Goal: Information Seeking & Learning: Learn about a topic

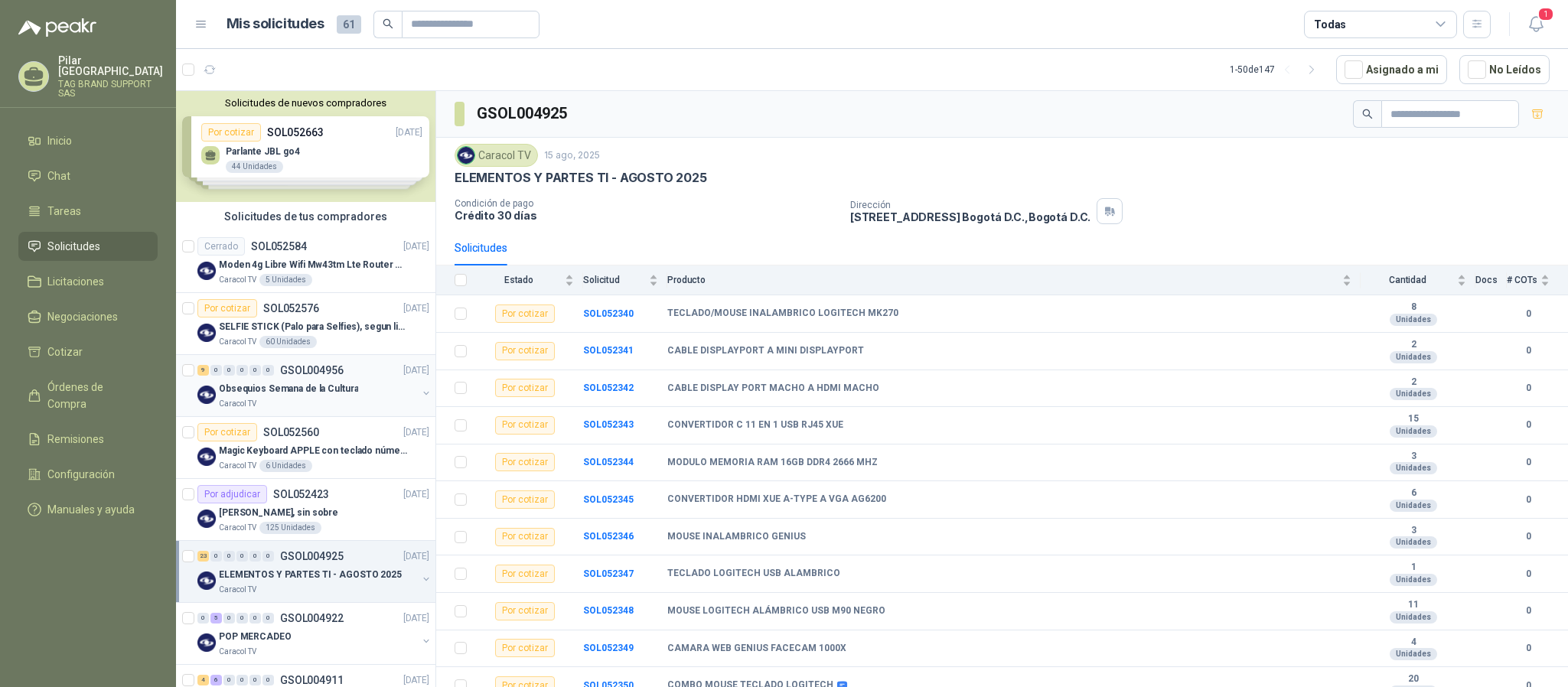
click at [357, 375] on div "9 0 0 0 0 0 GSOL004956 [DATE]" at bounding box center [315, 370] width 235 height 18
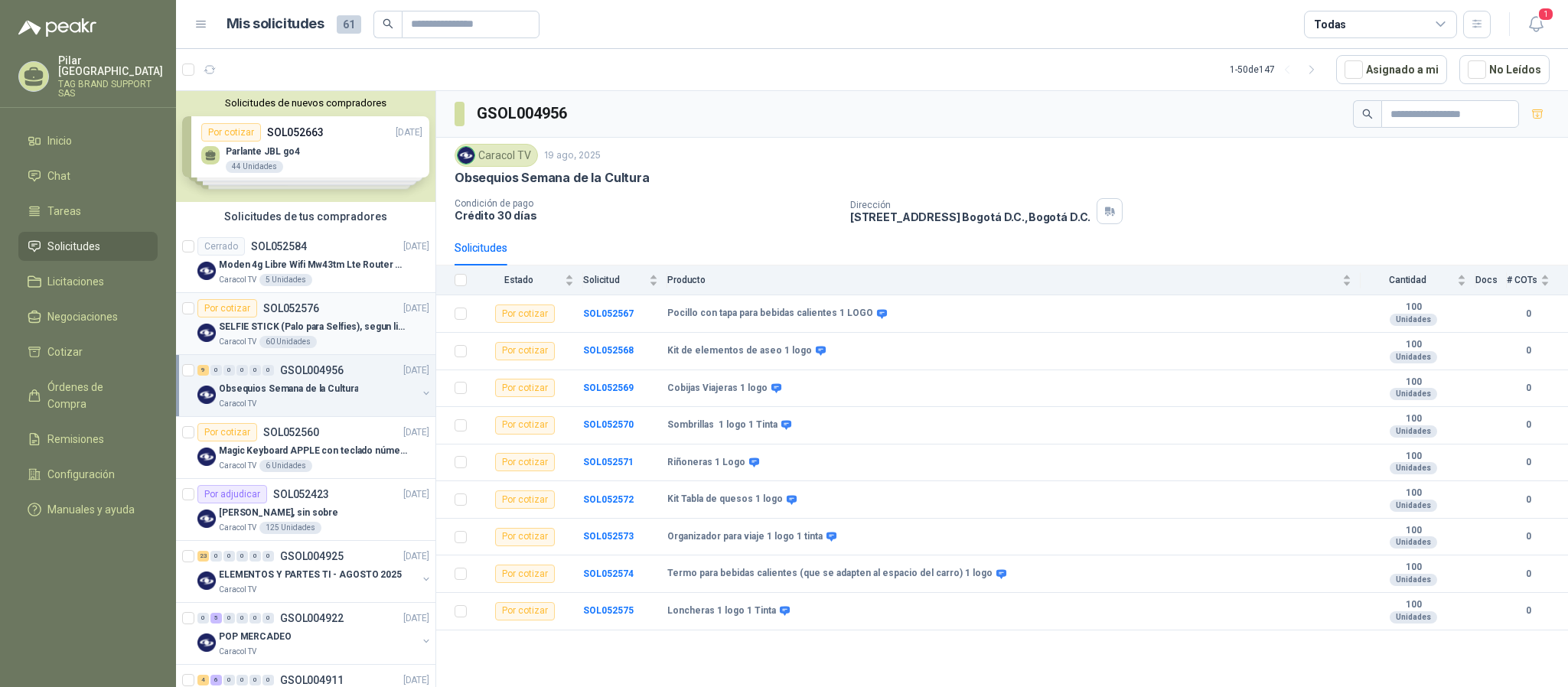
click at [319, 317] on div "Por cotizar SOL052576 [DATE]" at bounding box center [313, 309] width 232 height 18
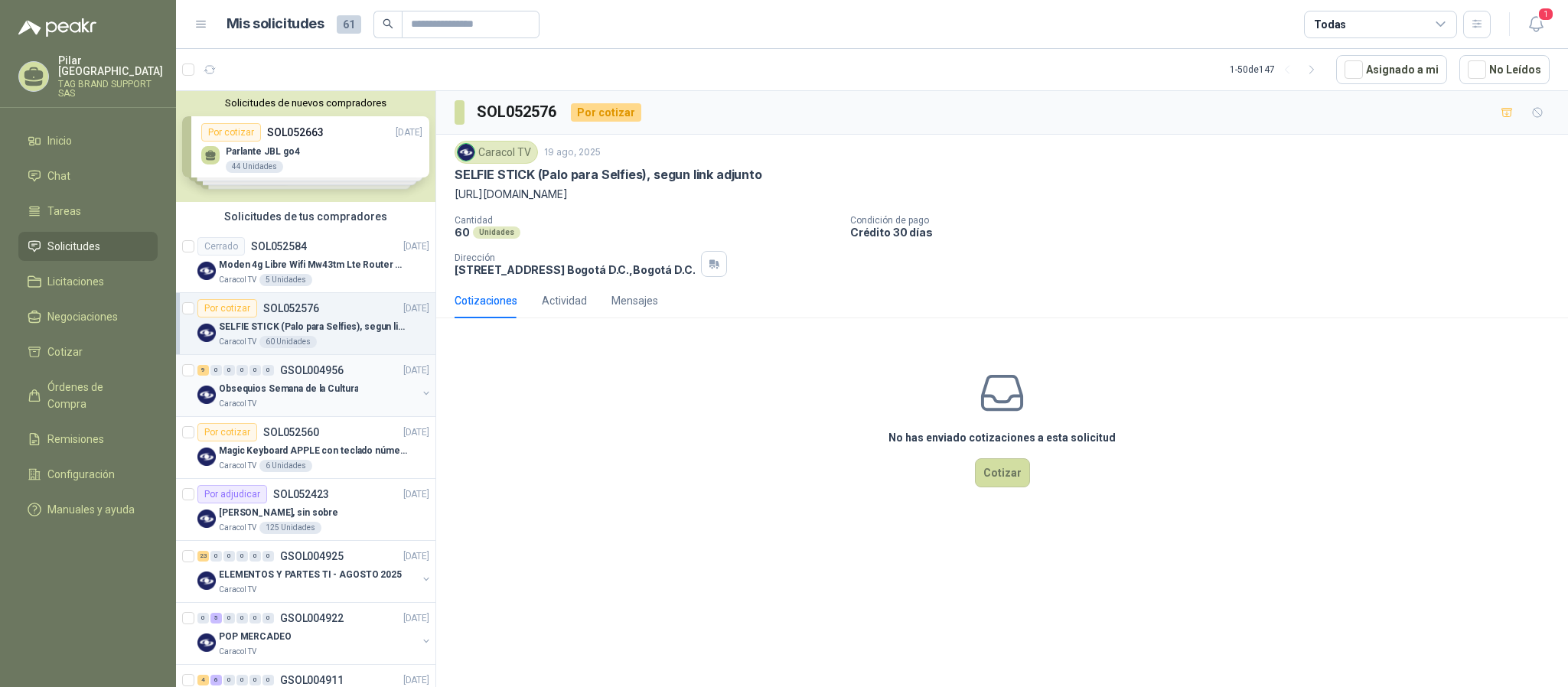
click at [331, 378] on div "9 0 0 0 0 0 GSOL004956 [DATE]" at bounding box center [315, 370] width 235 height 18
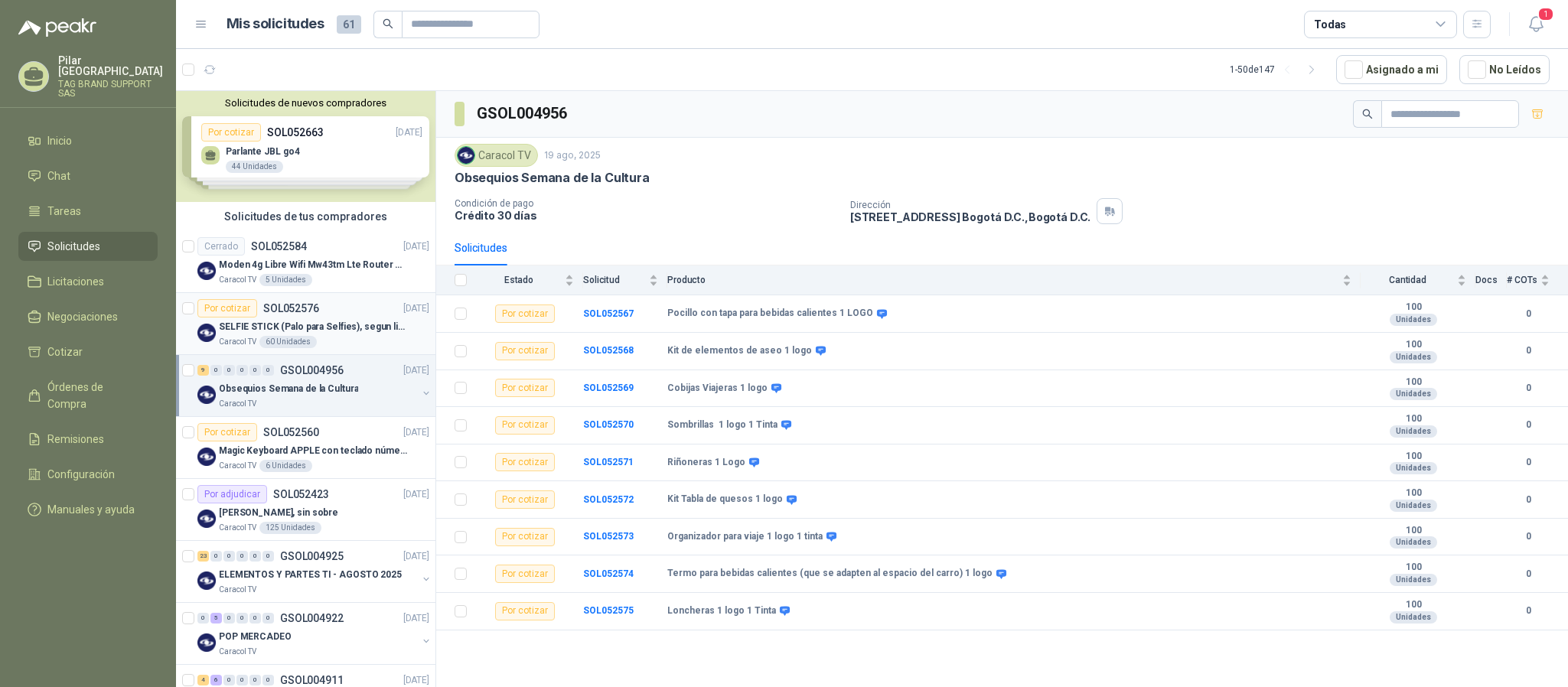
click at [331, 343] on div "Caracol TV 60 Unidades" at bounding box center [324, 342] width 210 height 12
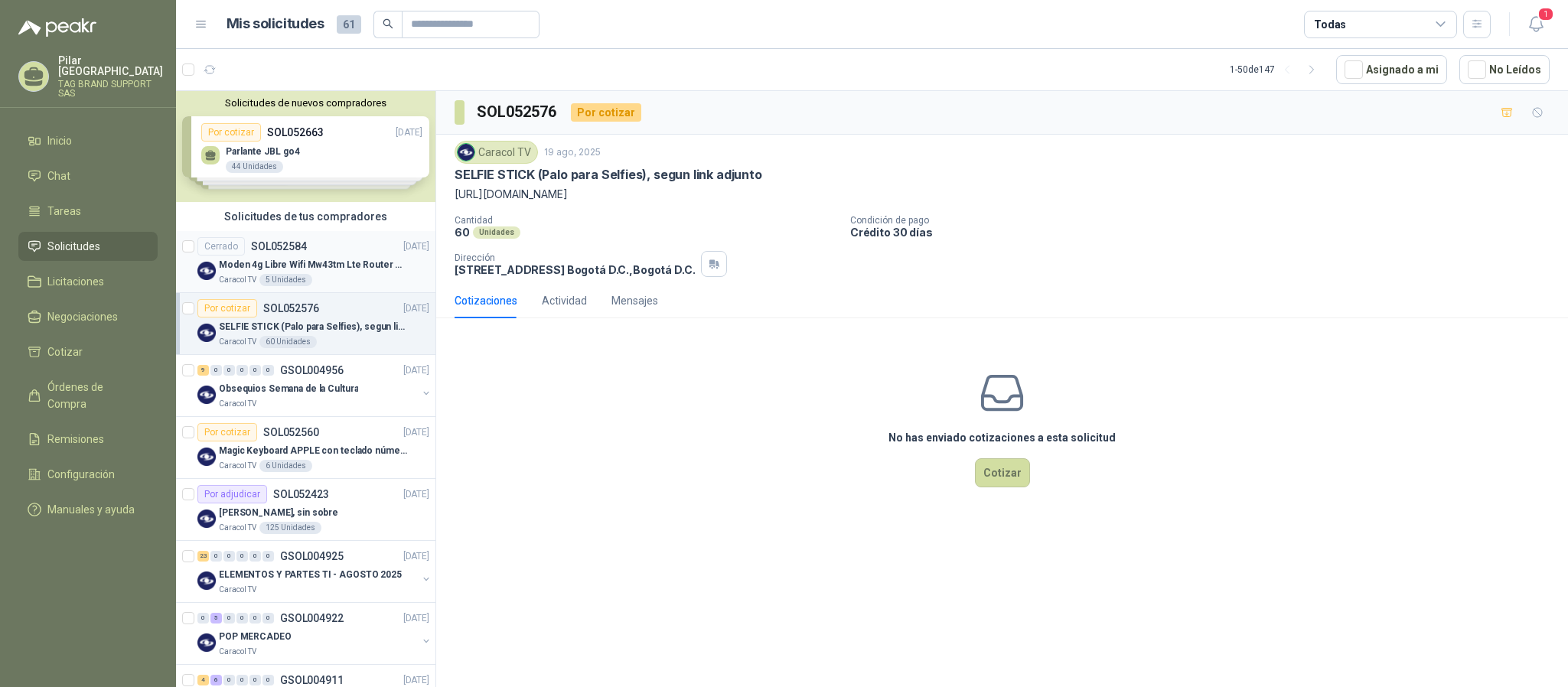
click at [301, 273] on div "Moden 4g Libre Wifi Mw43tm Lte Router Móvil Internet 5ghz" at bounding box center [324, 265] width 210 height 18
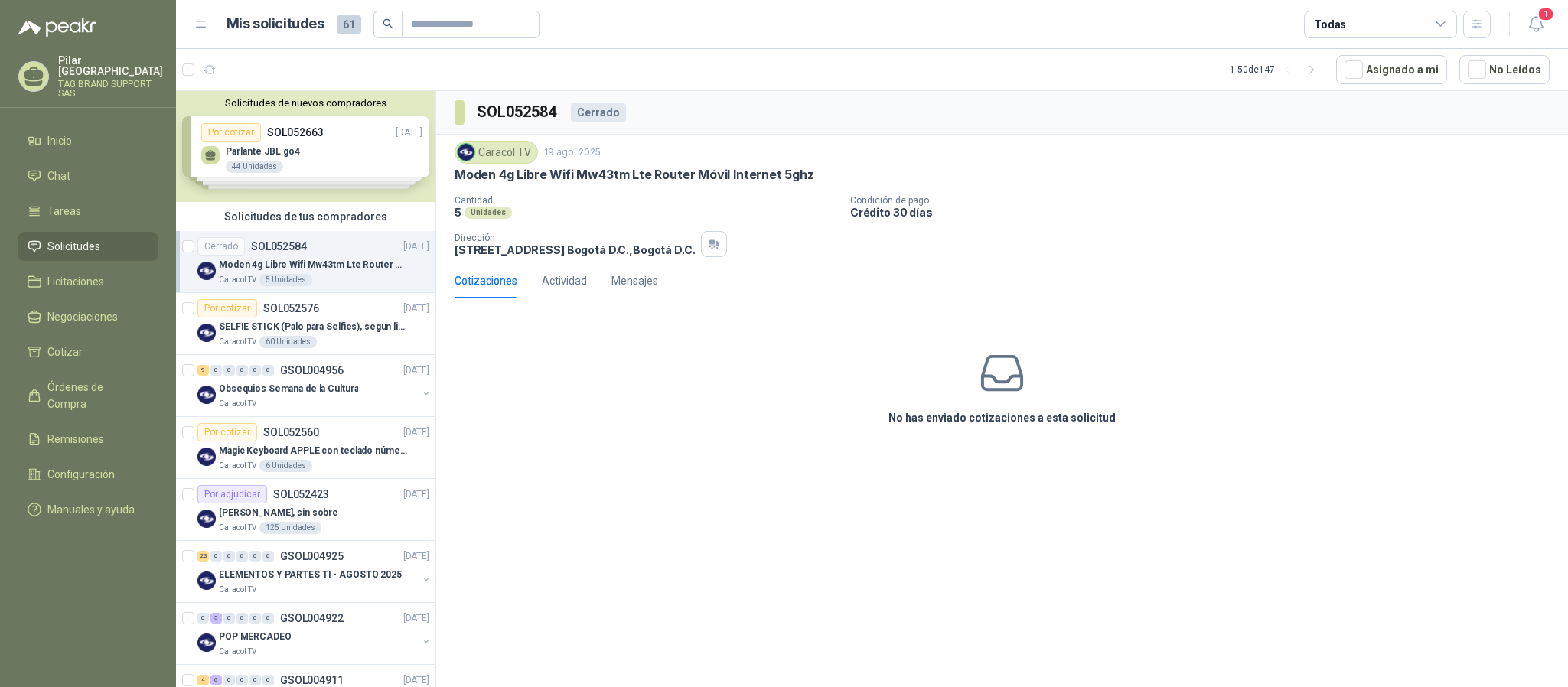
click at [107, 231] on link "Solicitudes" at bounding box center [88, 246] width 140 height 29
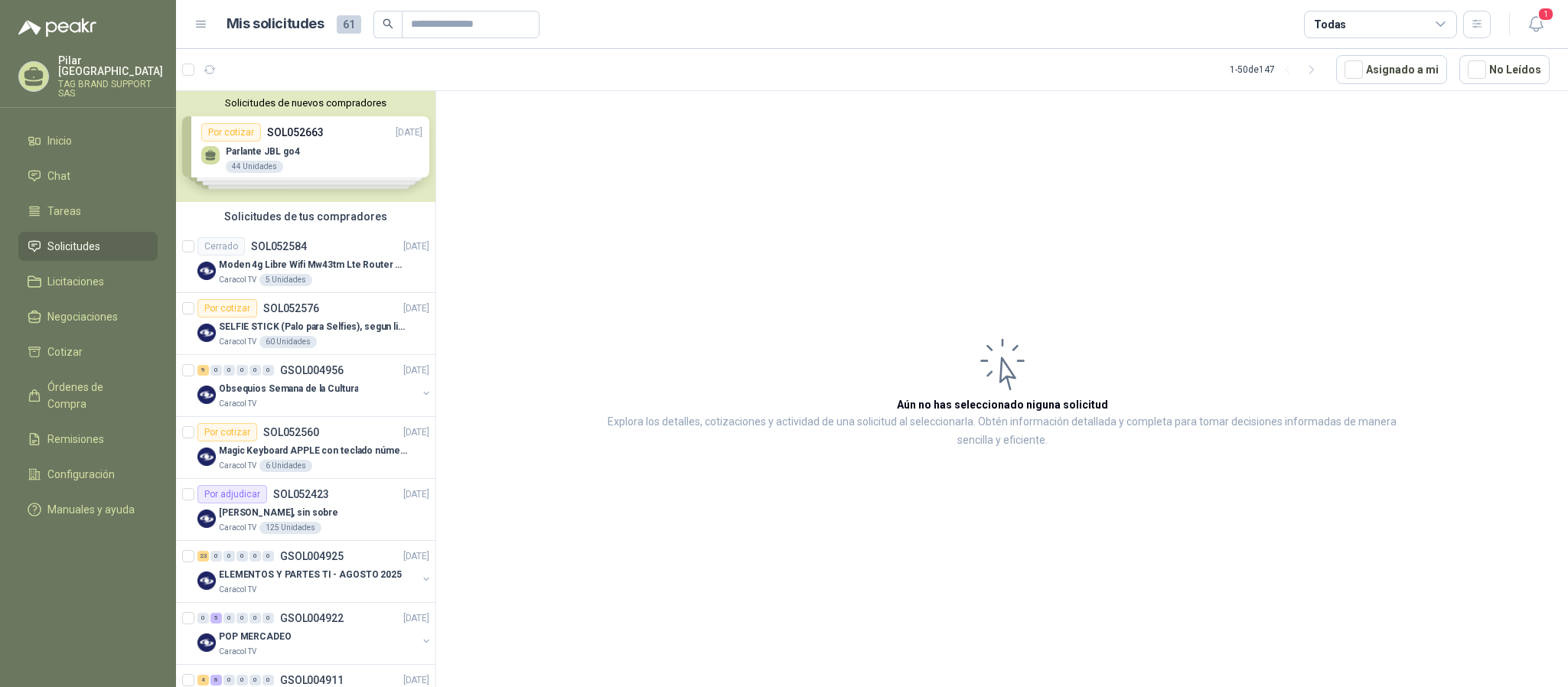
click at [93, 238] on span "Solicitudes" at bounding box center [74, 246] width 52 height 17
click at [340, 396] on p "Obsequios Semana de la Cultura" at bounding box center [289, 389] width 140 height 15
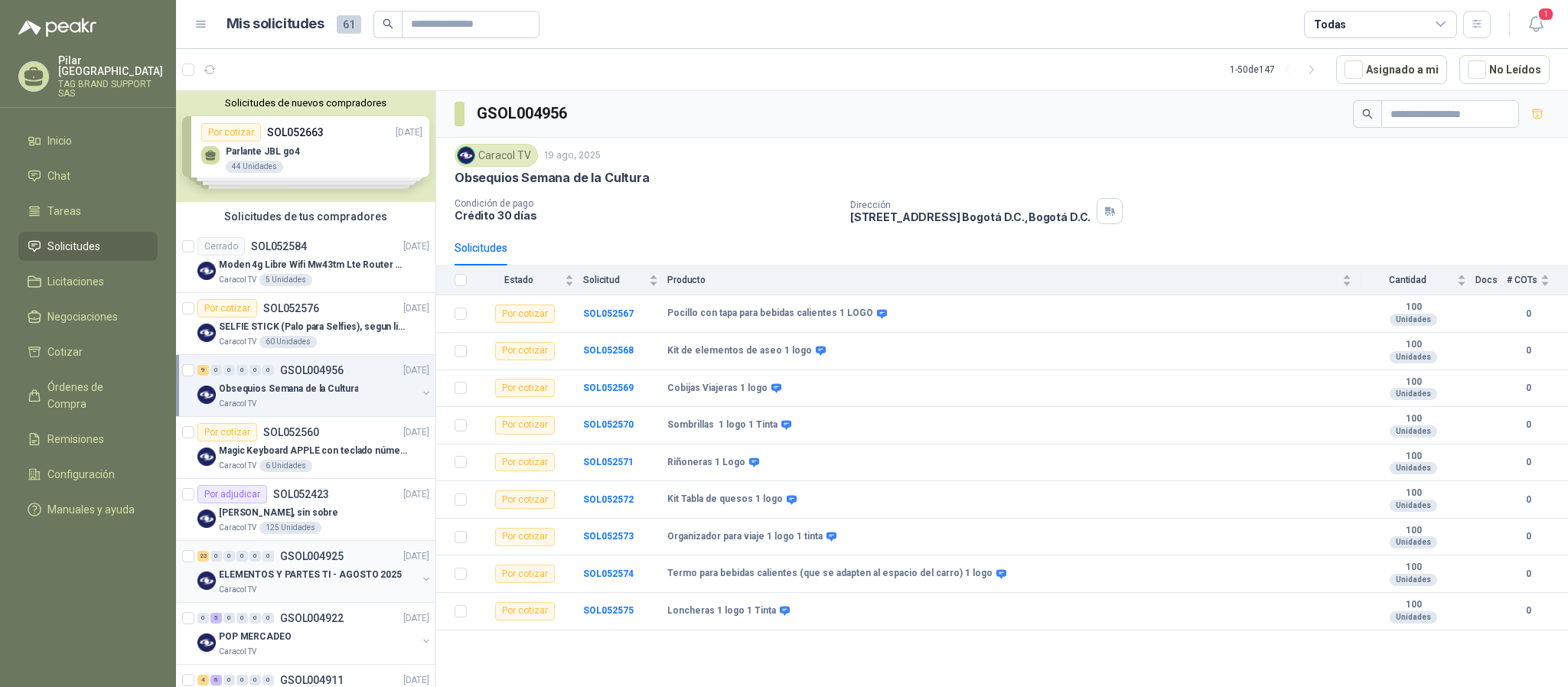
click at [318, 569] on p "ELEMENTOS Y PARTES TI - AGOSTO 2025" at bounding box center [310, 575] width 183 height 15
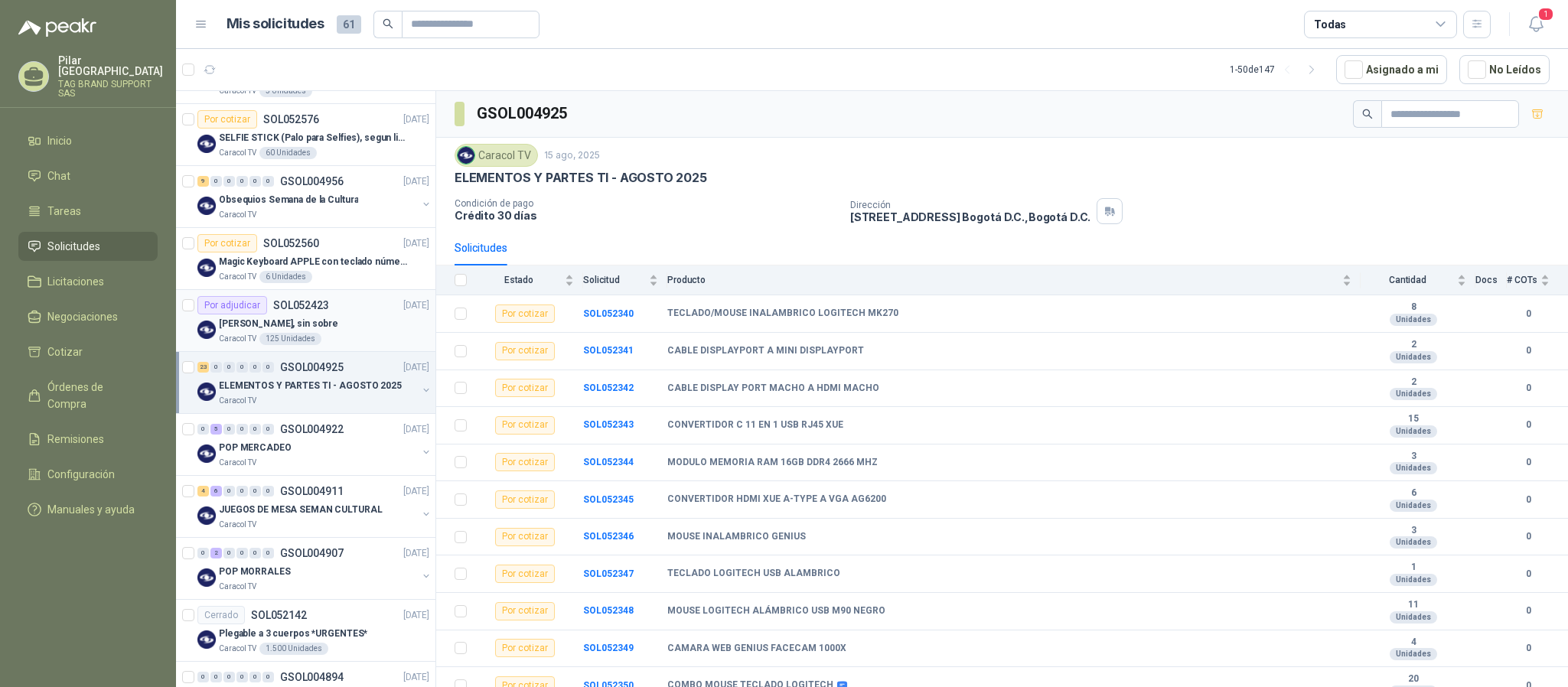
scroll to position [230, 0]
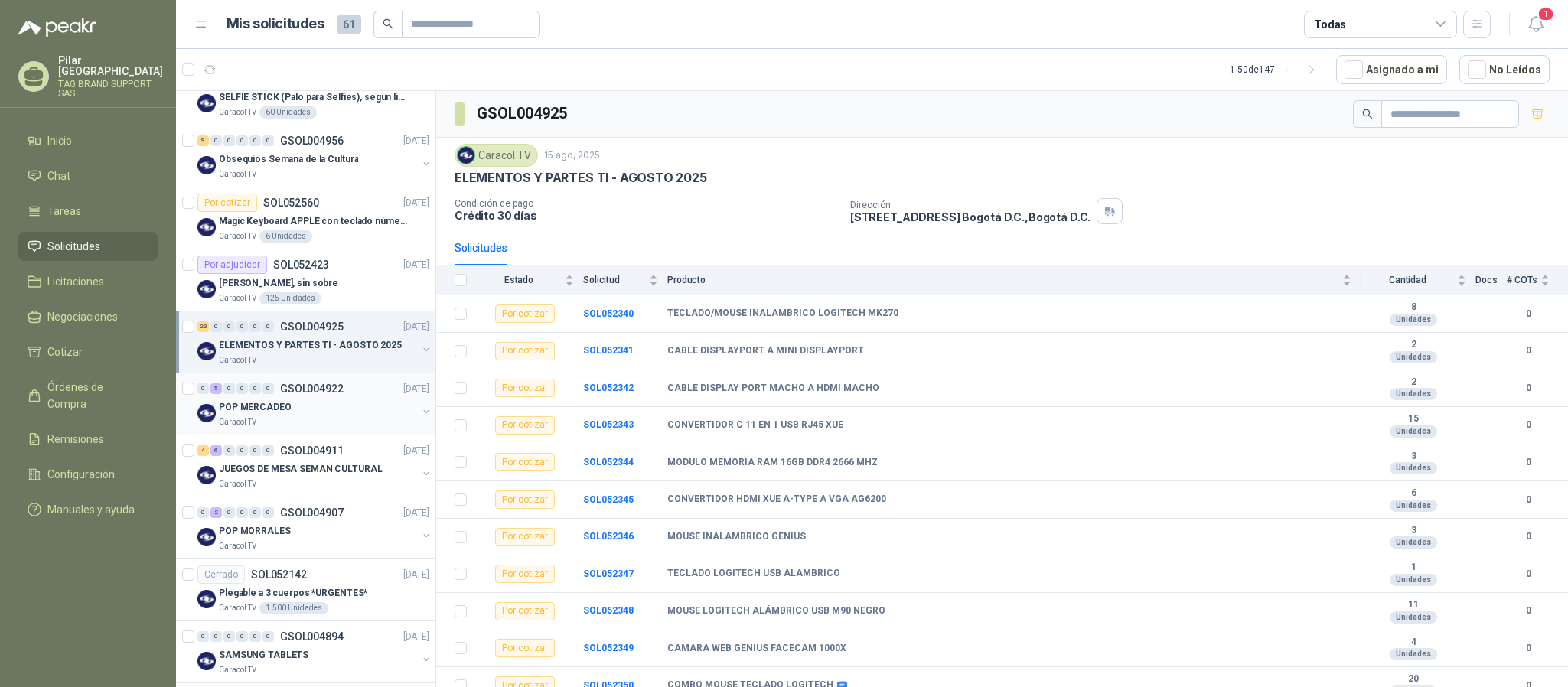
click at [311, 416] on div "POP MERCADEO" at bounding box center [318, 407] width 199 height 18
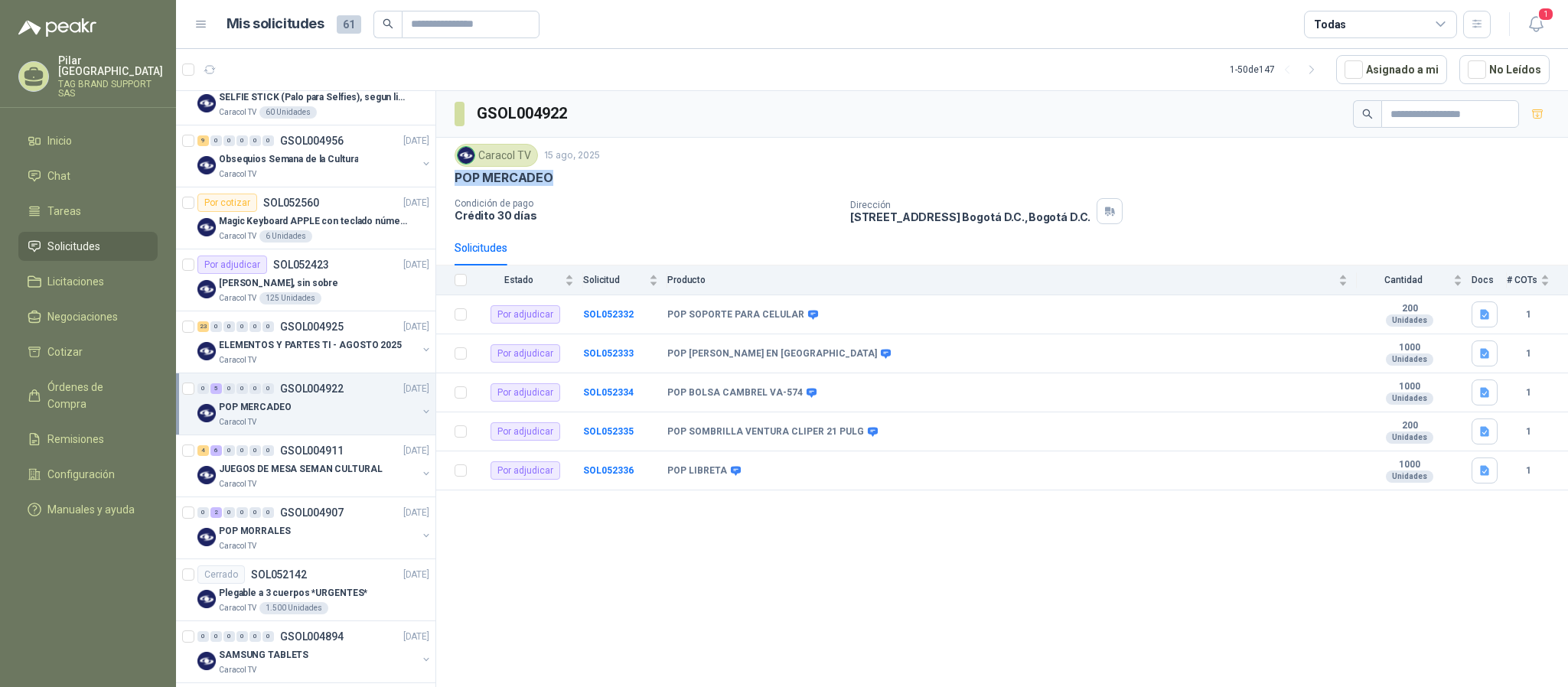
drag, startPoint x: 551, startPoint y: 182, endPoint x: 455, endPoint y: 182, distance: 96.0
click at [455, 182] on div "POP MERCADEO" at bounding box center [1003, 177] width 1096 height 16
copy p "POP MERCADEO"
click at [510, 197] on div "Caracol TV [DATE] POP MERCADEO Condición de pago Crédito 30 días Dirección [STR…" at bounding box center [1003, 184] width 1096 height 80
drag, startPoint x: 584, startPoint y: 117, endPoint x: 478, endPoint y: 117, distance: 106.0
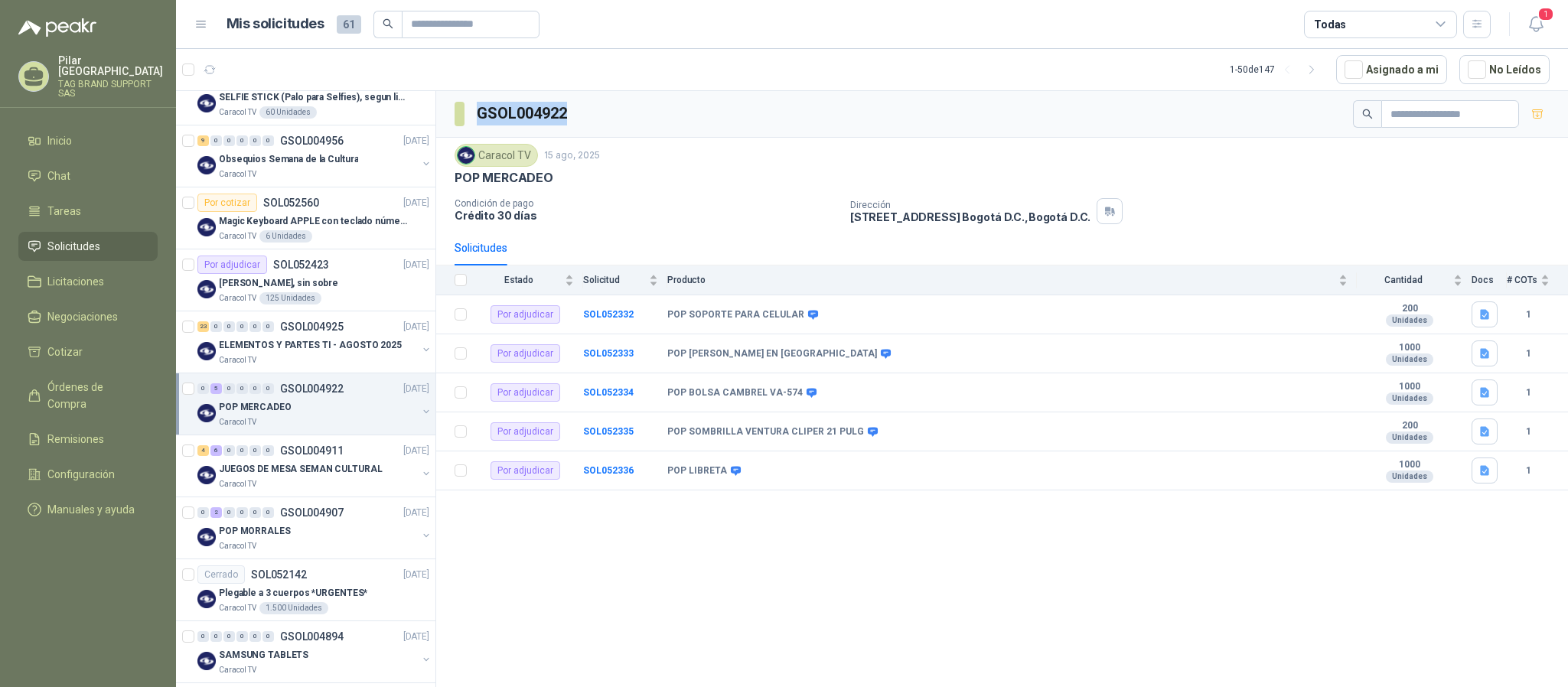
click at [478, 117] on div "GSOL004922" at bounding box center [1003, 114] width 1132 height 47
copy h3 "GSOL004922"
click at [328, 290] on p "[PERSON_NAME], sin sobre" at bounding box center [278, 284] width 119 height 15
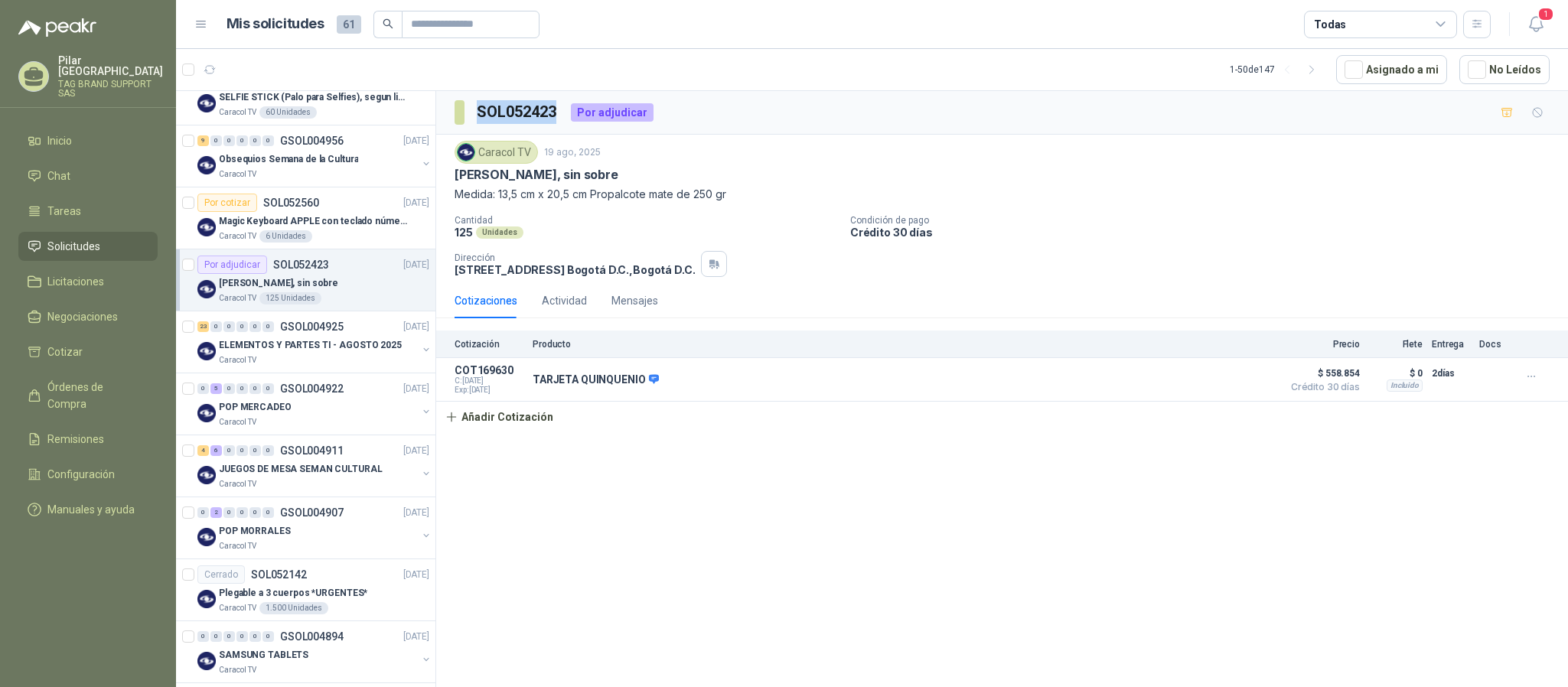
drag, startPoint x: 553, startPoint y: 113, endPoint x: 438, endPoint y: 113, distance: 115.0
click at [438, 113] on div "SOL052423 Por adjudicar" at bounding box center [1003, 112] width 1132 height 43
copy section "SOL052423"
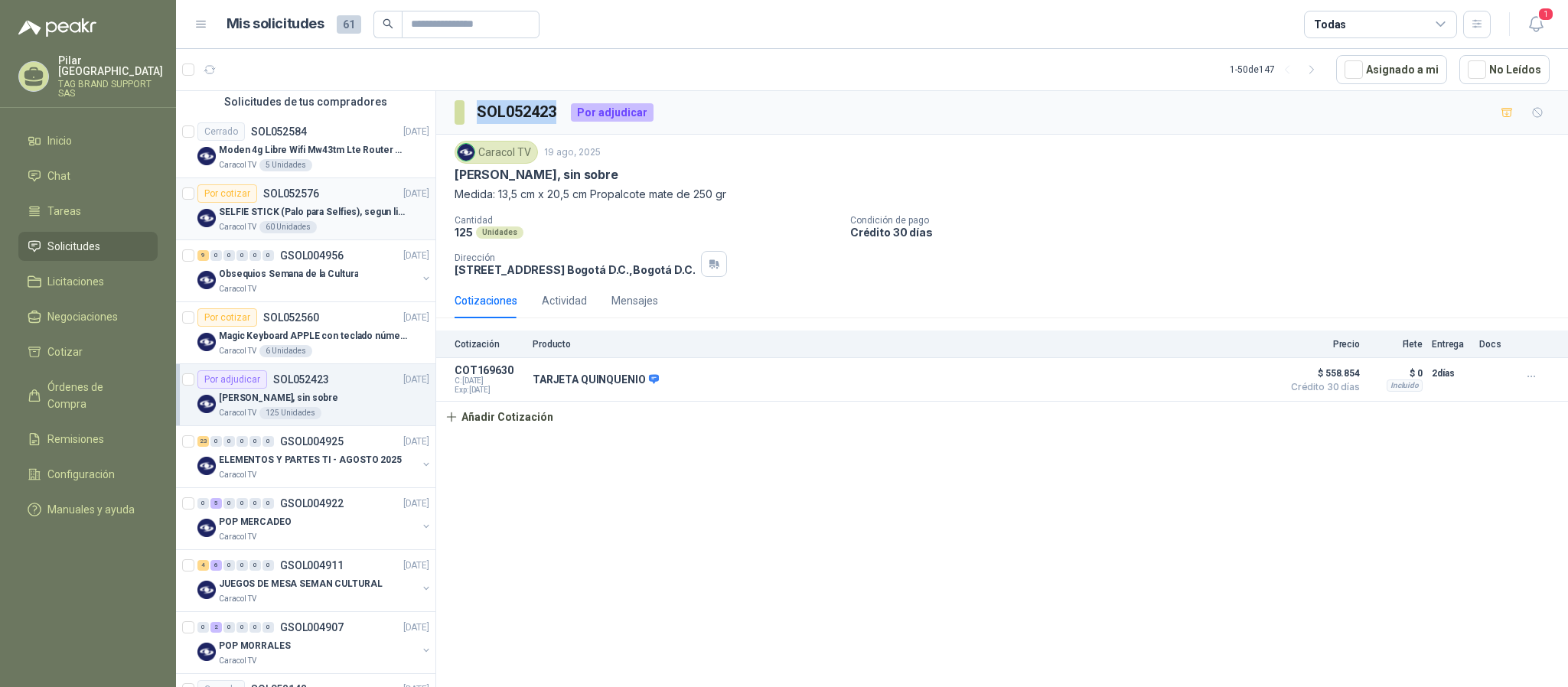
click at [346, 219] on p "SELFIE STICK (Palo para Selfies), segun link adjunto" at bounding box center [313, 212] width 190 height 15
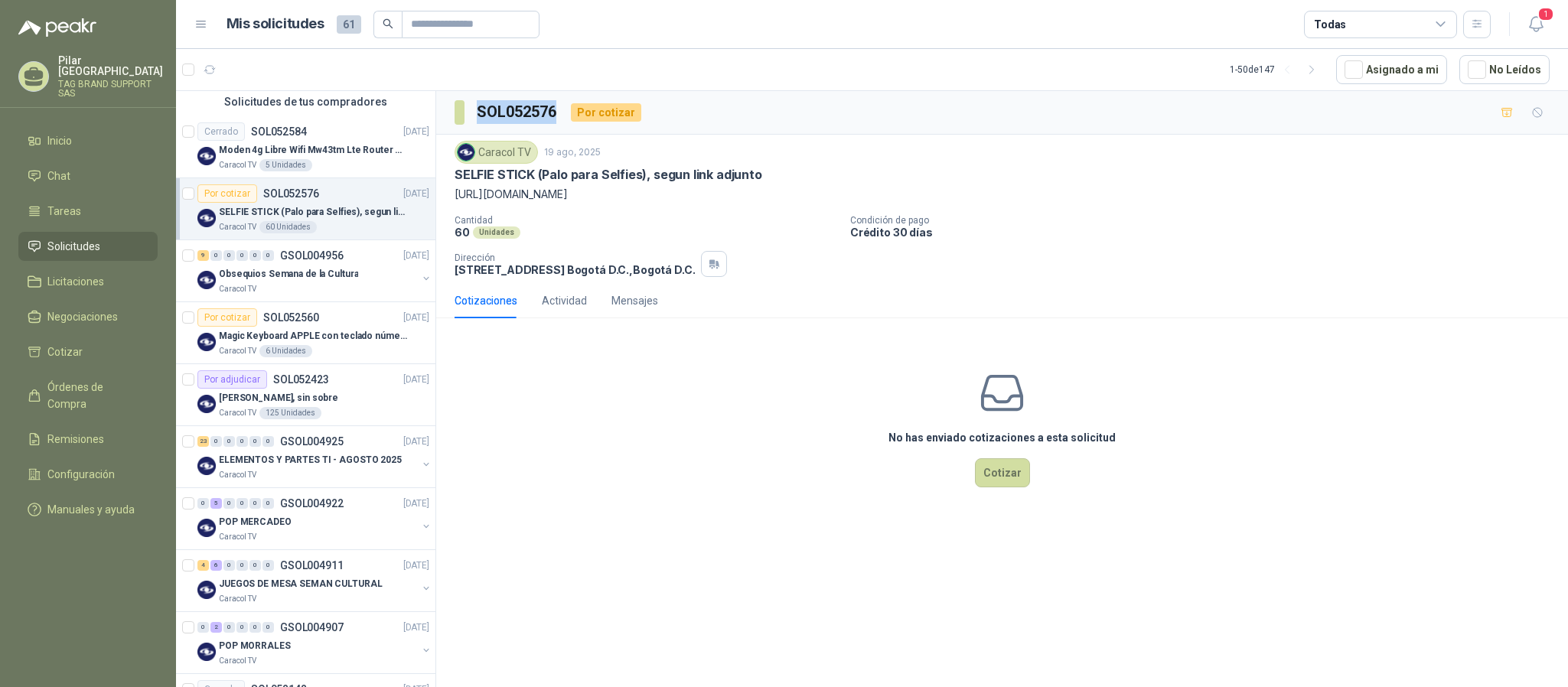
drag, startPoint x: 556, startPoint y: 121, endPoint x: 481, endPoint y: 119, distance: 75.0
click at [481, 119] on h3 "SOL052576" at bounding box center [517, 112] width 82 height 24
copy h3 "SOL052576"
click at [351, 276] on div "Obsequios Semana de la Cultura" at bounding box center [318, 274] width 199 height 18
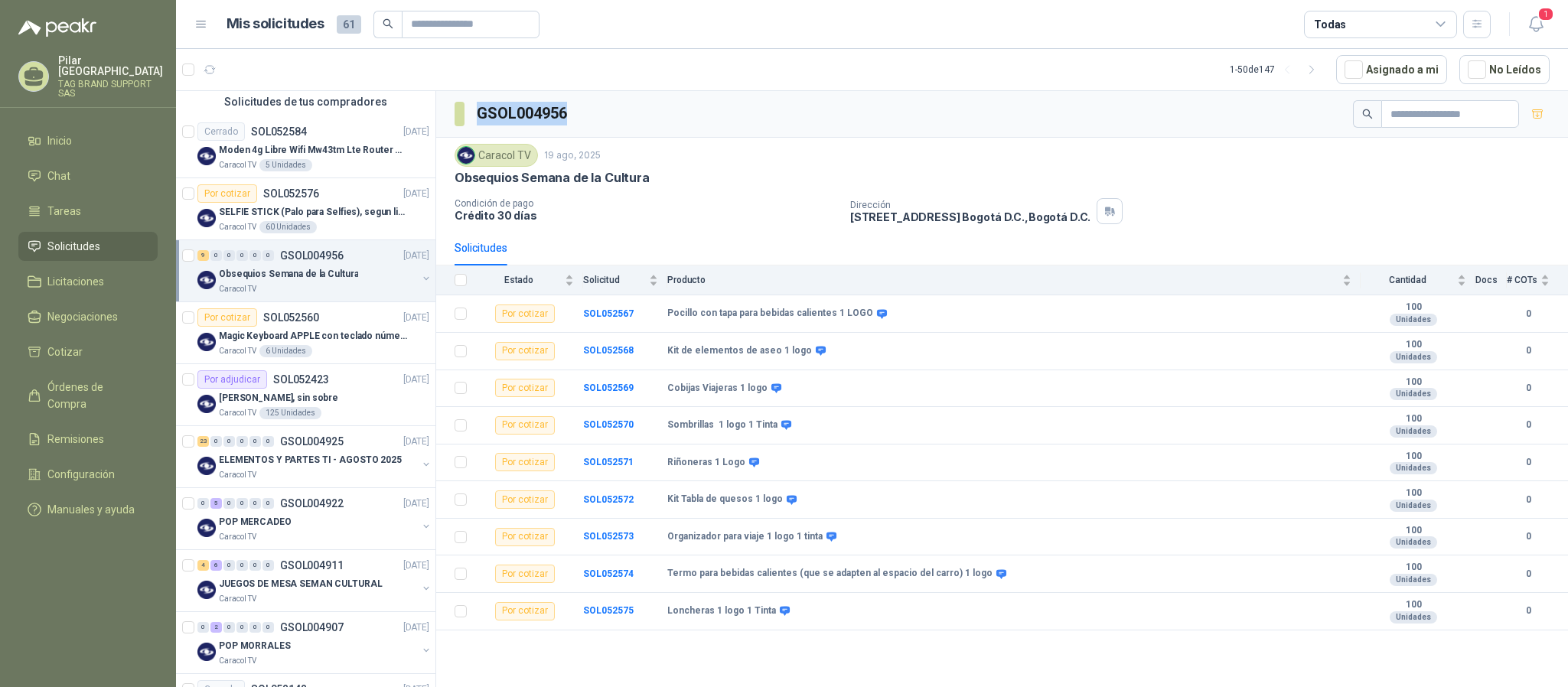
drag, startPoint x: 574, startPoint y: 116, endPoint x: 472, endPoint y: 112, distance: 102.1
click at [472, 112] on div "GSOL004956" at bounding box center [1003, 114] width 1132 height 47
copy h3 "GSOL004956"
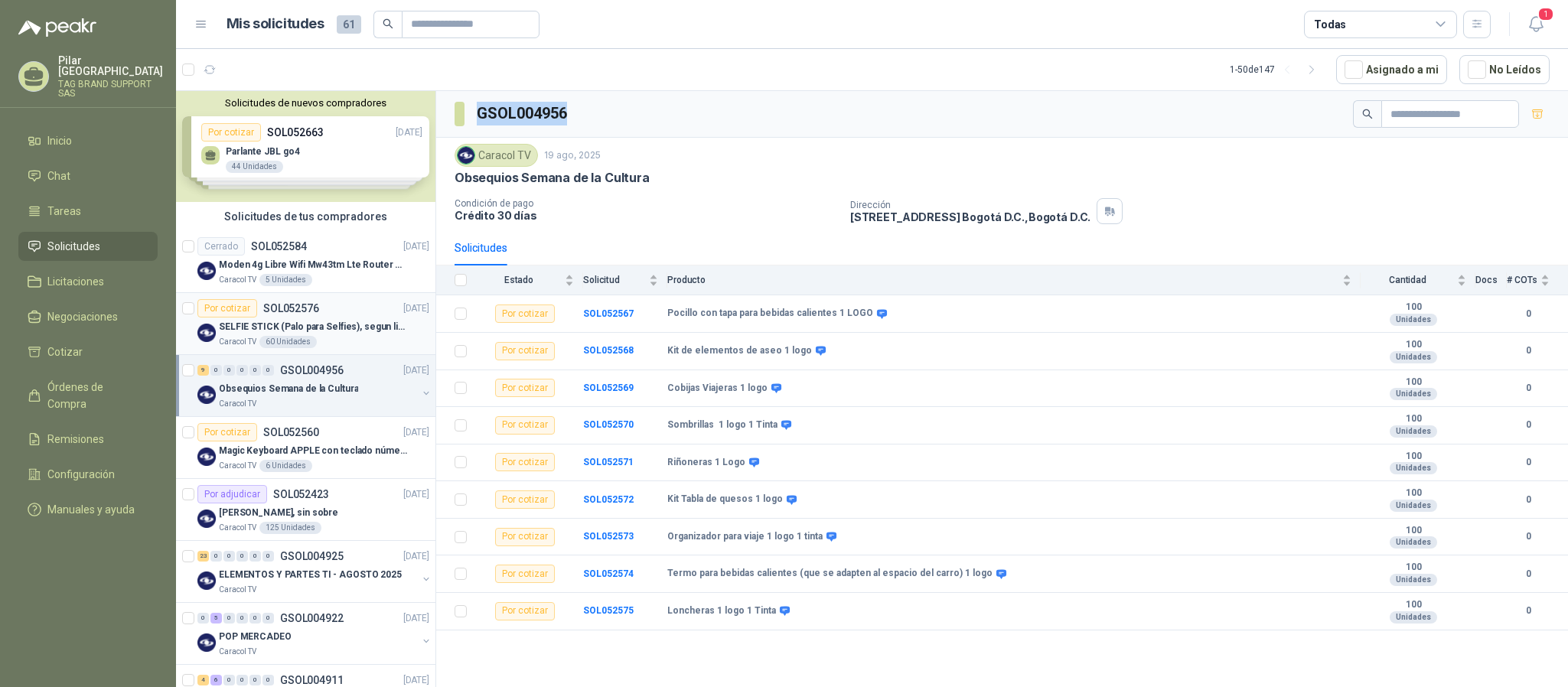
click at [359, 334] on p "SELFIE STICK (Palo para Selfies), segun link adjunto" at bounding box center [313, 327] width 190 height 15
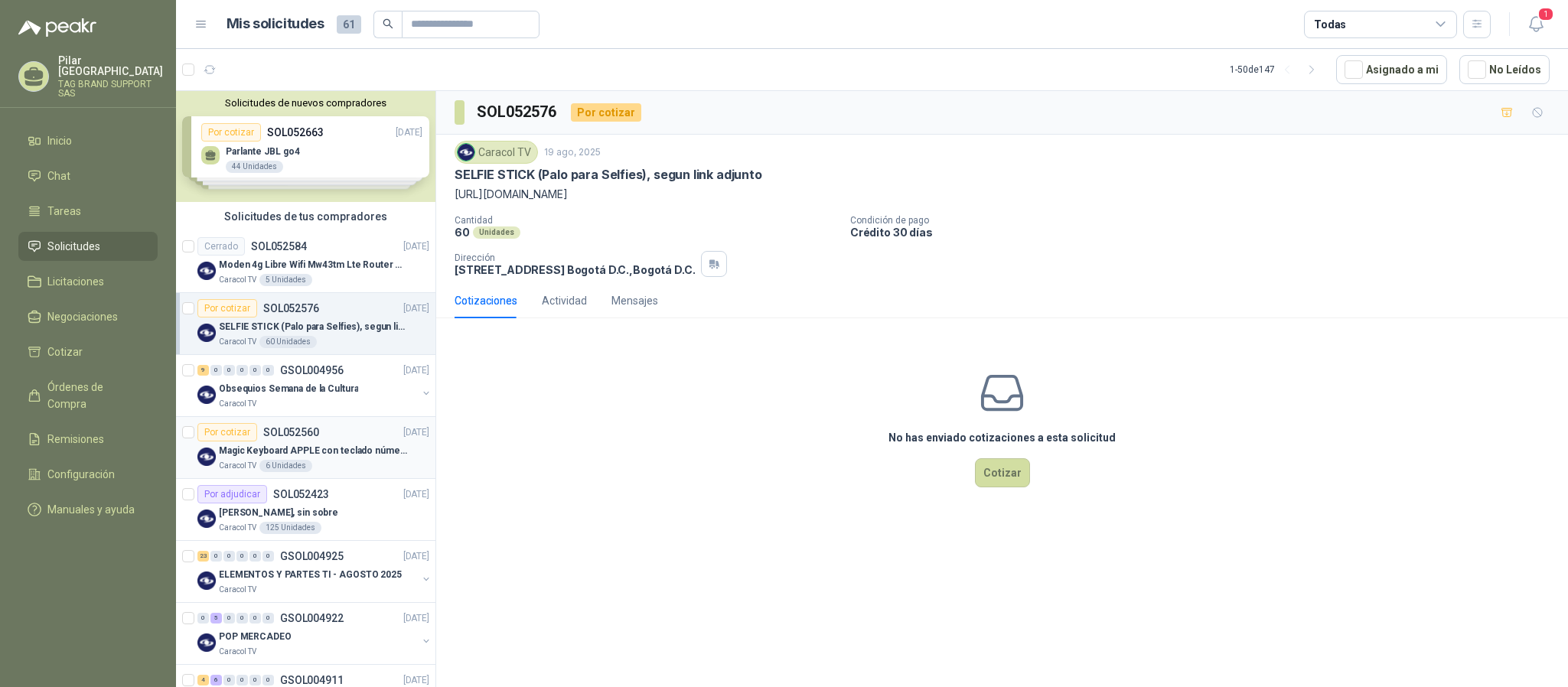
click at [343, 445] on p "Magic Keyboard APPLE con teclado númerico en Español Plateado" at bounding box center [313, 451] width 190 height 15
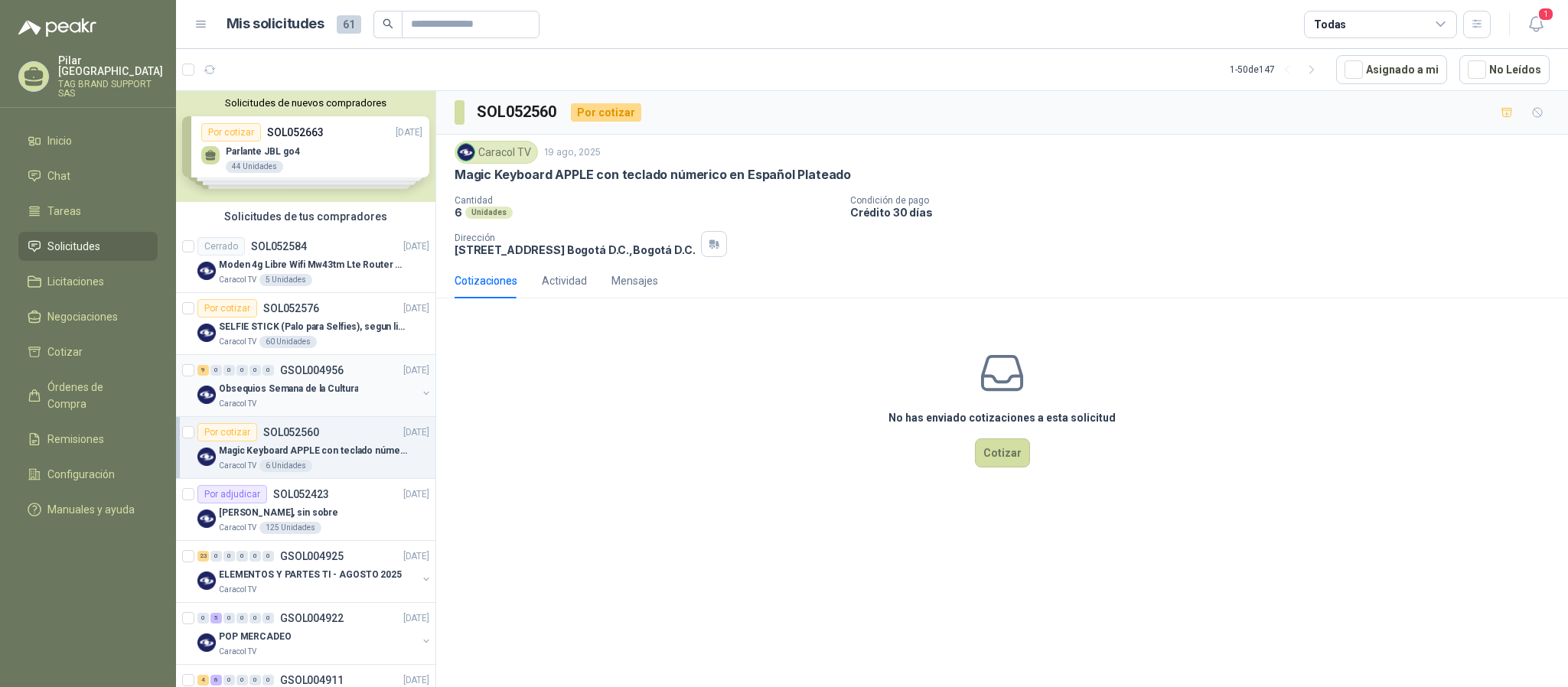
click at [336, 396] on p "Obsequios Semana de la Cultura" at bounding box center [289, 389] width 140 height 15
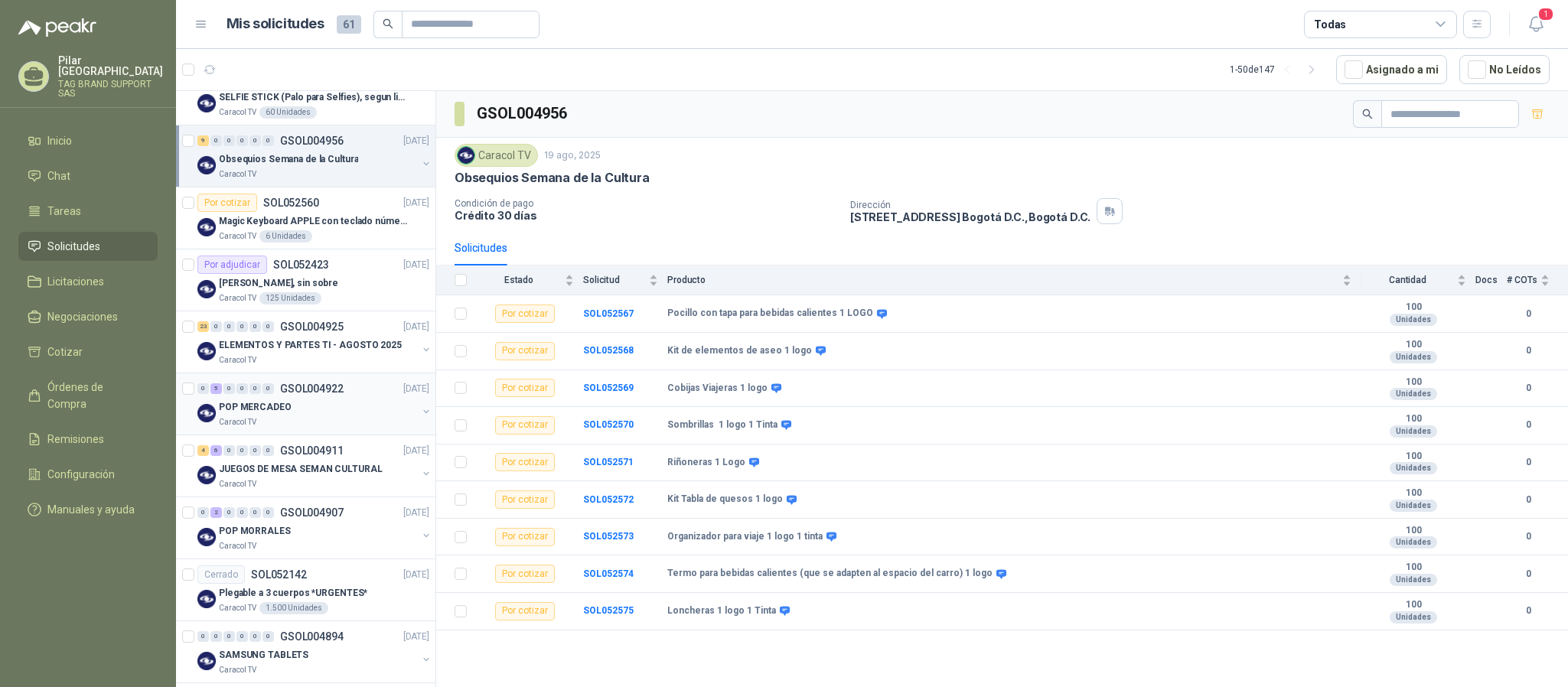
scroll to position [344, 0]
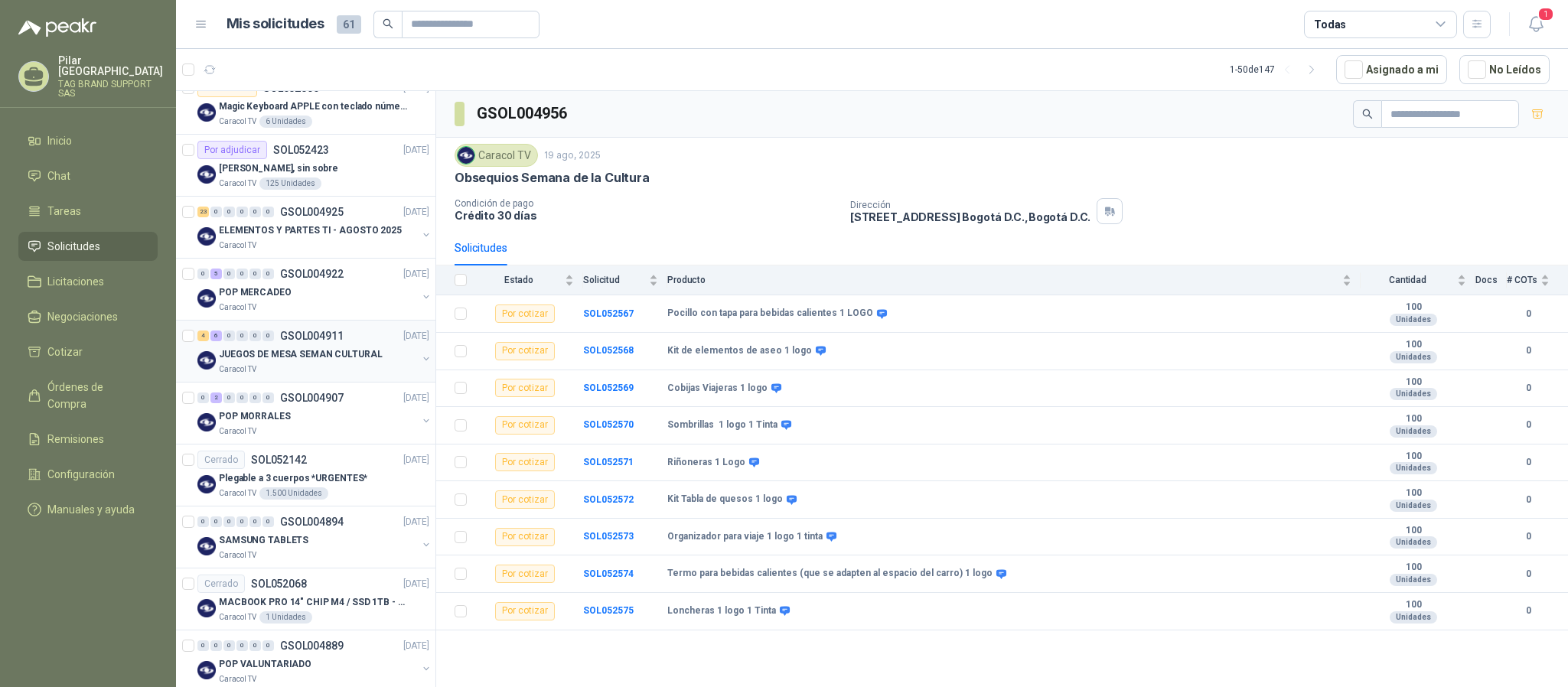
click at [322, 370] on div "Caracol TV" at bounding box center [318, 369] width 199 height 12
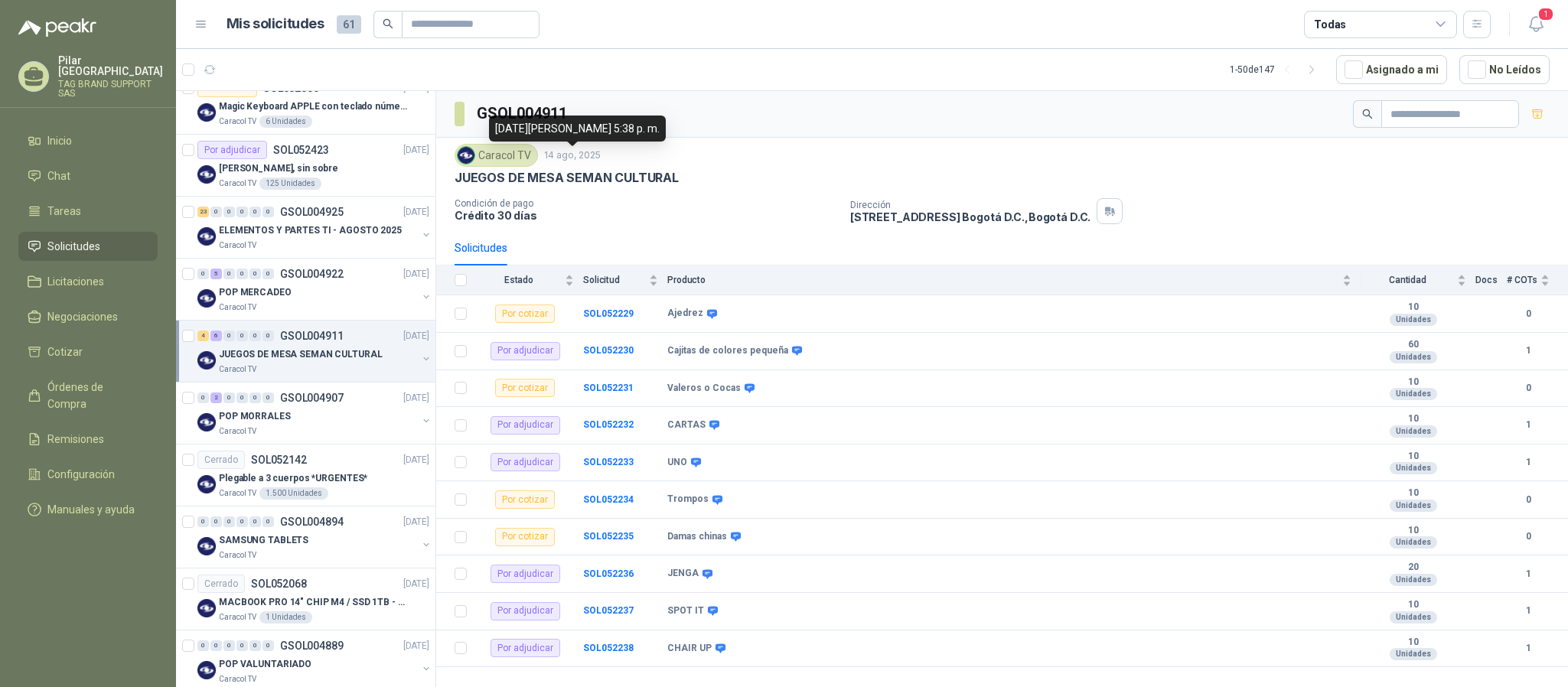
click at [577, 119] on div "[DATE][PERSON_NAME] 5:38 p. m." at bounding box center [577, 129] width 176 height 26
drag, startPoint x: 574, startPoint y: 112, endPoint x: 481, endPoint y: 112, distance: 93.0
click at [481, 112] on div "GSOL004911" at bounding box center [1003, 114] width 1132 height 47
copy h3 "GSOL004911"
click at [282, 418] on p "POP MORRALES" at bounding box center [255, 416] width 72 height 15
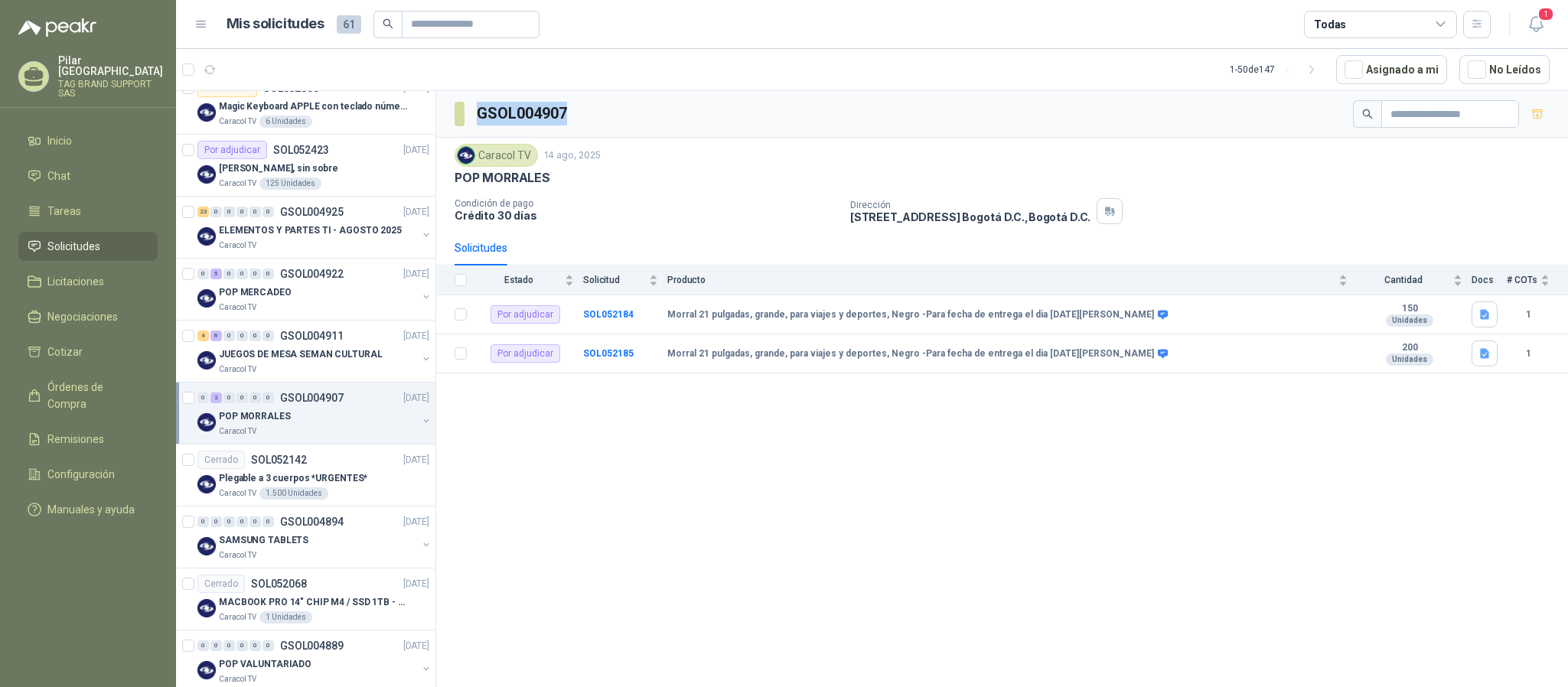
drag, startPoint x: 583, startPoint y: 116, endPoint x: 480, endPoint y: 116, distance: 103.0
click at [480, 116] on div "GSOL004907" at bounding box center [1003, 114] width 1132 height 47
copy h3 "GSOL004907"
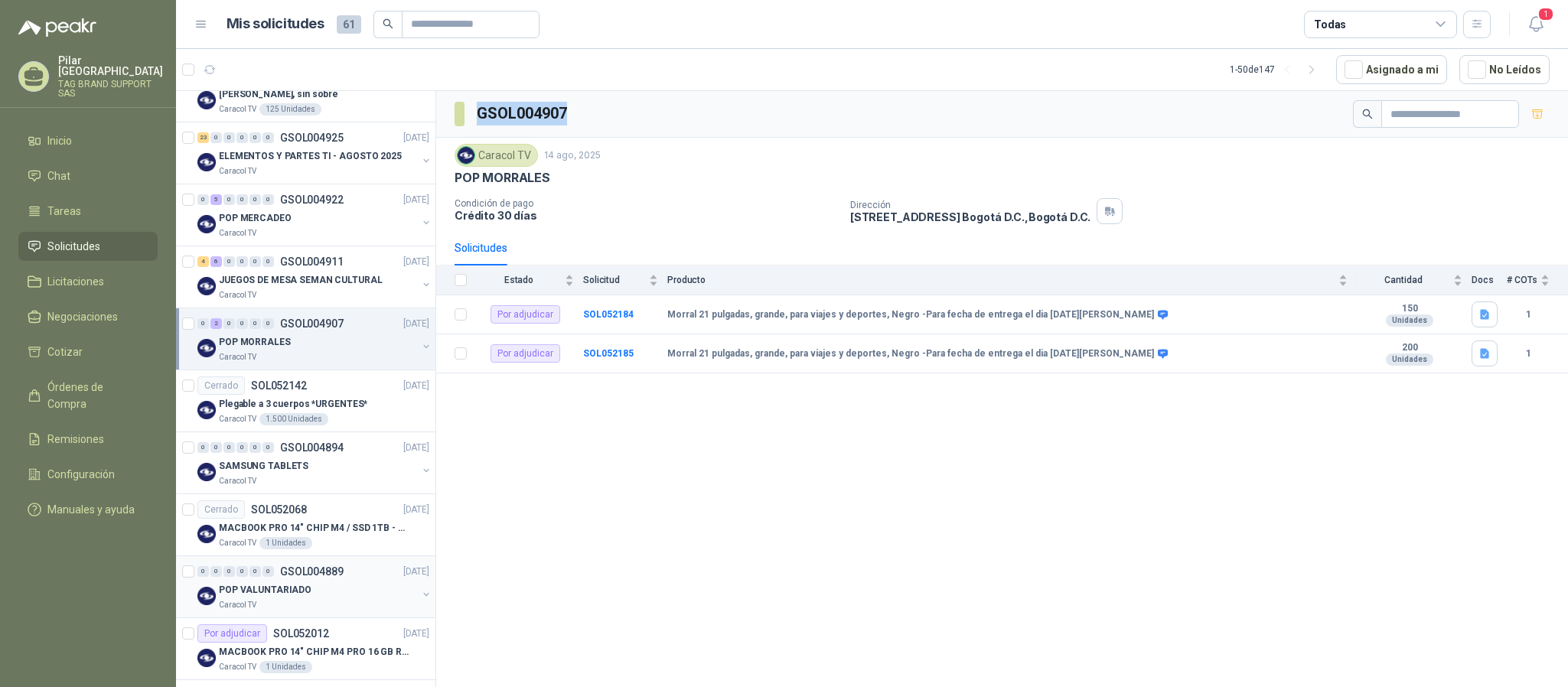
scroll to position [459, 0]
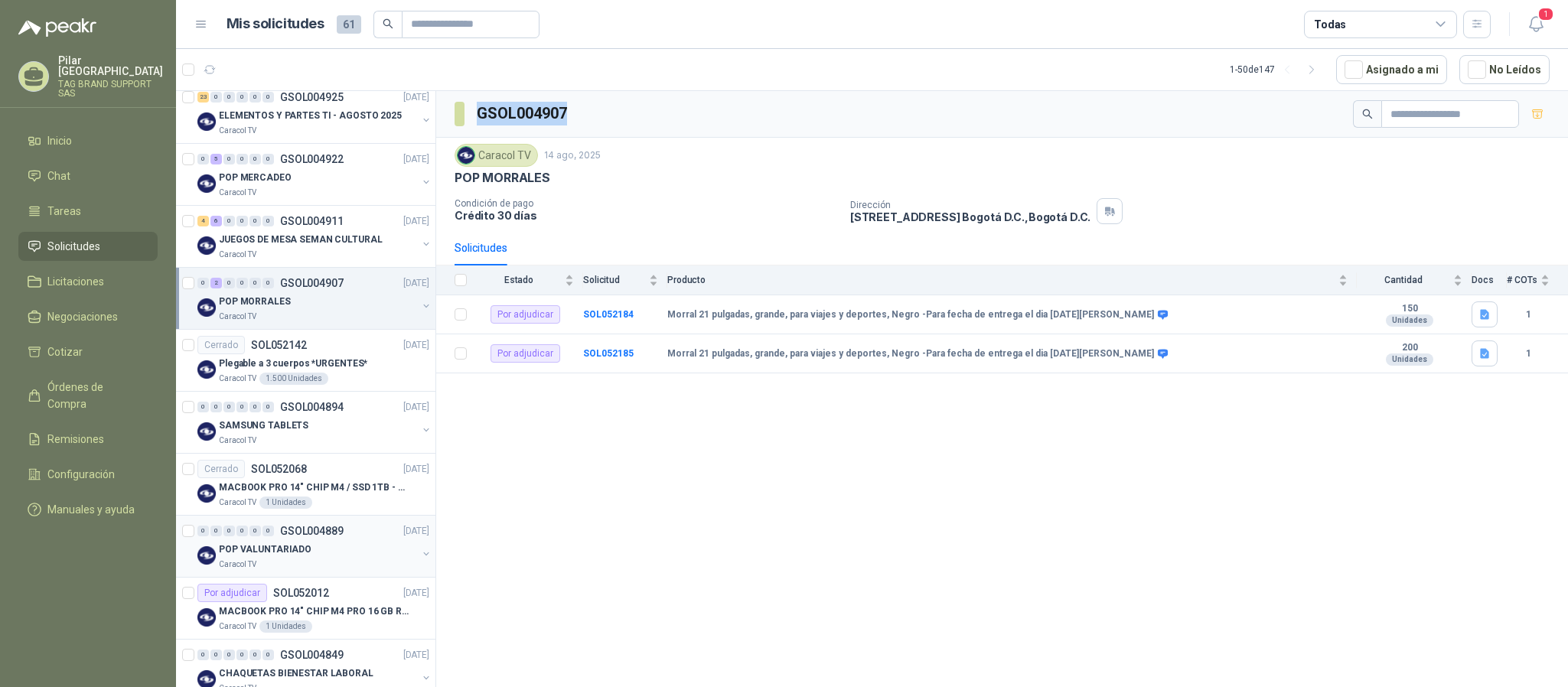
click at [343, 551] on div "POP VALUNTARIADO" at bounding box center [318, 549] width 199 height 18
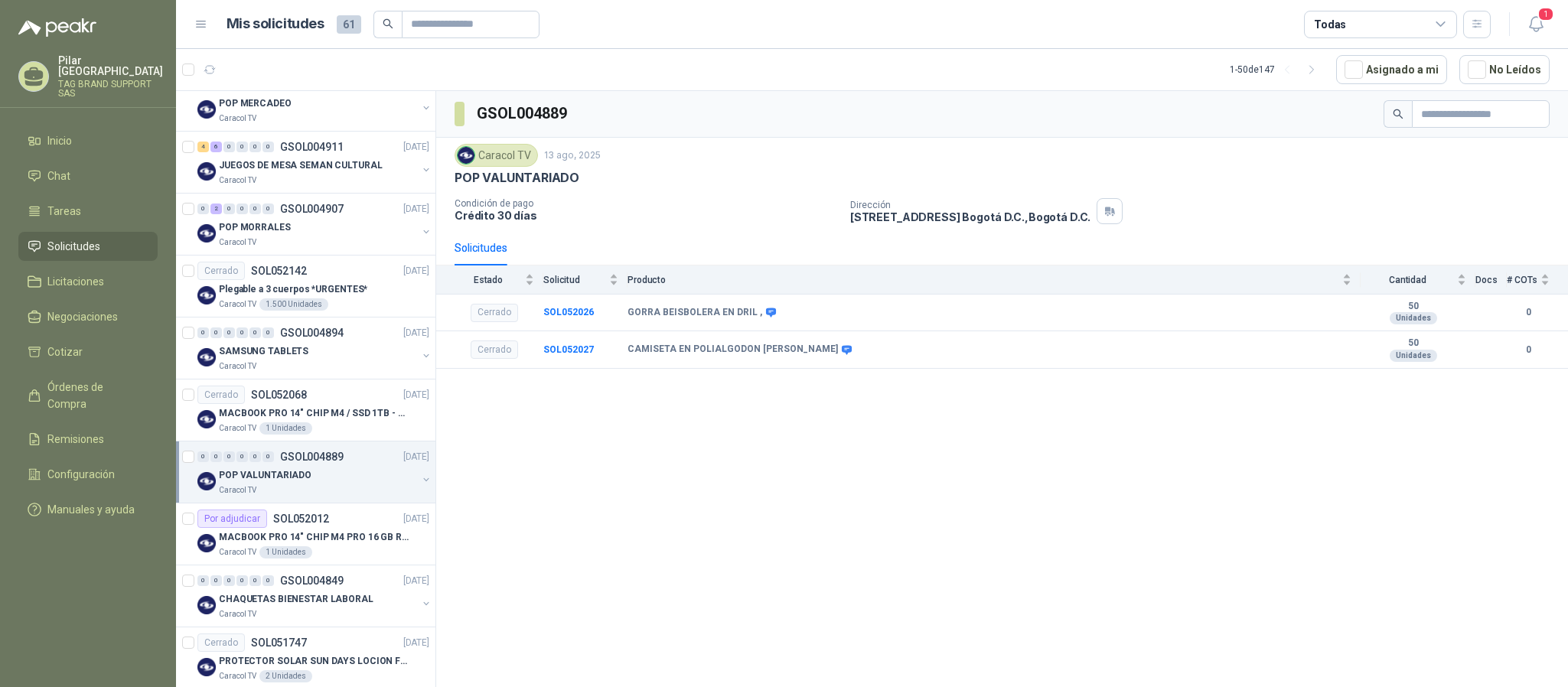
scroll to position [573, 0]
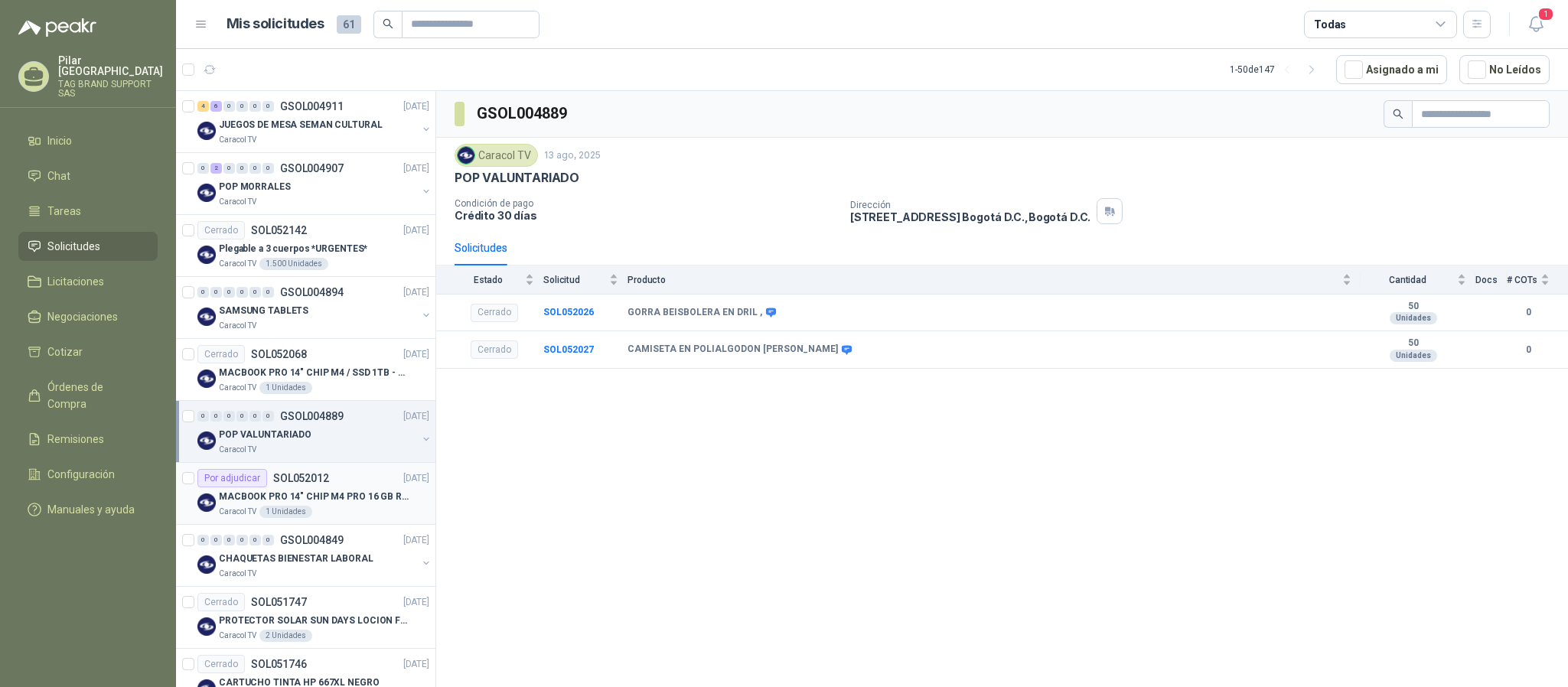
click at [332, 514] on div "Caracol TV 1 Unidades" at bounding box center [324, 511] width 210 height 12
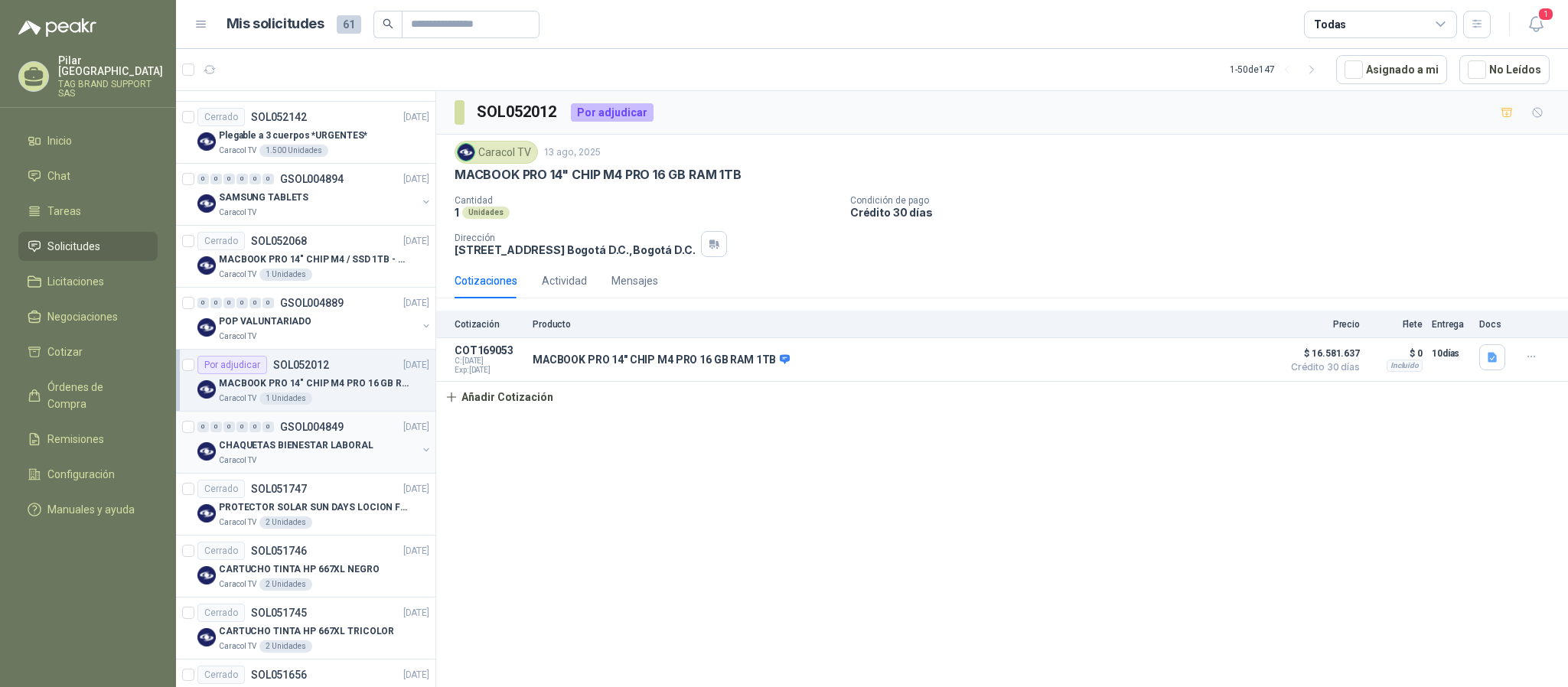
scroll to position [688, 0]
click at [328, 461] on div "Caracol TV" at bounding box center [318, 458] width 199 height 12
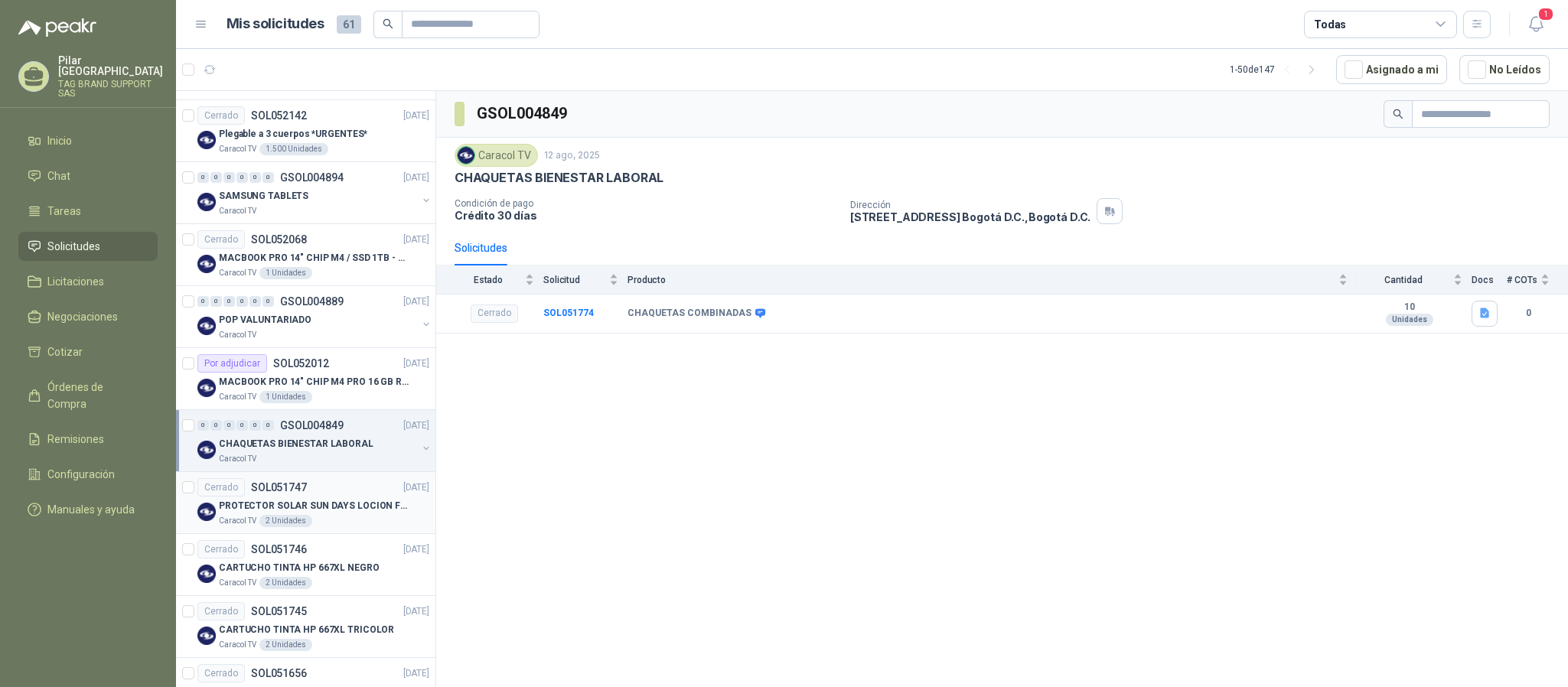
click at [323, 503] on div "PROTECTOR SOLAR SUN DAYS LOCION FPS 50 CAJA X 24 UN" at bounding box center [324, 505] width 210 height 18
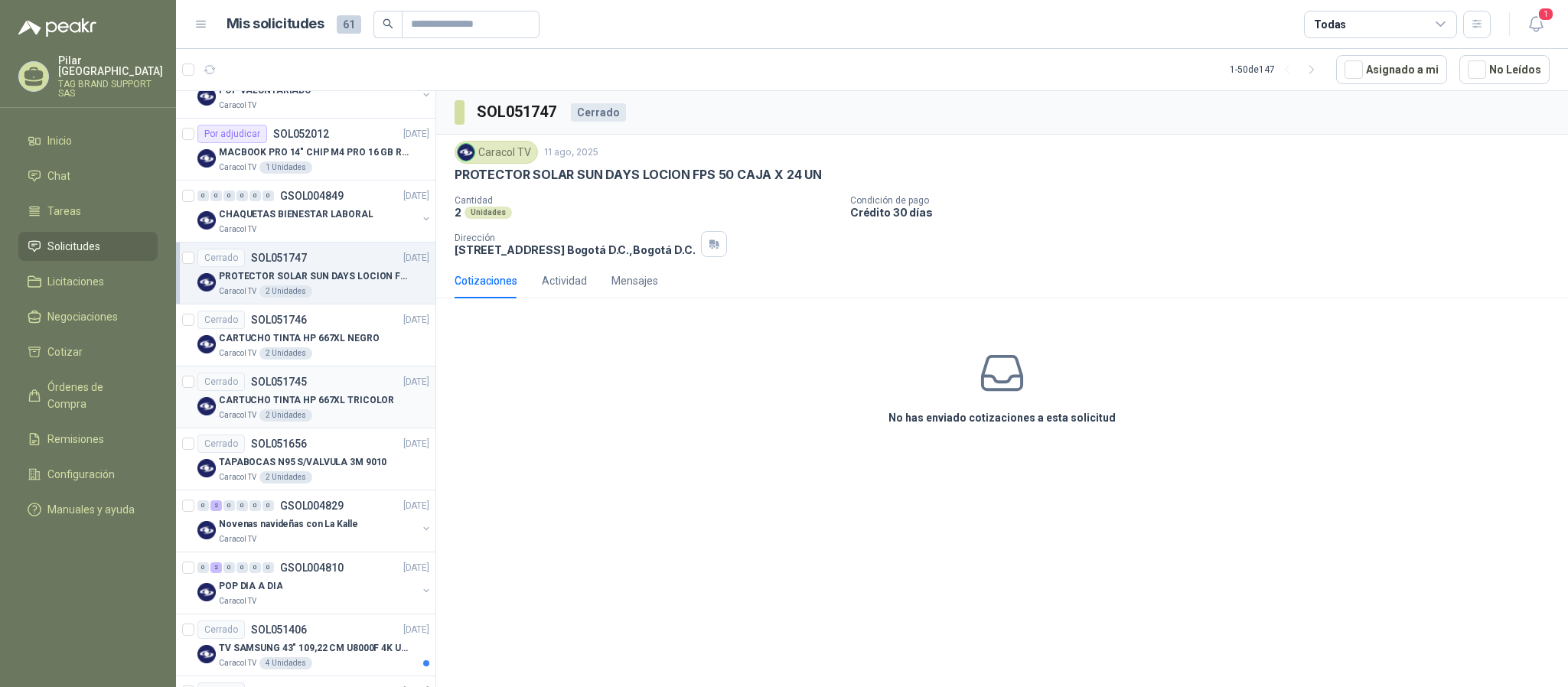
scroll to position [1032, 0]
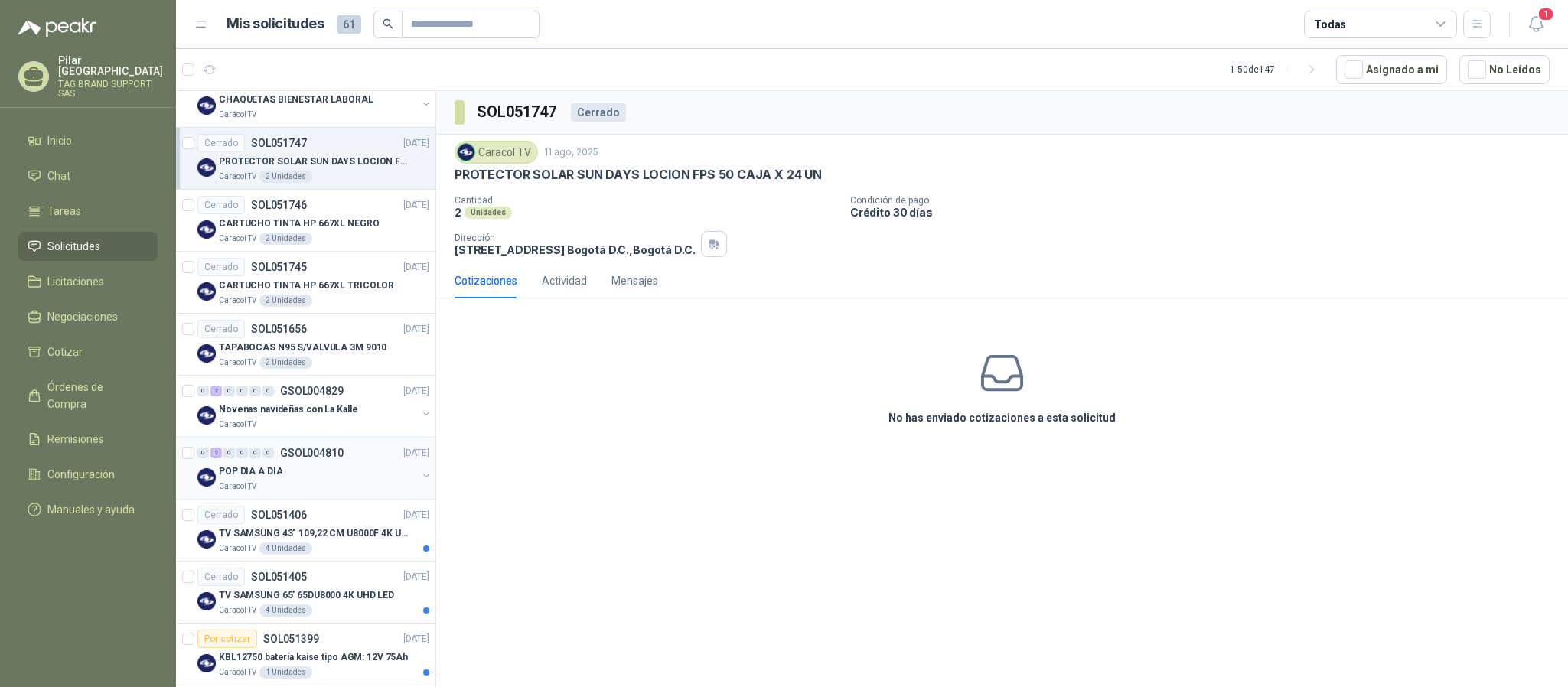
click at [341, 480] on div "POP DIA A DIA" at bounding box center [318, 471] width 199 height 18
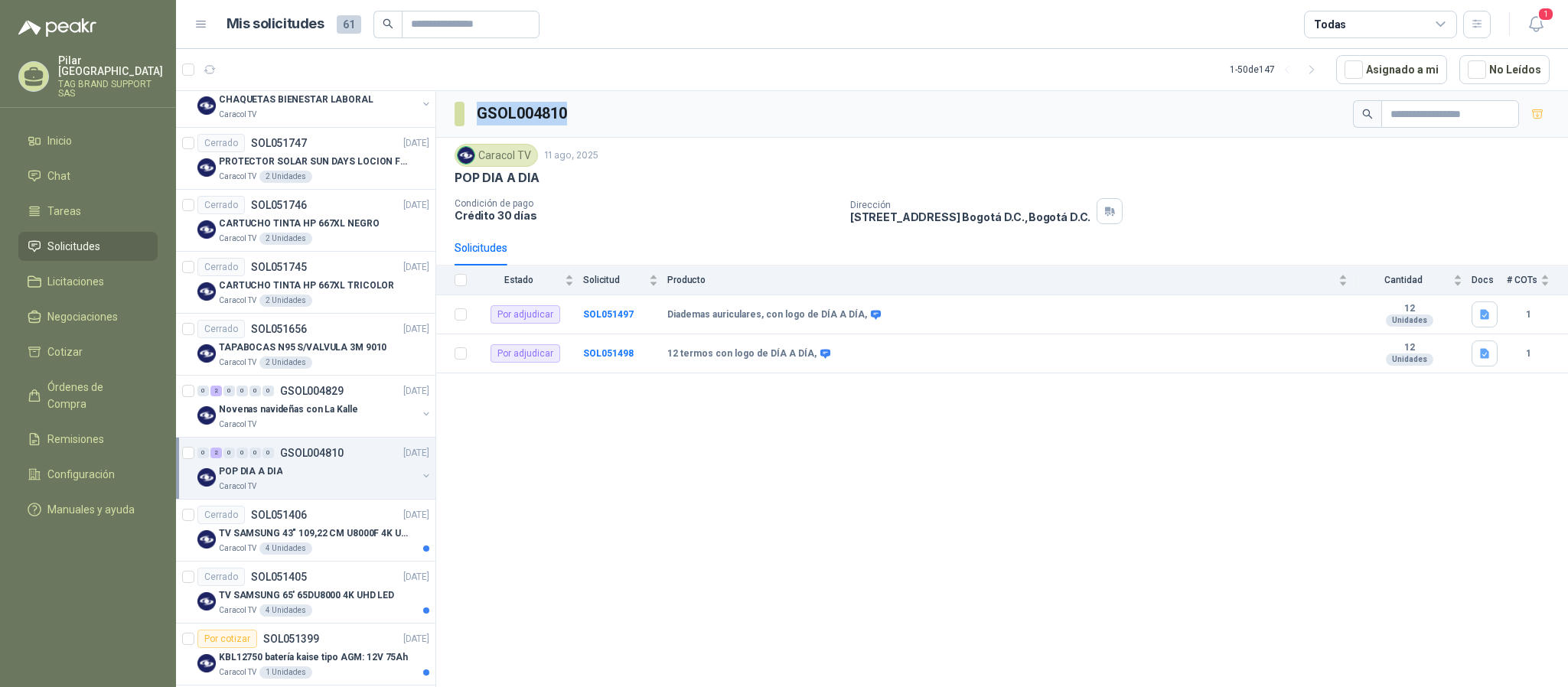
drag, startPoint x: 576, startPoint y: 107, endPoint x: 449, endPoint y: 107, distance: 127.0
click at [449, 107] on div "GSOL004810" at bounding box center [1003, 114] width 1132 height 47
copy section "GSOL004810"
click at [324, 411] on p "Novenas navideñas con La Kalle" at bounding box center [288, 410] width 139 height 15
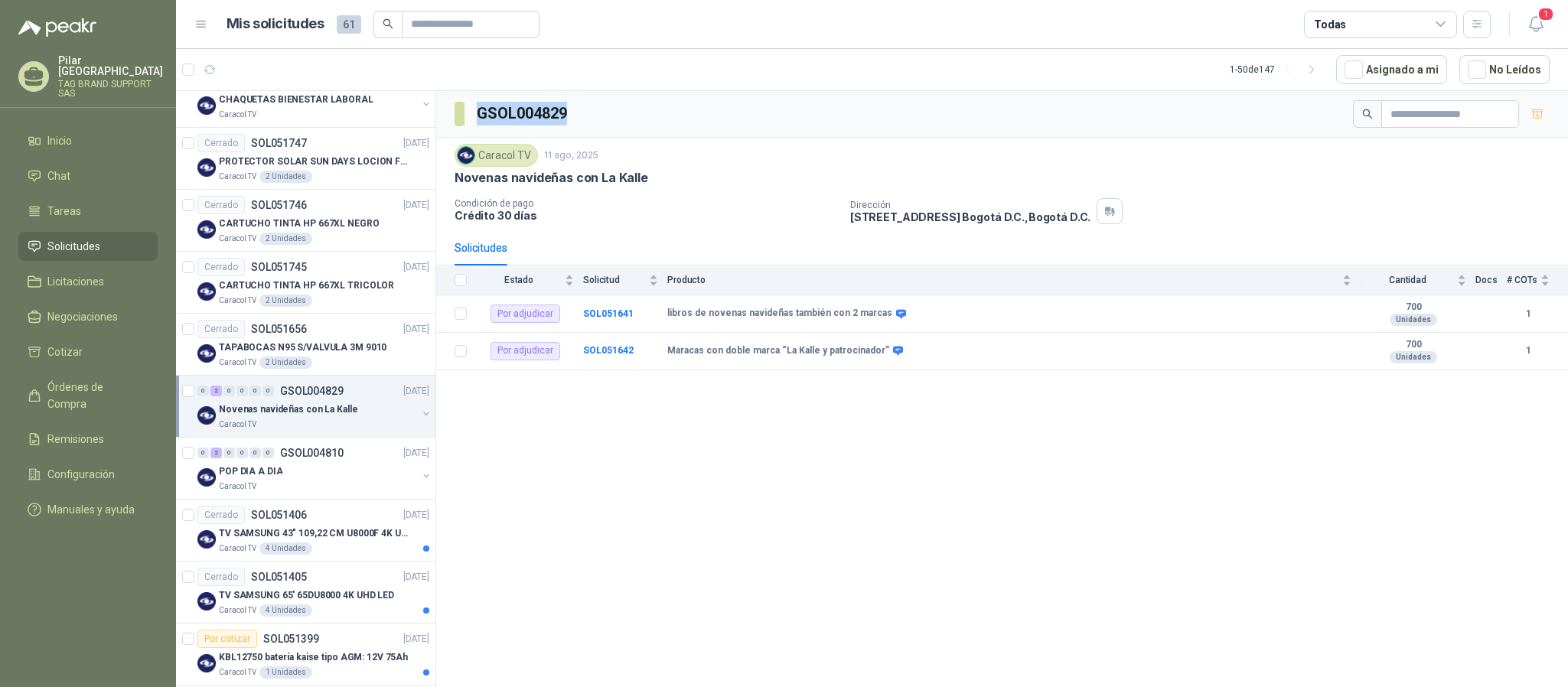
drag, startPoint x: 590, startPoint y: 112, endPoint x: 469, endPoint y: 116, distance: 121.1
click at [469, 116] on div "GSOL004829" at bounding box center [1003, 114] width 1132 height 47
copy section "GSOL004829"
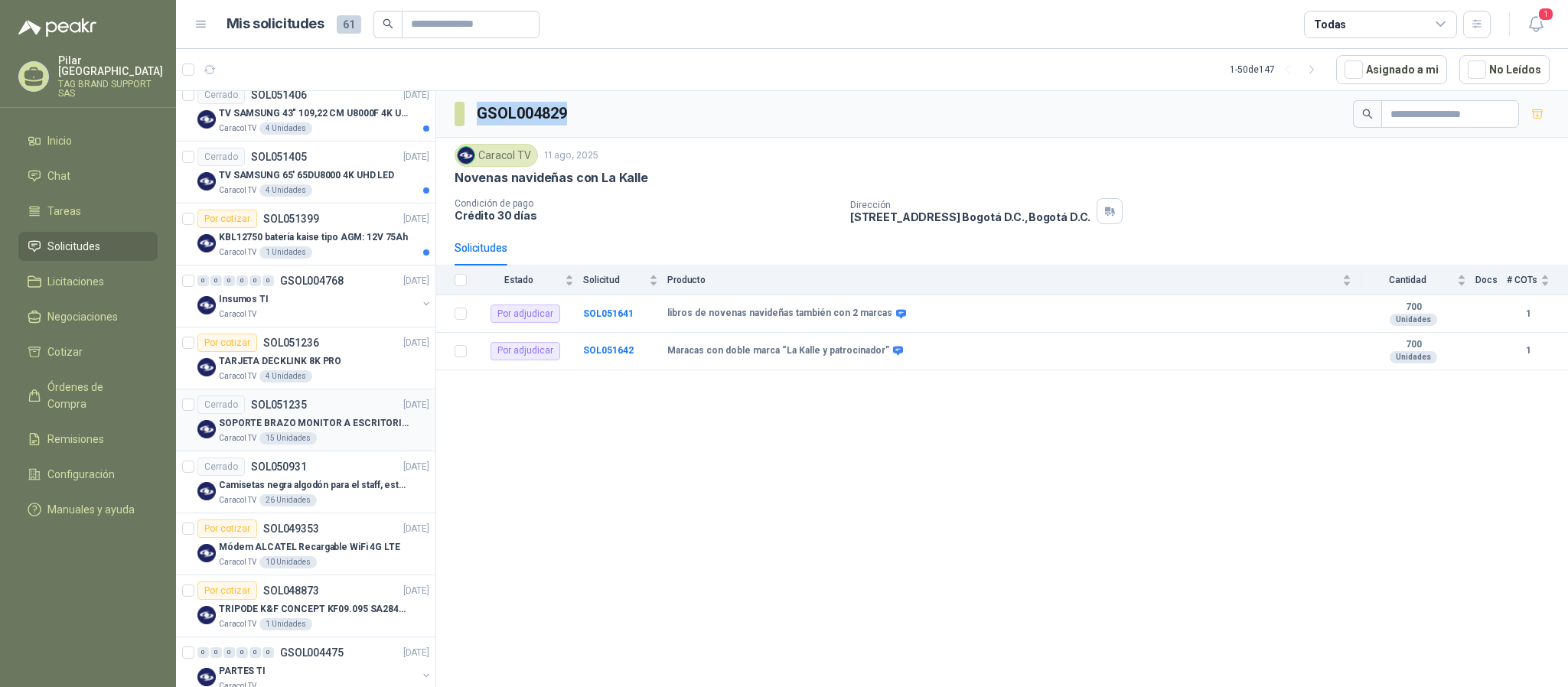
scroll to position [1492, 0]
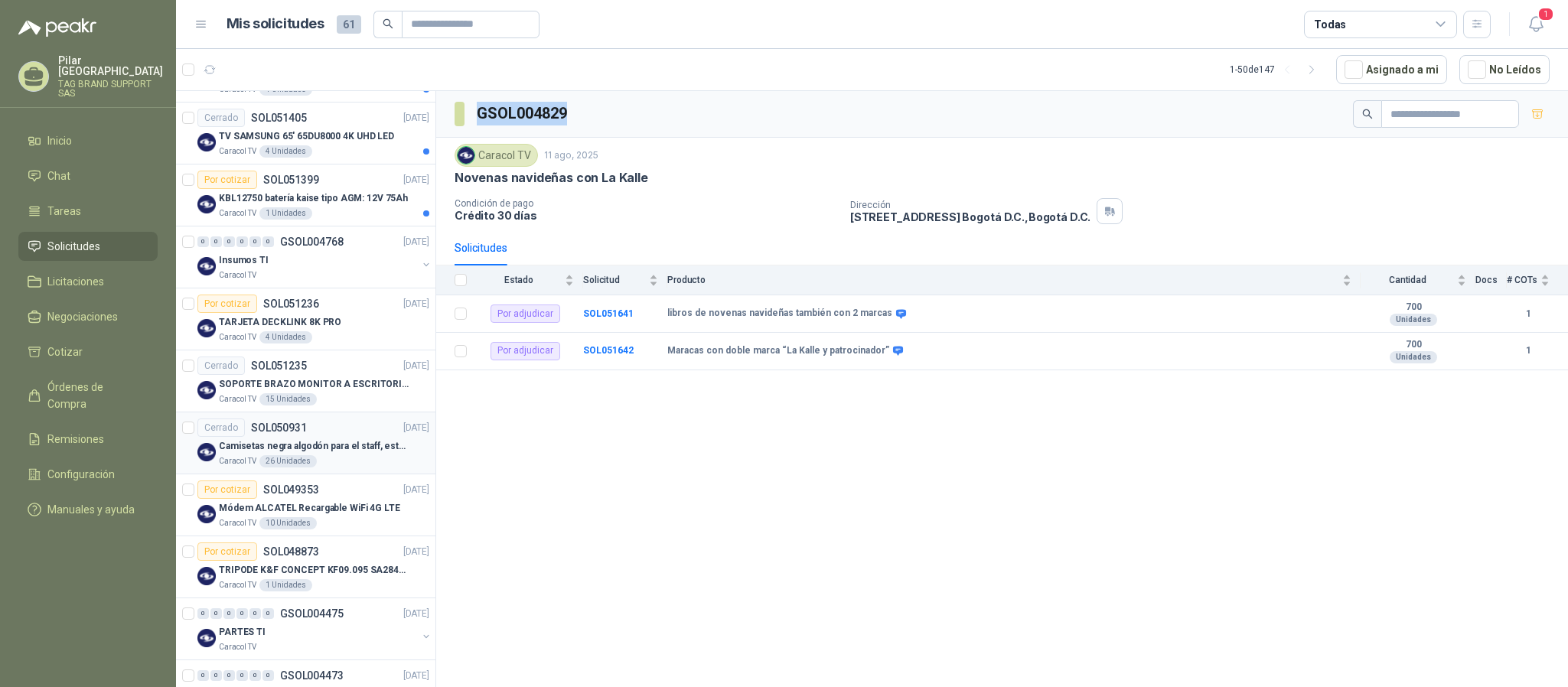
click at [340, 467] on div "Caracol TV 26 Unidades" at bounding box center [324, 460] width 210 height 12
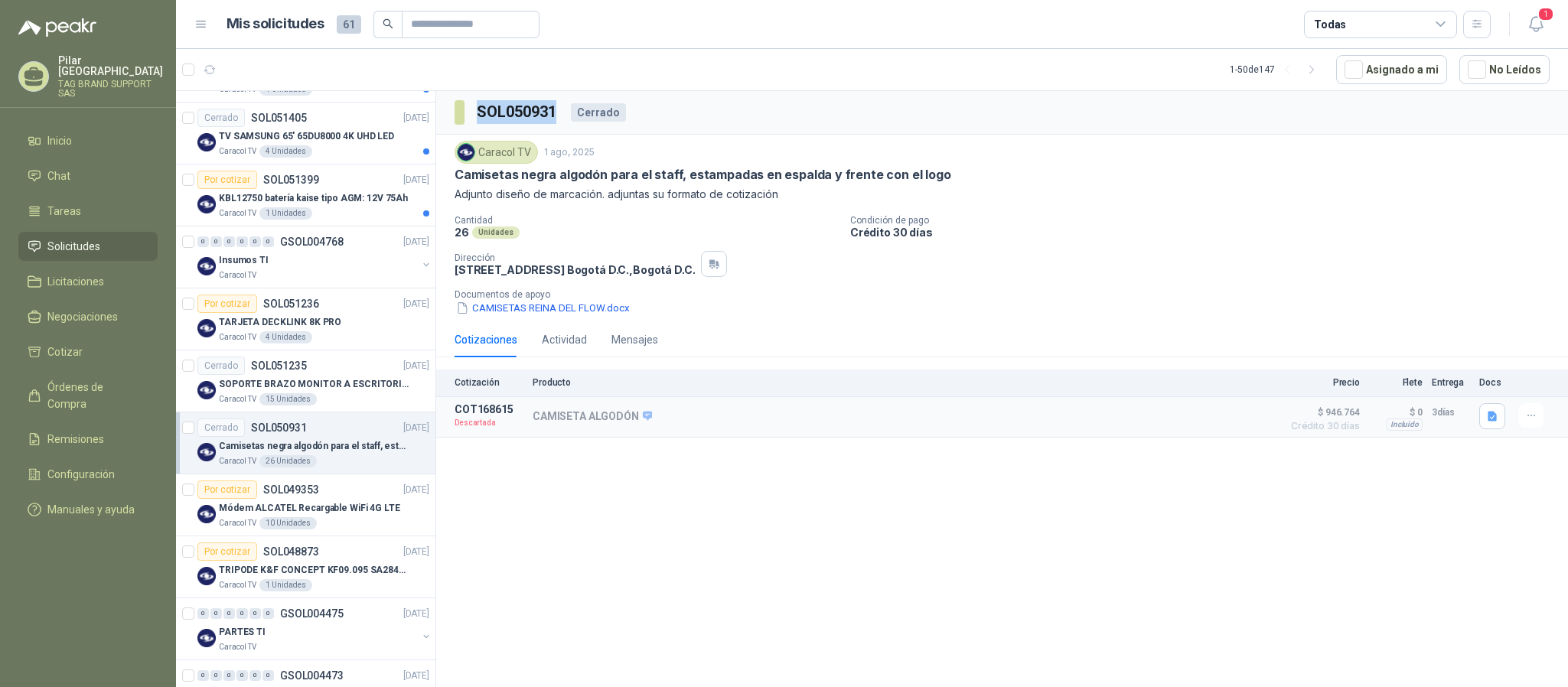
drag, startPoint x: 561, startPoint y: 118, endPoint x: 469, endPoint y: 112, distance: 92.2
click at [469, 112] on div "SOL050931 Cerrado" at bounding box center [540, 112] width 172 height 25
copy section "SOL050931"
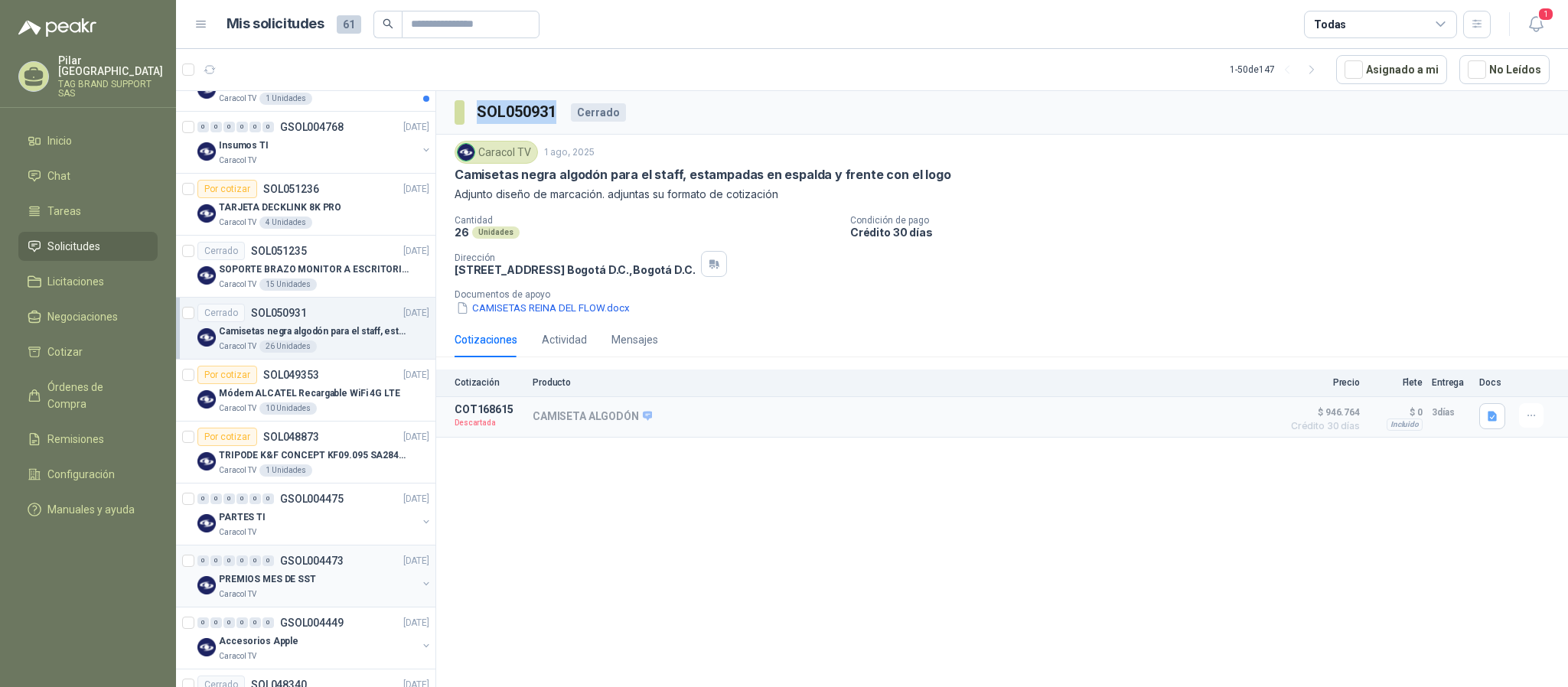
click at [291, 582] on div "PREMIOS MES DE SST" at bounding box center [318, 579] width 199 height 18
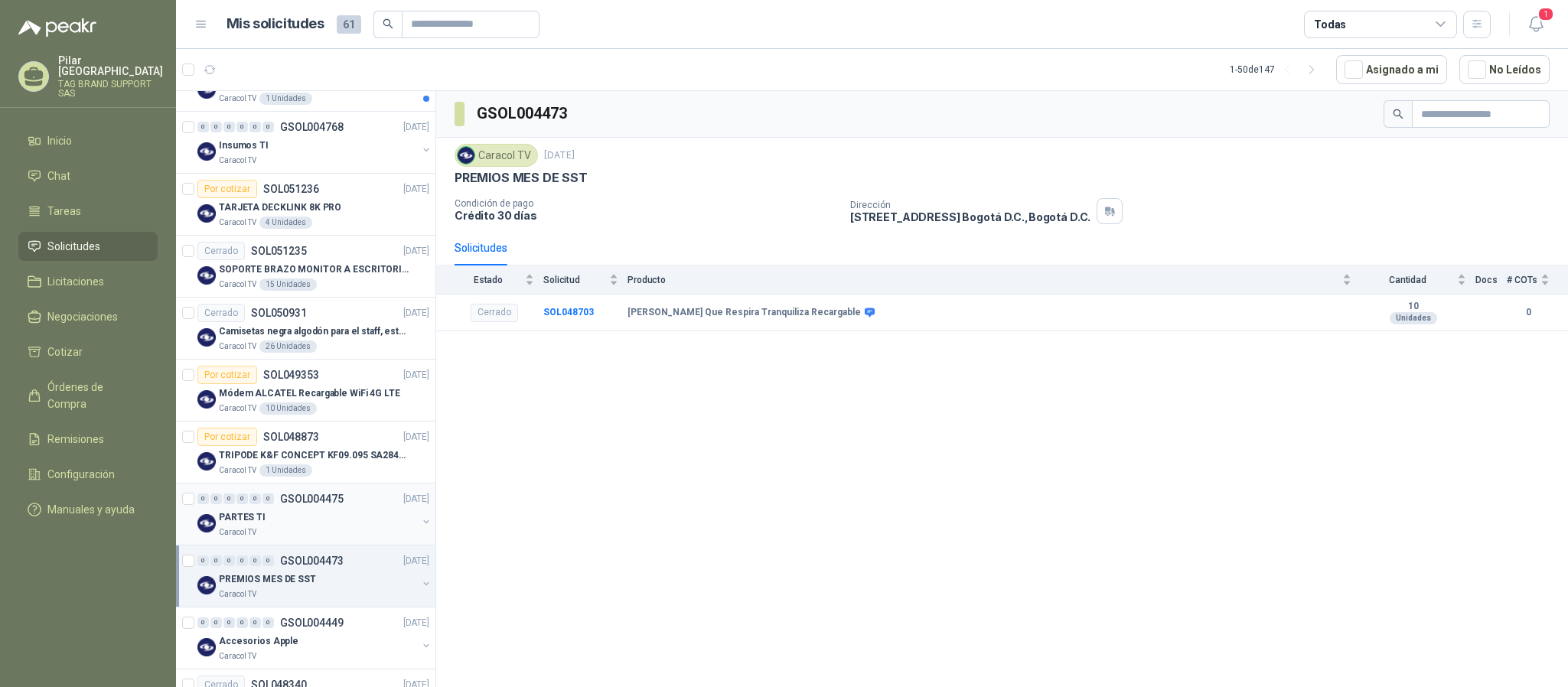
scroll to position [1720, 0]
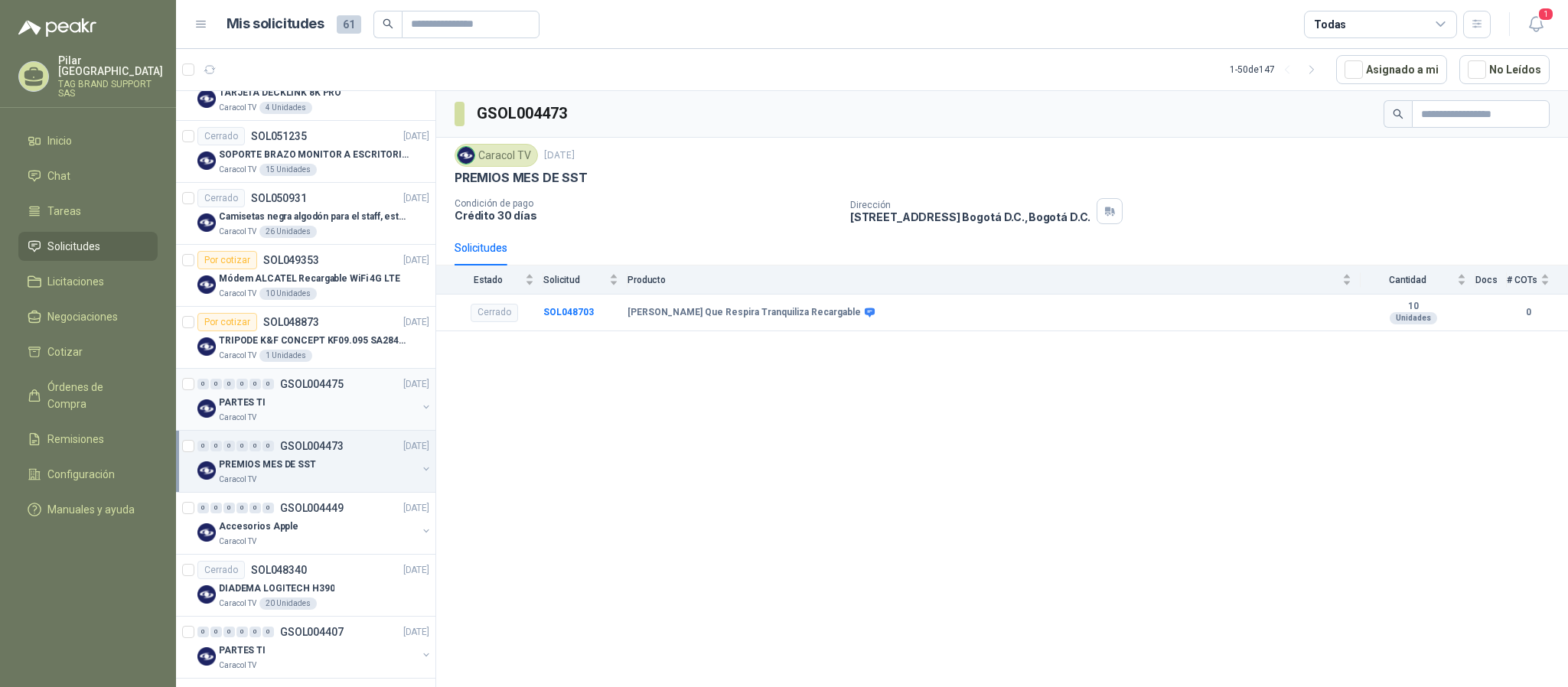
click at [312, 546] on div "Caracol TV" at bounding box center [318, 541] width 199 height 12
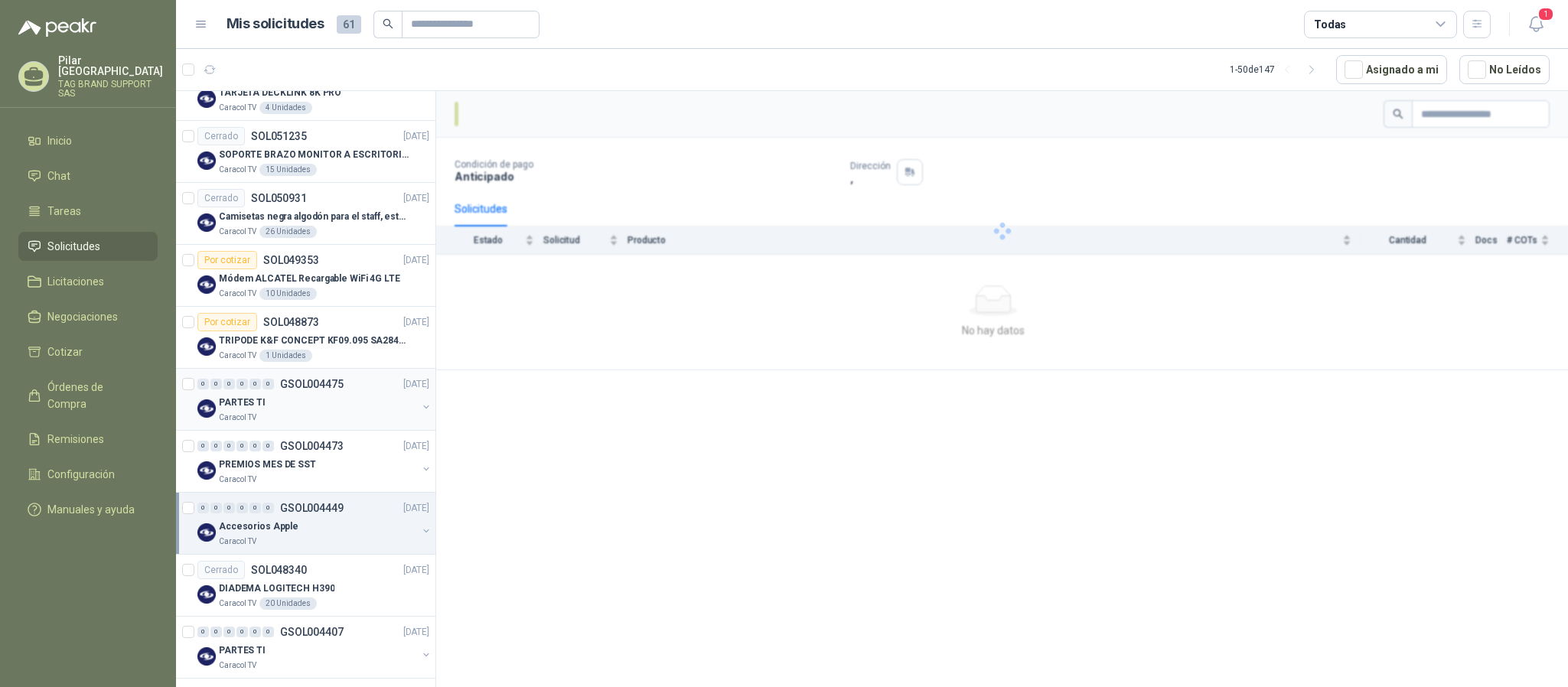
scroll to position [1835, 0]
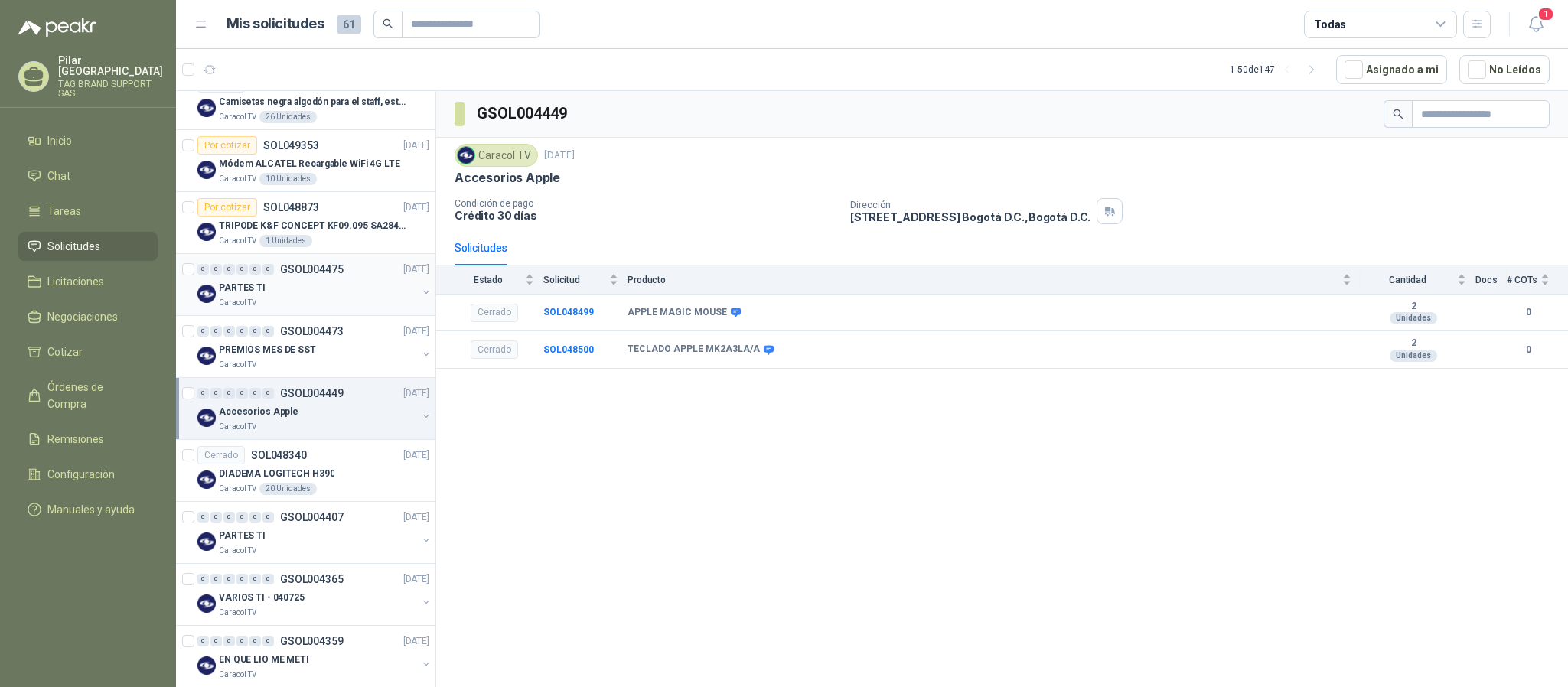
click at [312, 545] on div "PARTES TI" at bounding box center [318, 535] width 199 height 18
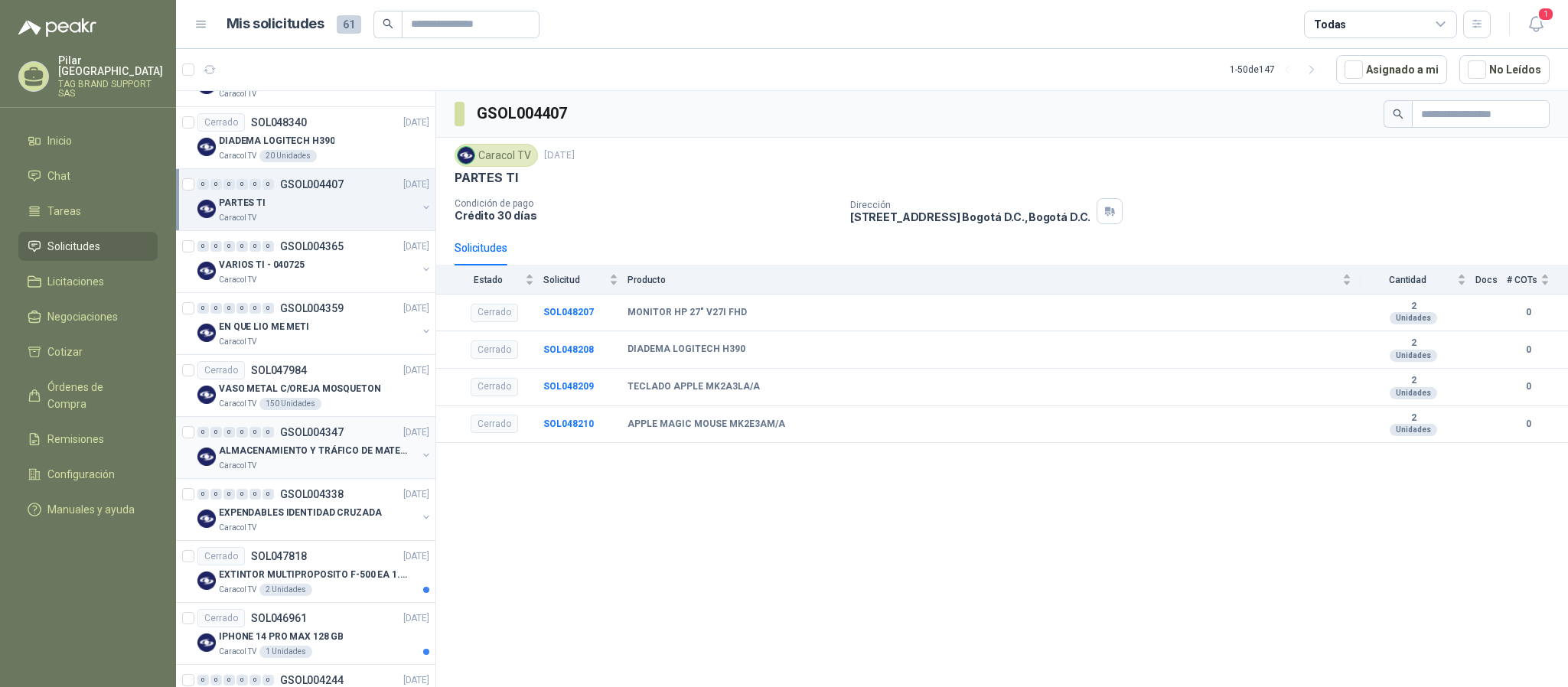
scroll to position [2179, 0]
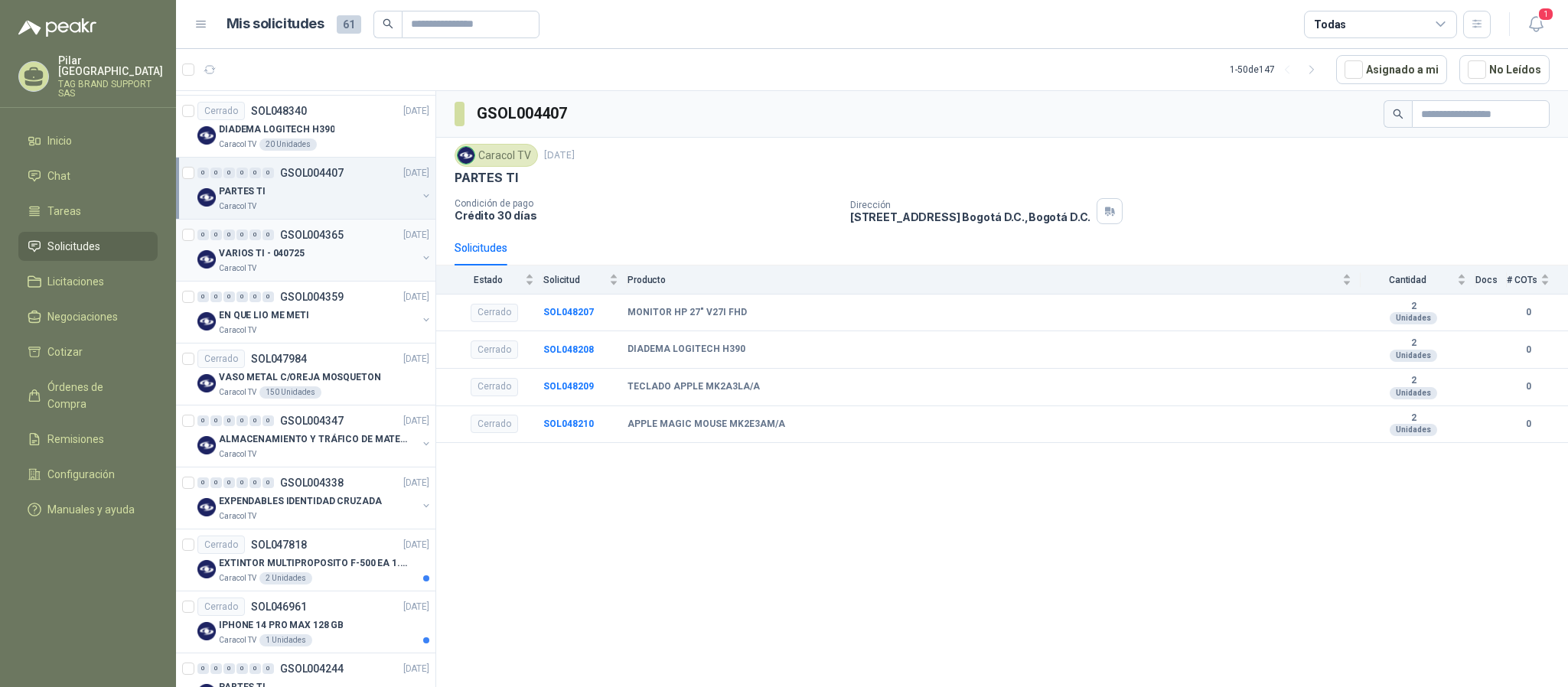
click at [301, 275] on div "Caracol TV" at bounding box center [318, 268] width 199 height 12
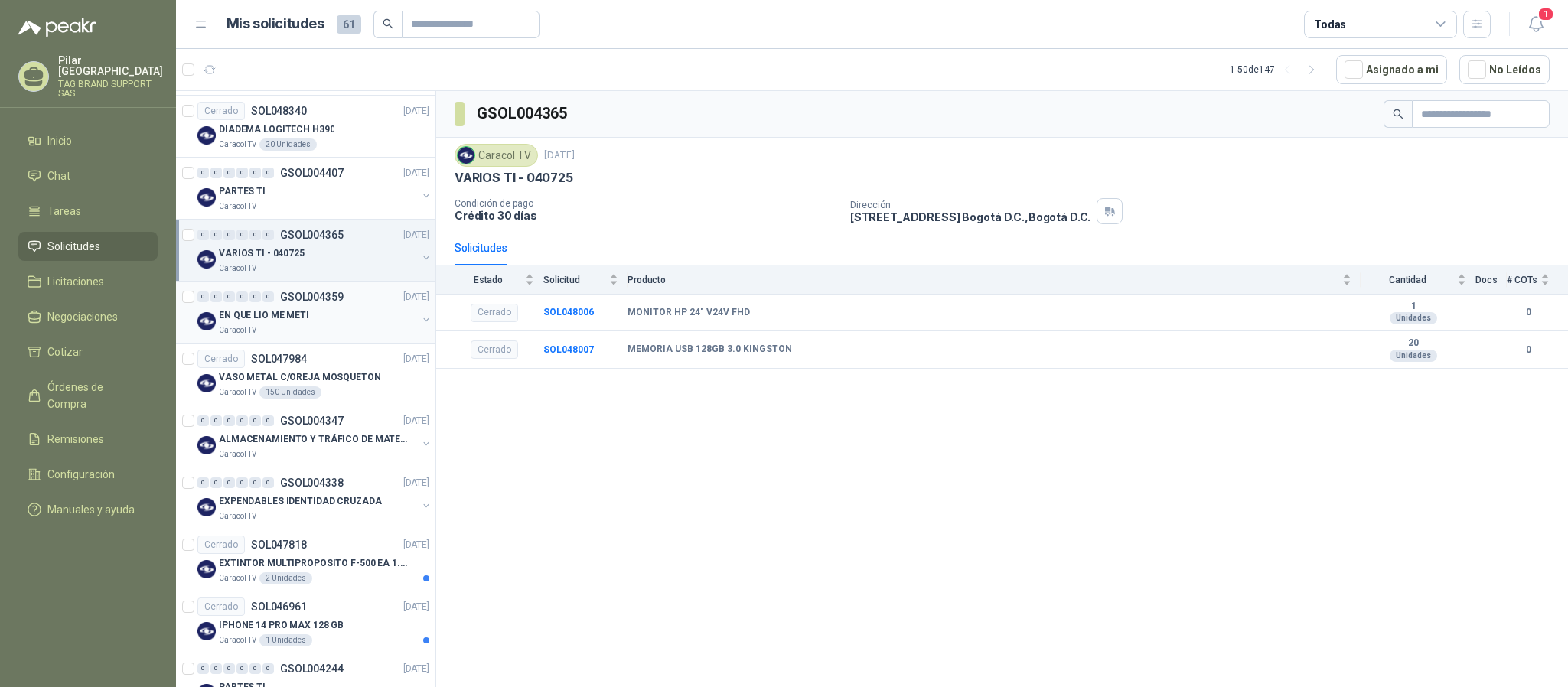
click at [292, 320] on div "EN QUE LIO ME METI" at bounding box center [318, 315] width 199 height 18
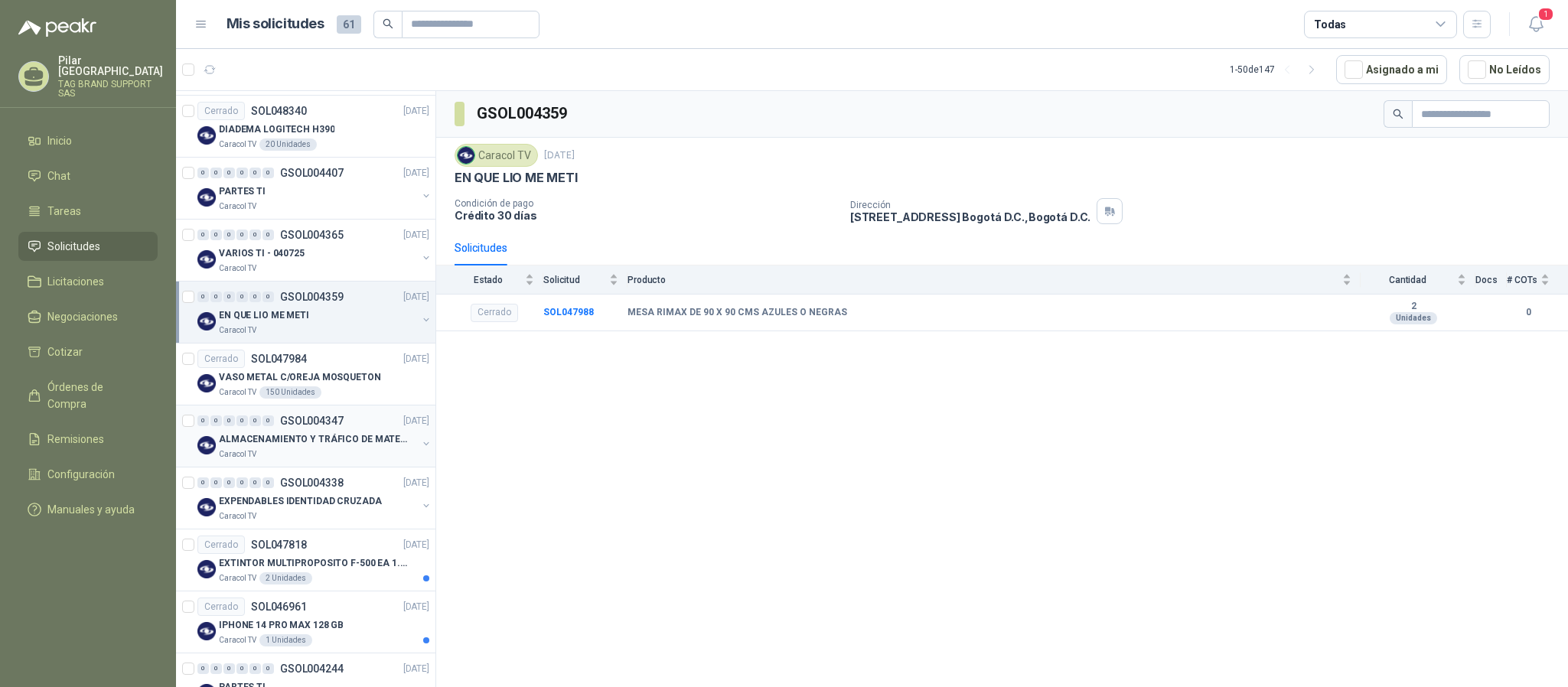
click at [296, 446] on p "ALMACENAMIENTO Y TRÁFICO DE MATERIAL" at bounding box center [313, 439] width 190 height 15
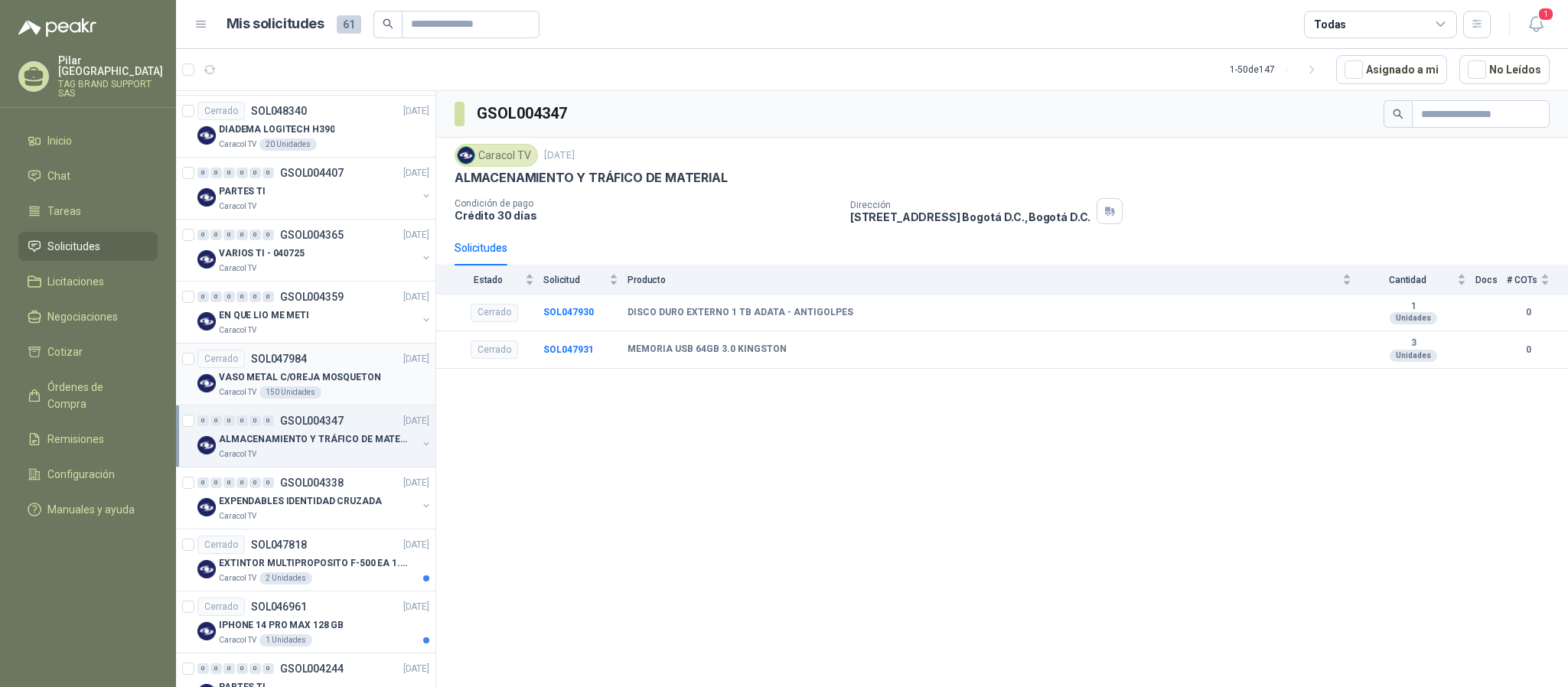
click at [319, 385] on p "VASO METAL C/OREJA MOSQUETON" at bounding box center [300, 377] width 163 height 15
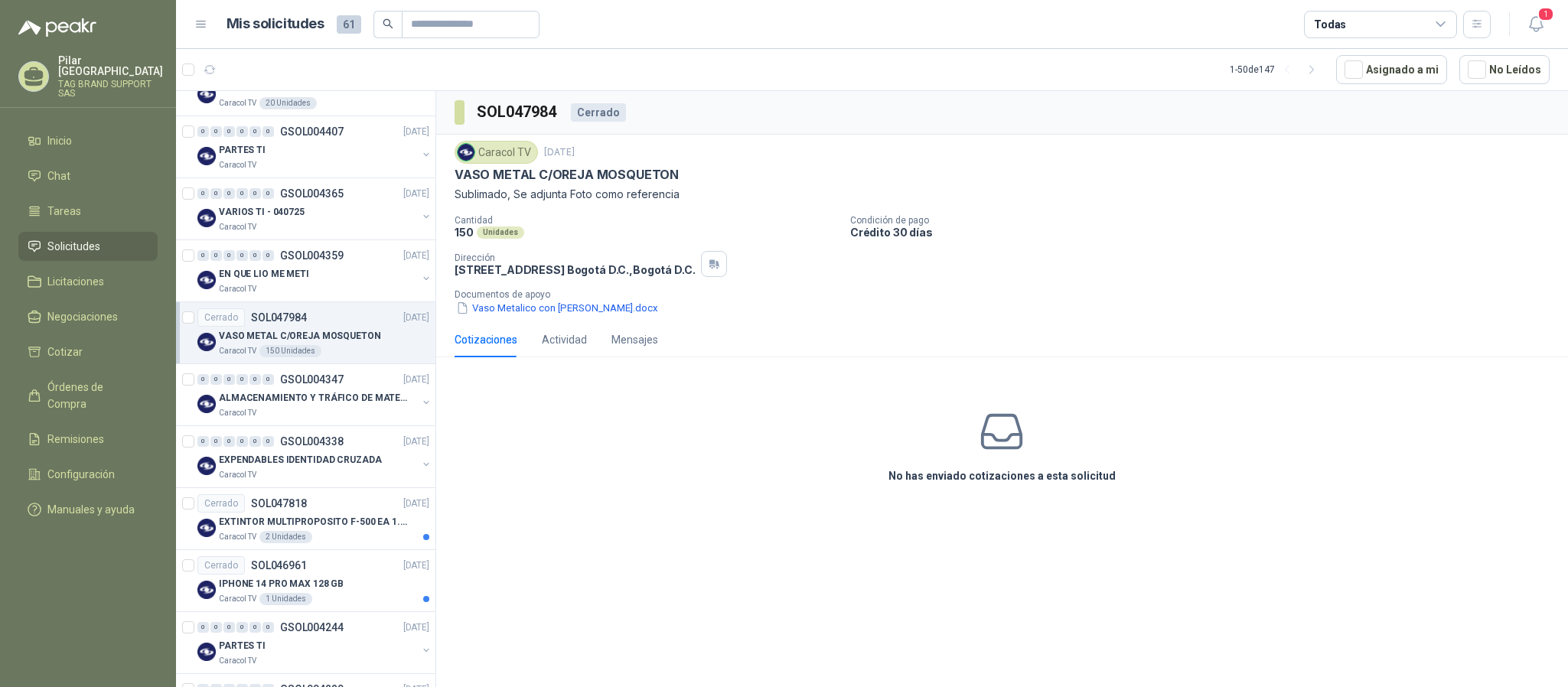
scroll to position [2216, 0]
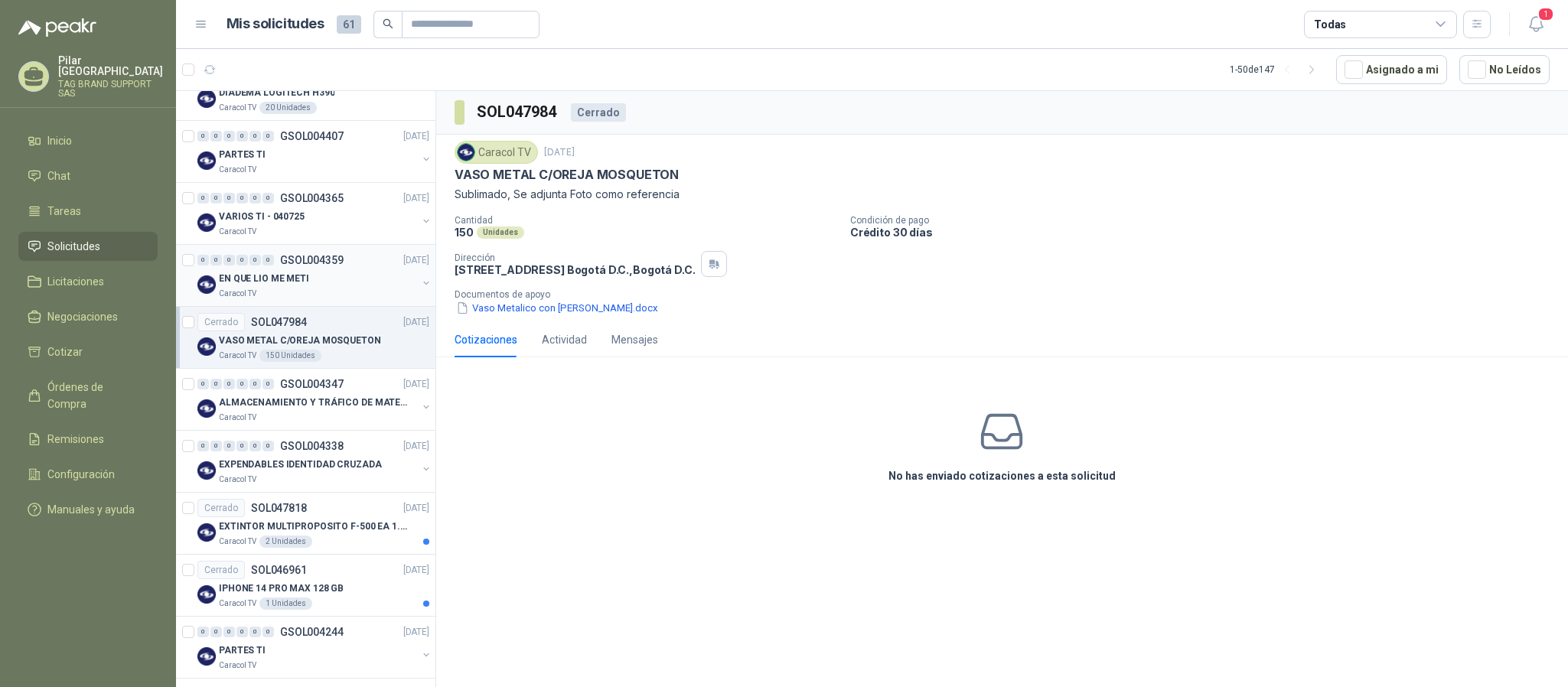
click at [331, 299] on div "Caracol TV" at bounding box center [318, 293] width 199 height 12
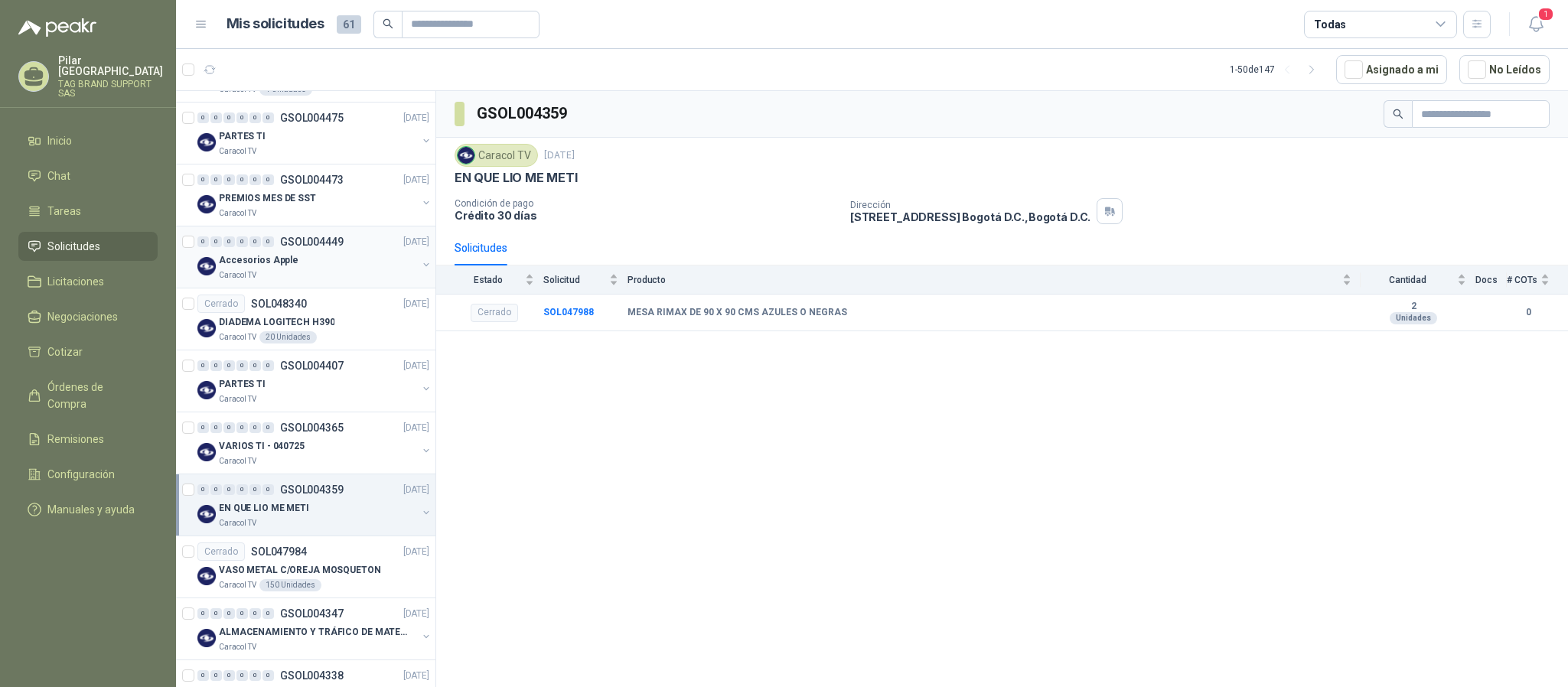
scroll to position [1872, 0]
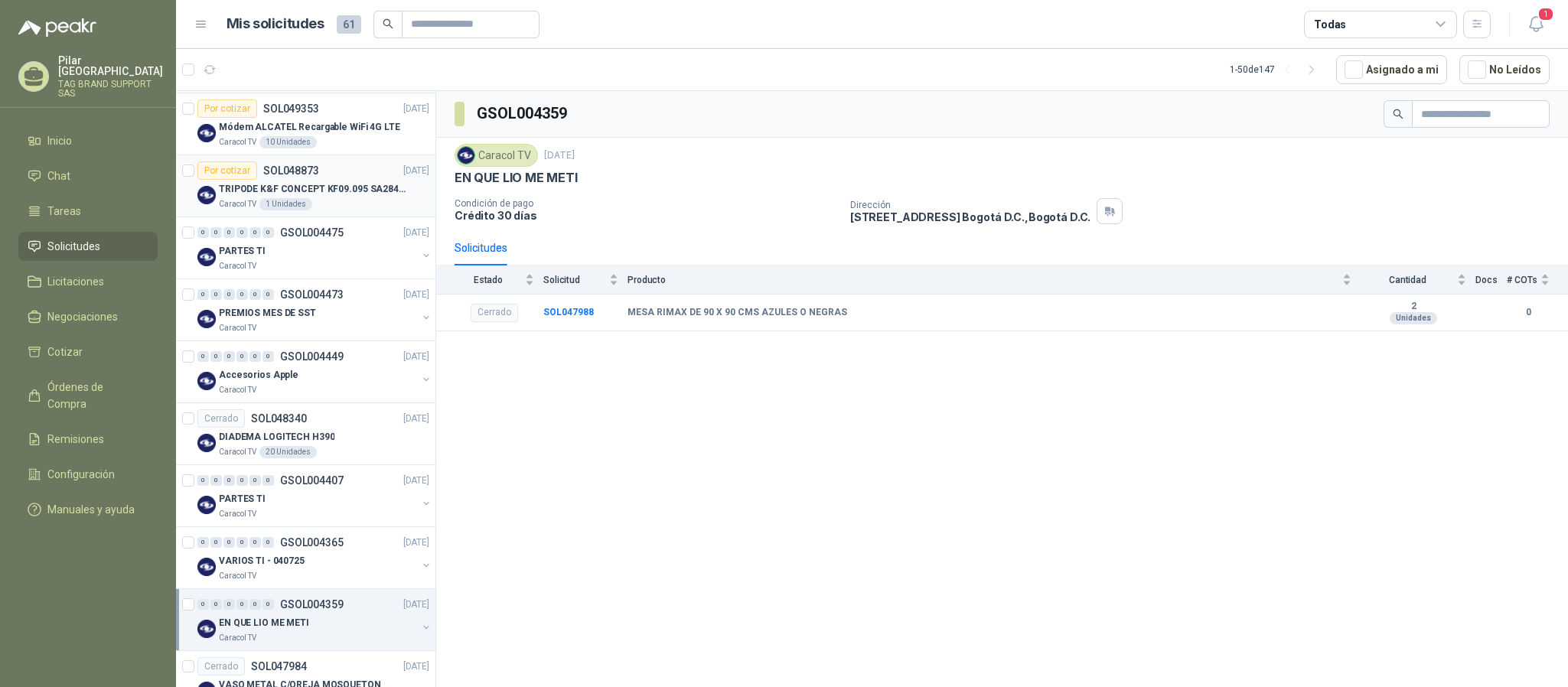
click at [333, 197] on p "TRIPODE K&F CONCEPT KF09.095 SA284C1" at bounding box center [313, 189] width 190 height 15
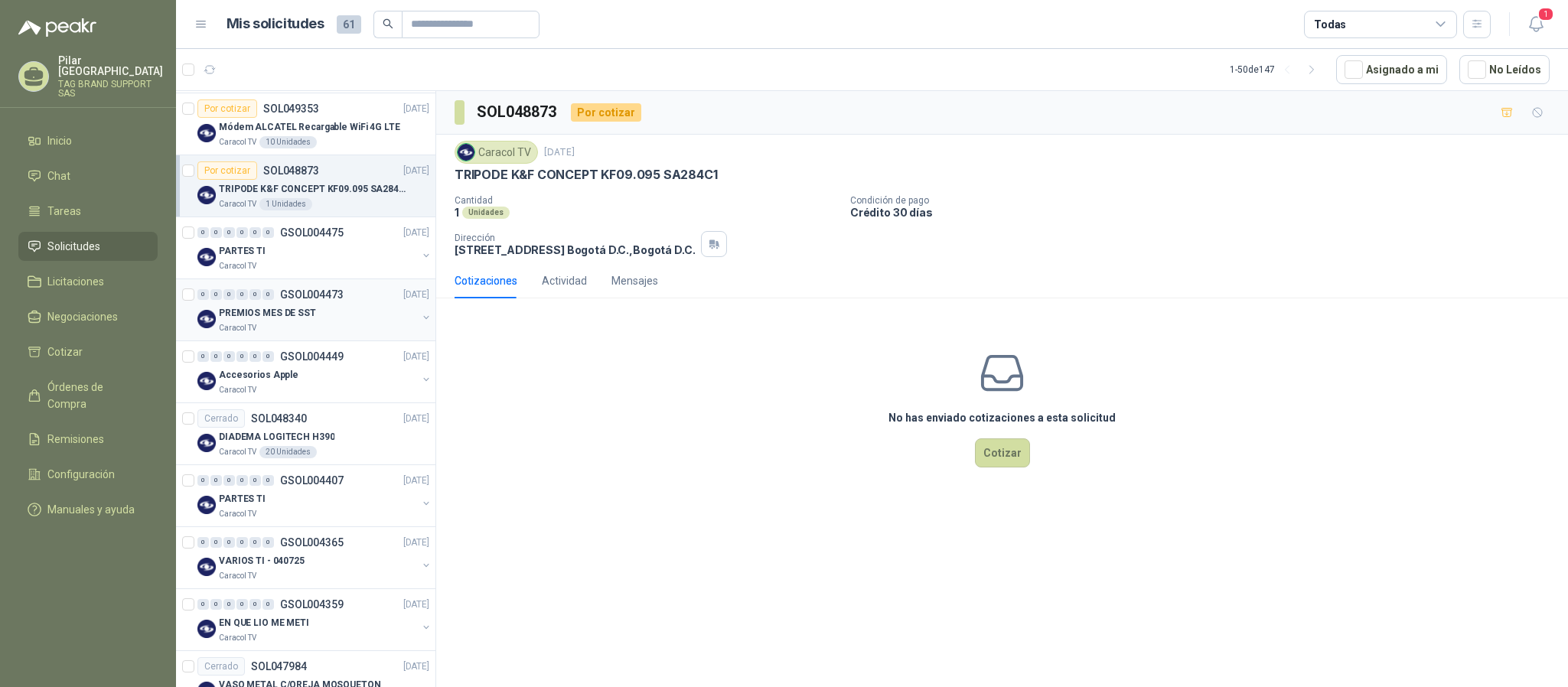
scroll to position [1757, 0]
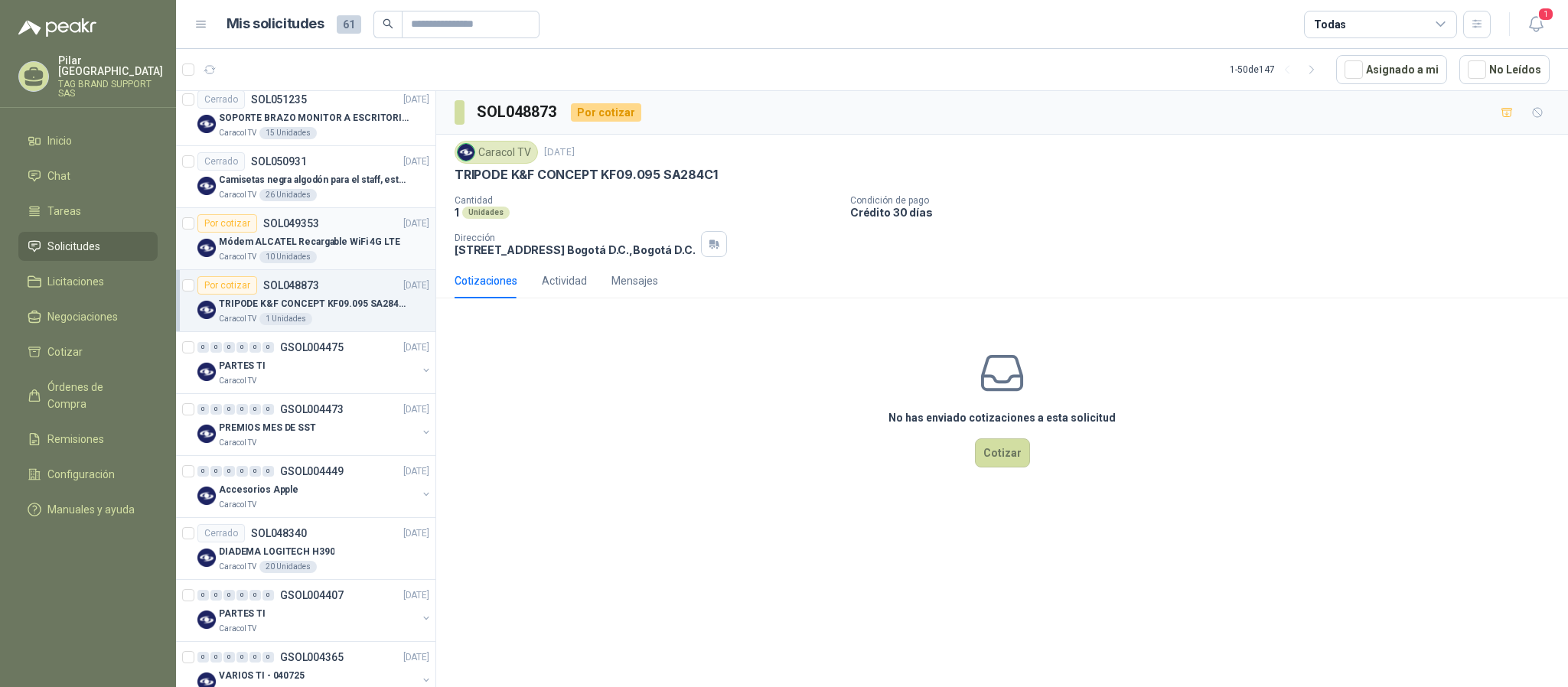
click at [332, 251] on div "Módem ALCATEL Recargable WiFi 4G LTE" at bounding box center [324, 242] width 210 height 18
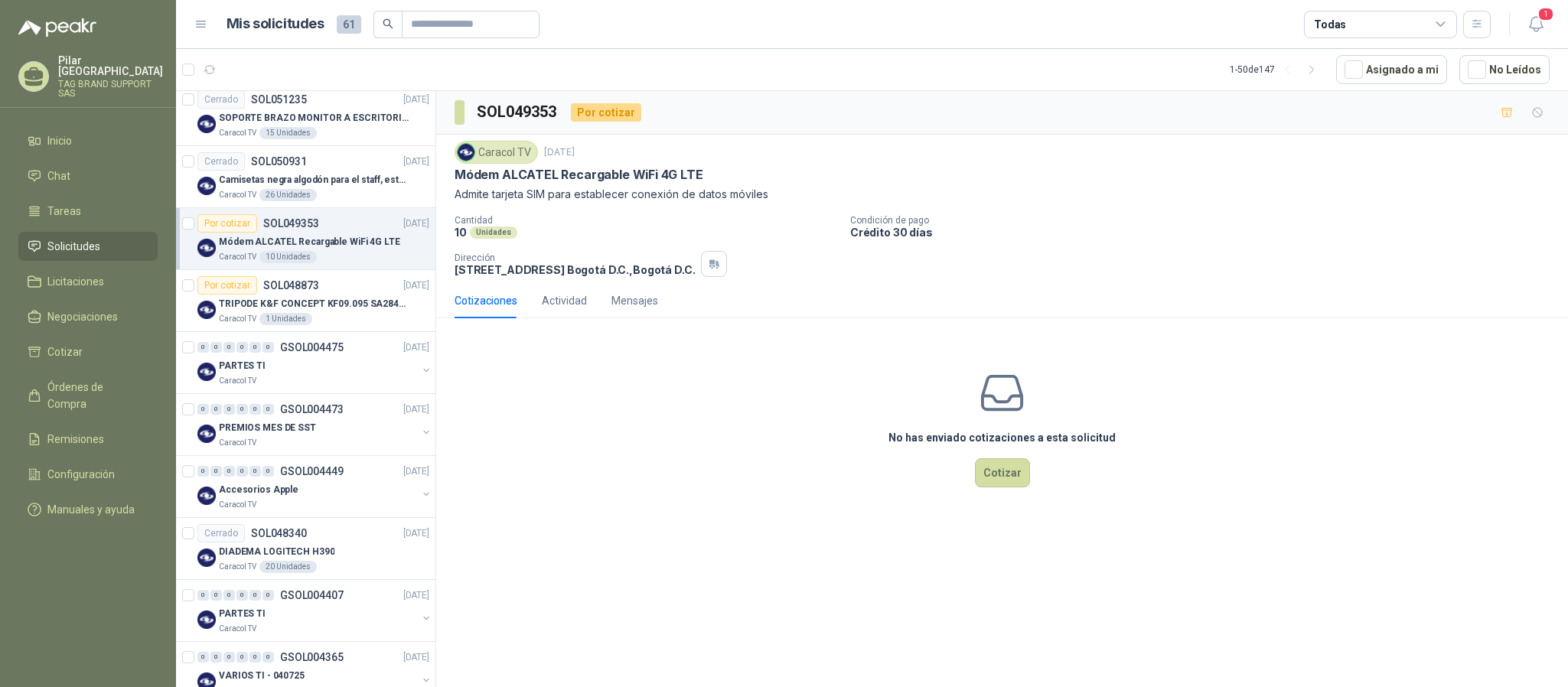
scroll to position [1643, 0]
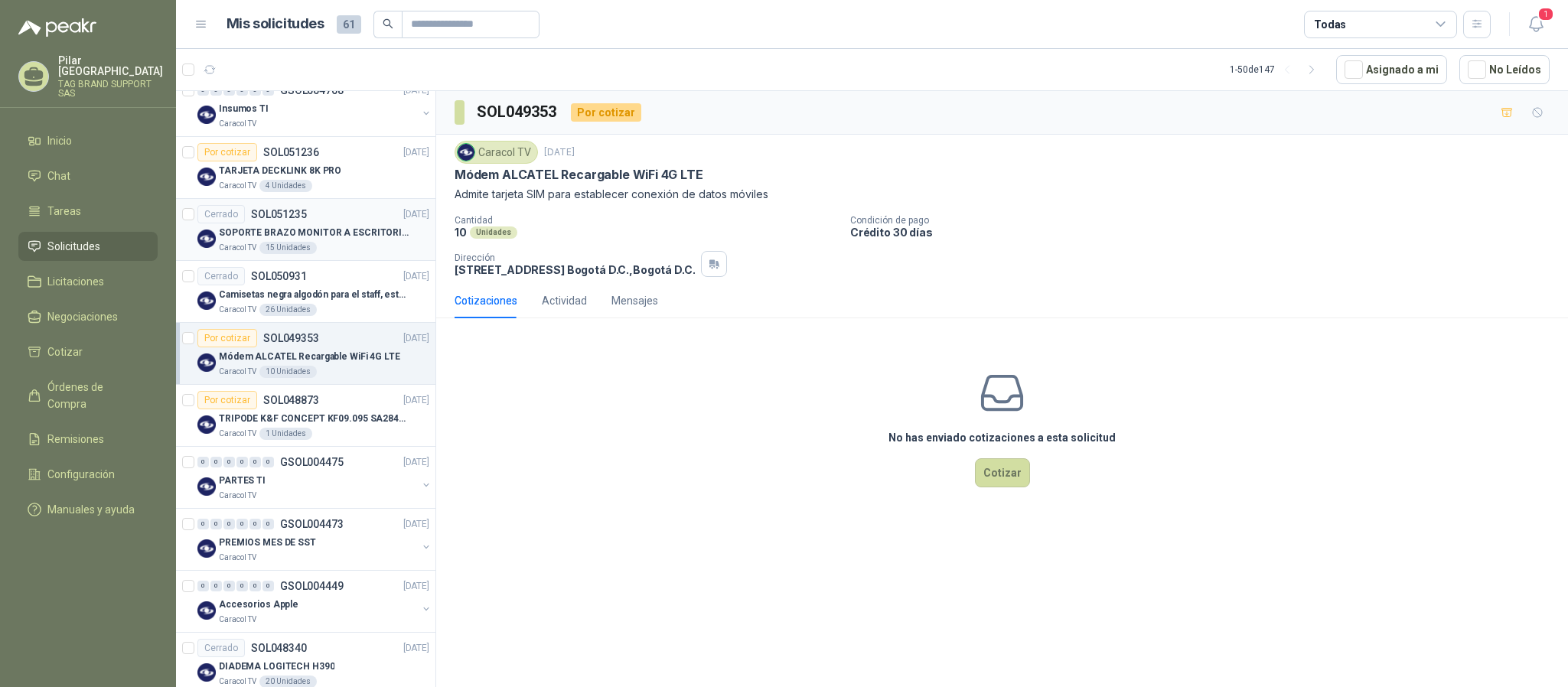
click at [336, 253] on div "Caracol TV 15 Unidades" at bounding box center [324, 247] width 210 height 12
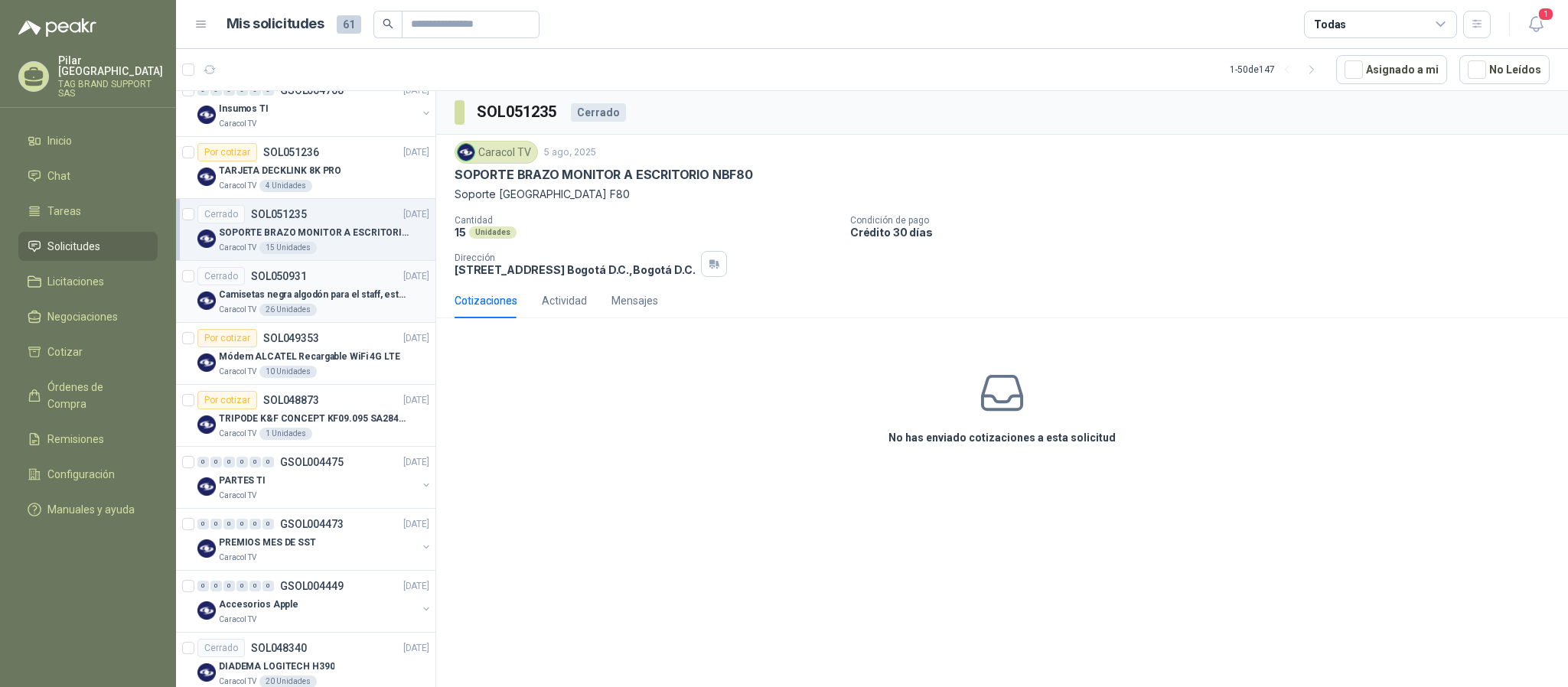
click at [336, 302] on p "Camisetas negra algodón para el staff, estampadas en espalda y frente con el lo…" at bounding box center [313, 295] width 190 height 15
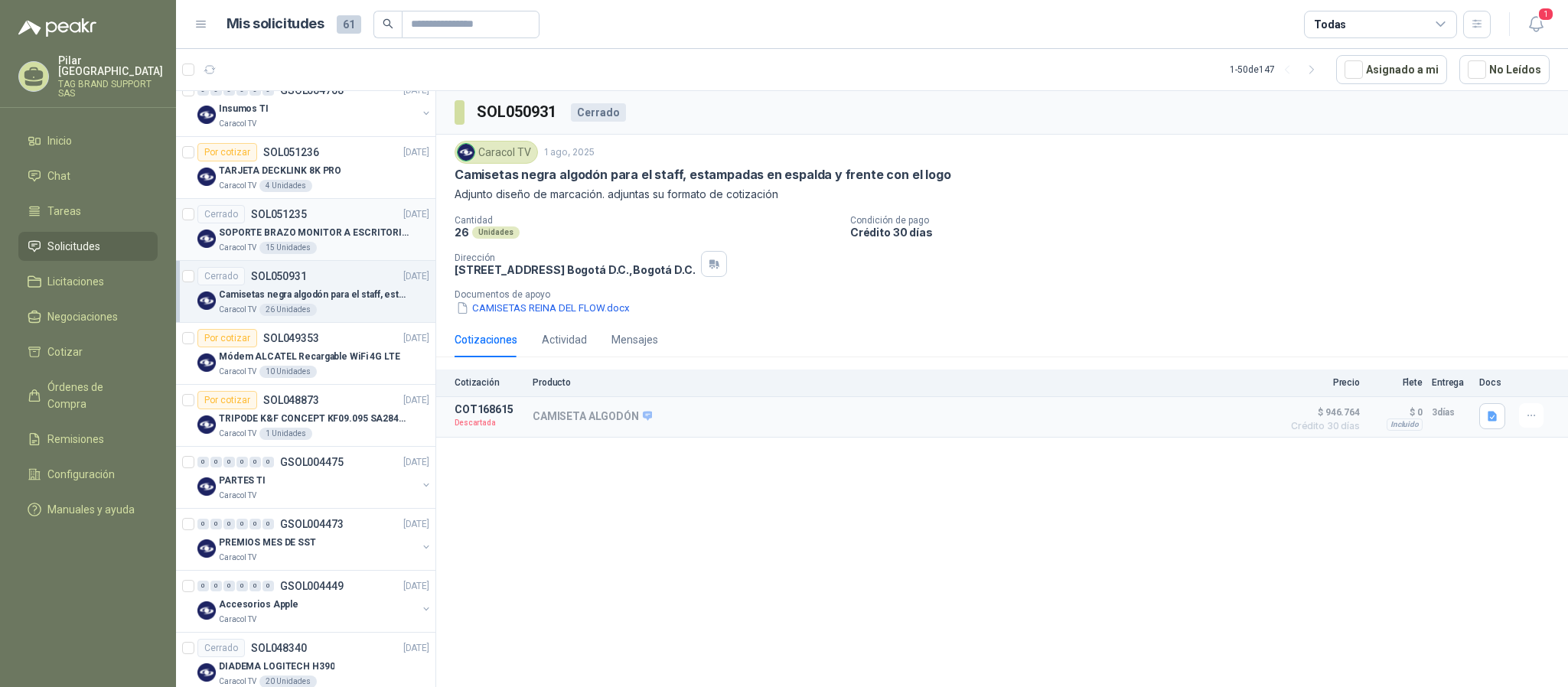
click at [332, 223] on div "Cerrado SOL051235 [DATE]" at bounding box center [313, 214] width 232 height 18
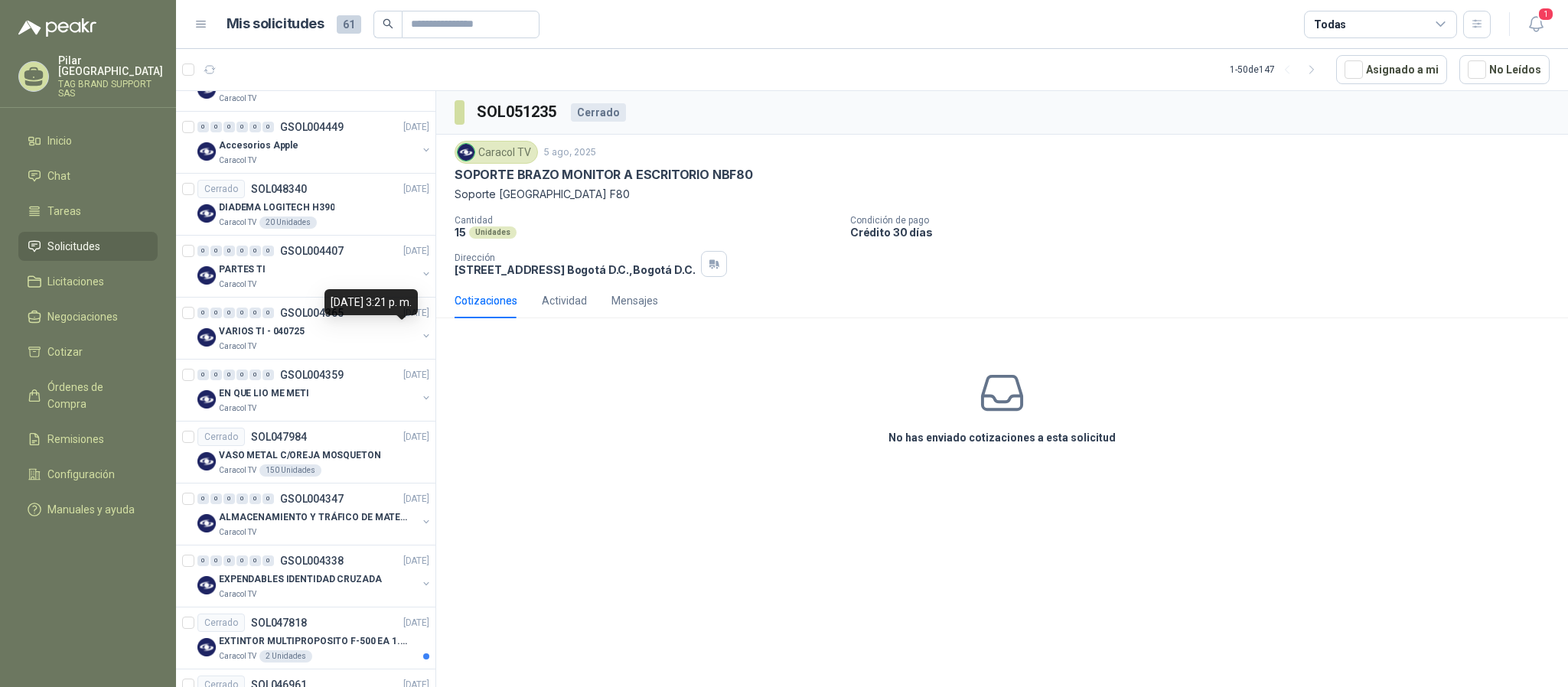
scroll to position [2675, 0]
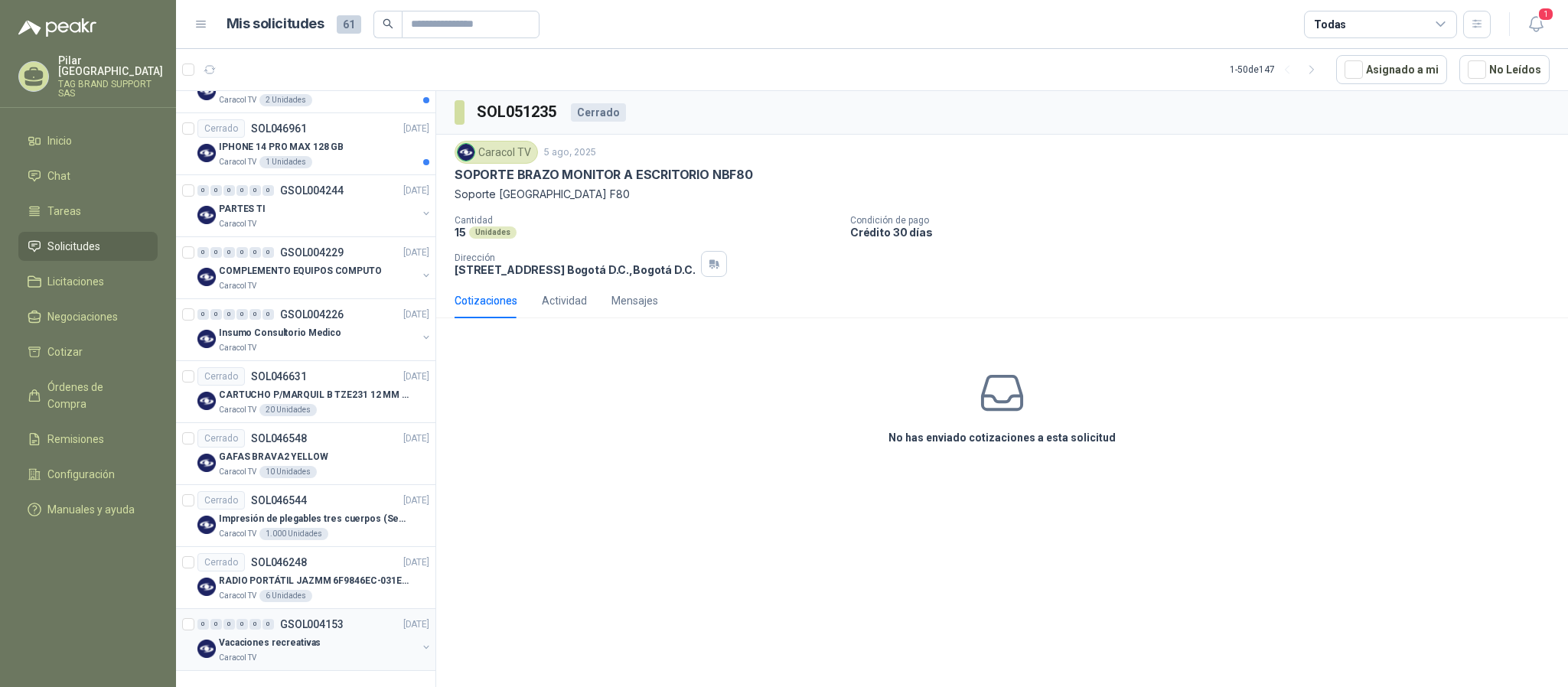
click at [310, 633] on div "Vacaciones recreativas" at bounding box center [318, 642] width 199 height 18
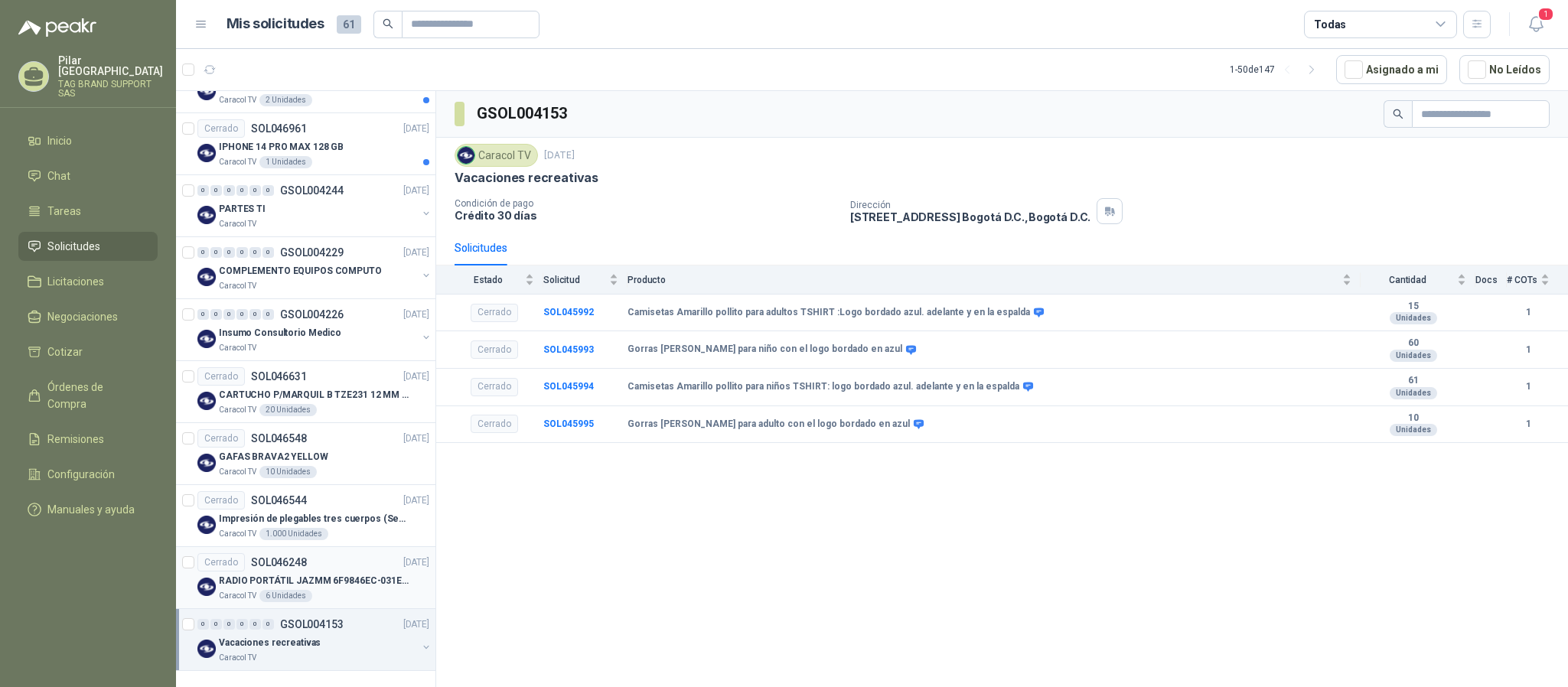
click at [336, 587] on p "RADIO PORTÁTIL JAZMM 6F9846EC-031E-4F5A" at bounding box center [313, 580] width 190 height 15
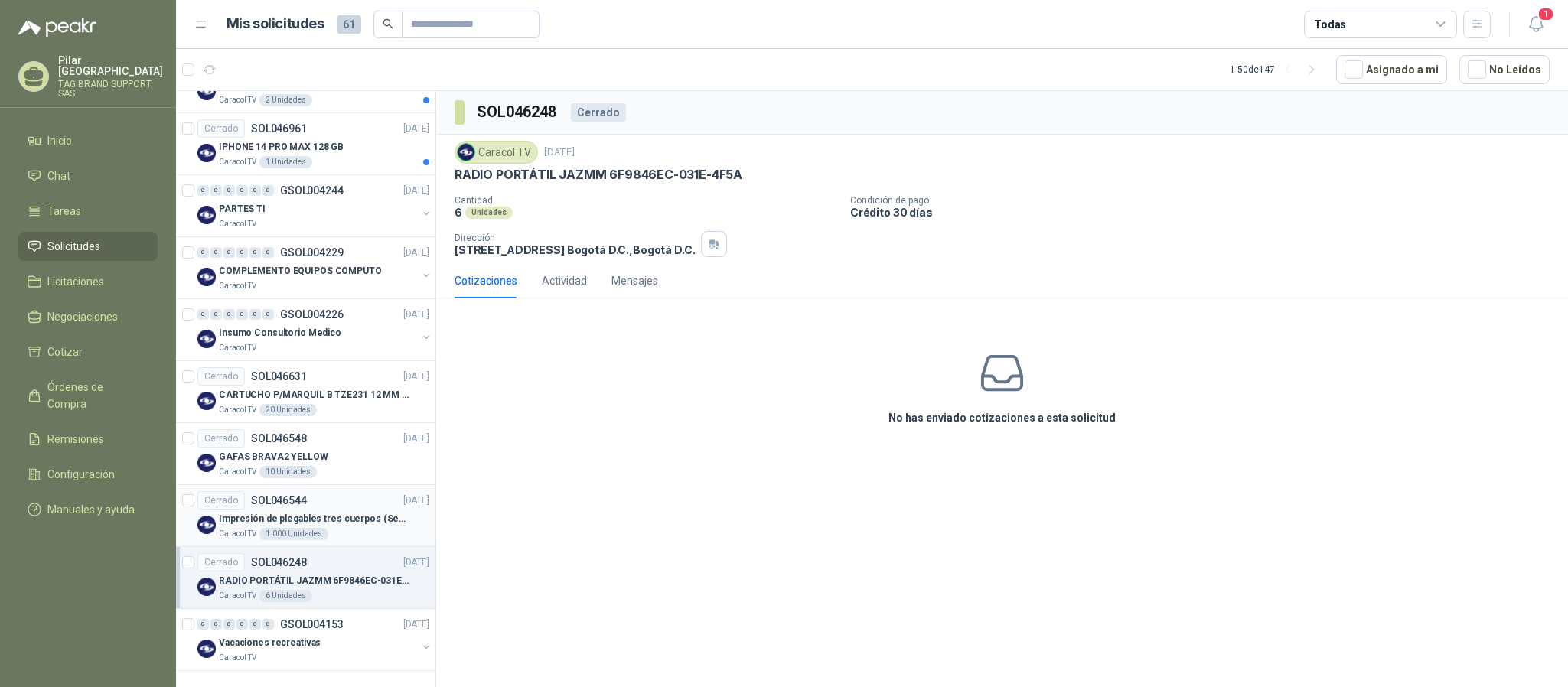
click at [343, 528] on div "Caracol TV 1.000 Unidades" at bounding box center [324, 534] width 210 height 12
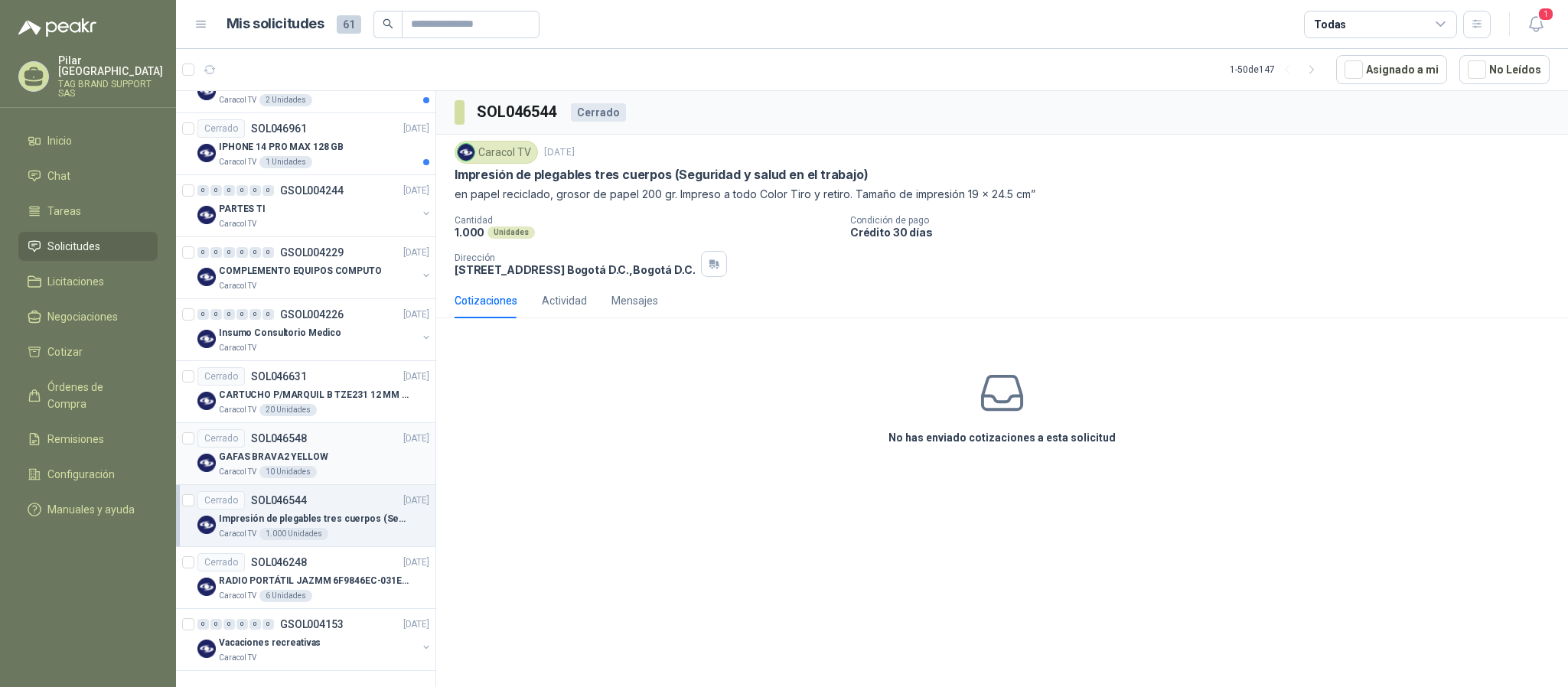
click at [343, 461] on div "GAFAS BRAVA2 YELLOW" at bounding box center [324, 456] width 210 height 18
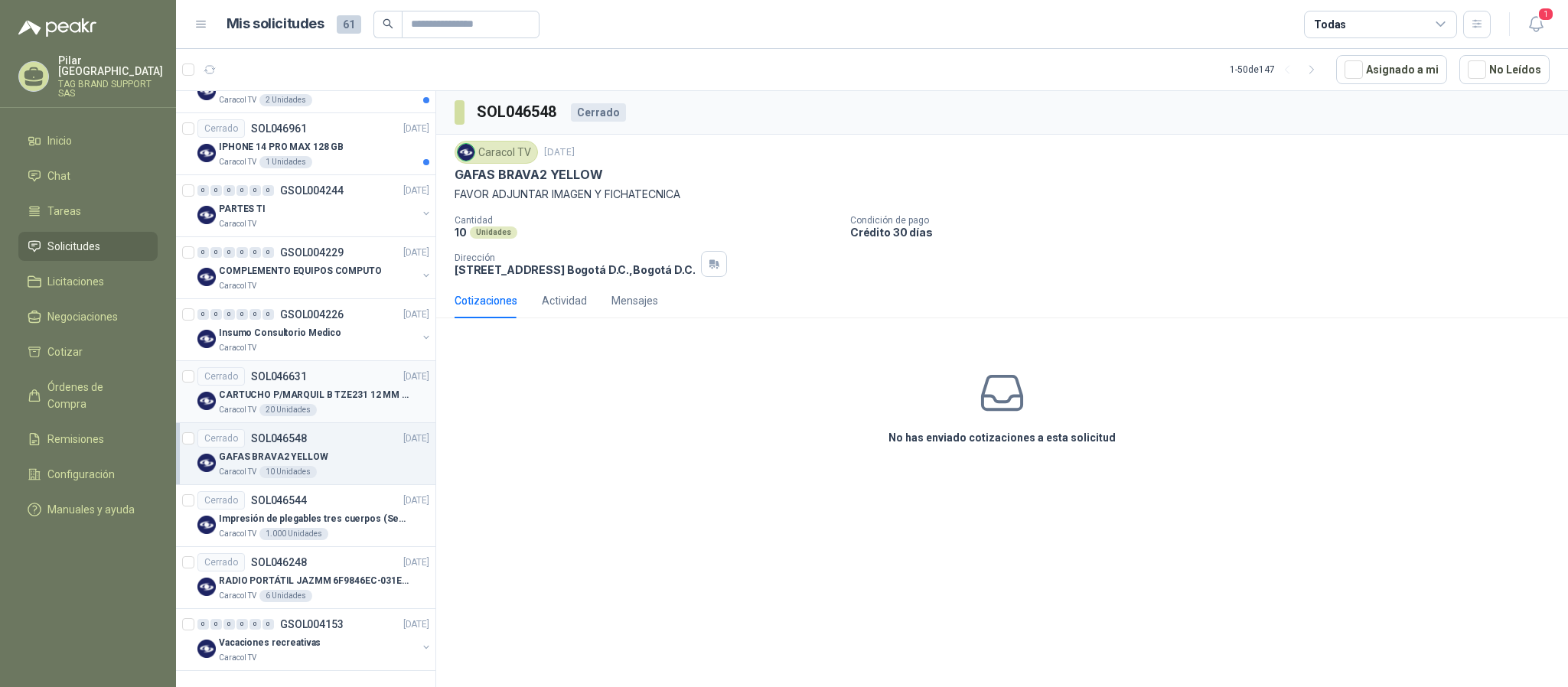
click at [341, 390] on p "CARTUCHO P/MARQUIL B TZE231 12 MM X 8MM" at bounding box center [313, 395] width 190 height 15
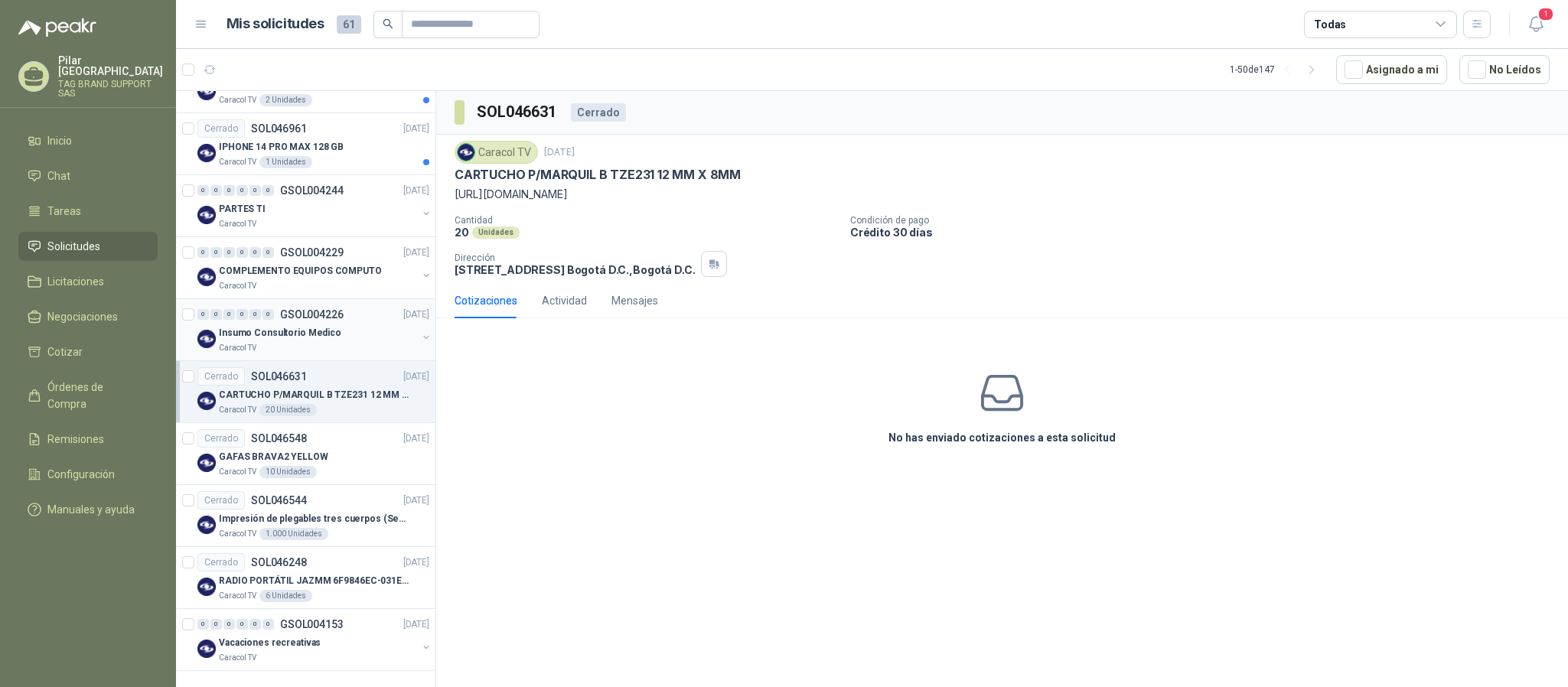
click at [340, 321] on div "0 0 0 0 0 0 GSOL004226 [DATE]" at bounding box center [315, 314] width 235 height 18
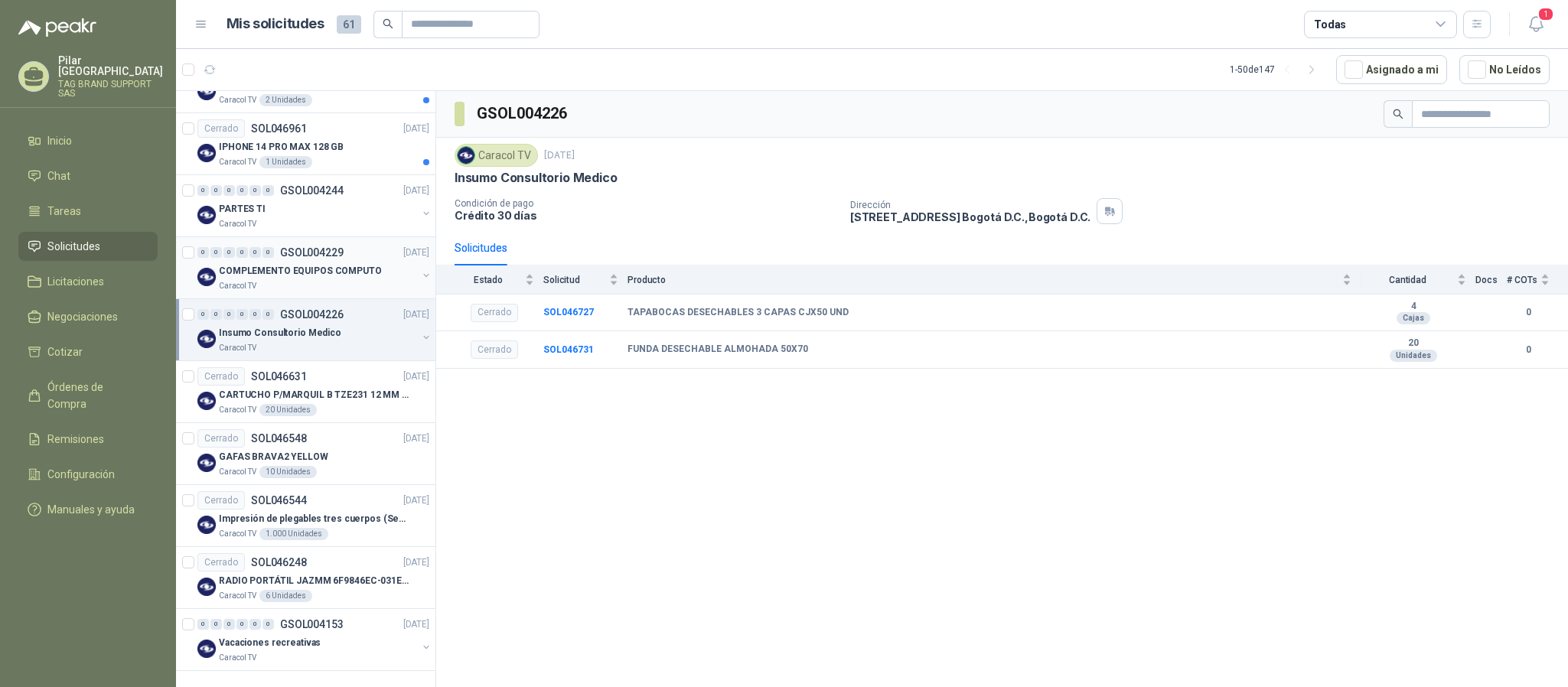
click at [341, 285] on div "Caracol TV" at bounding box center [318, 286] width 199 height 12
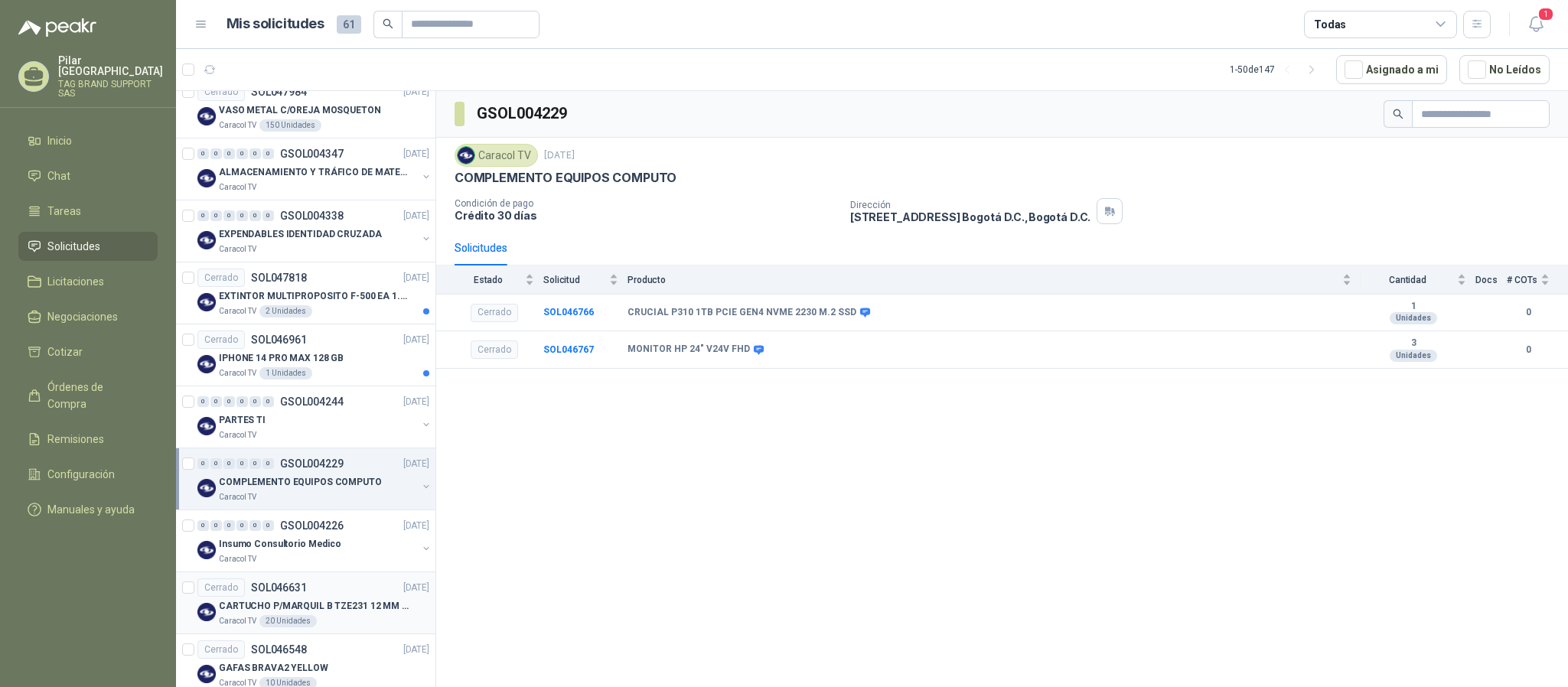
scroll to position [2446, 0]
click at [326, 408] on p "GSOL004244" at bounding box center [312, 402] width 63 height 11
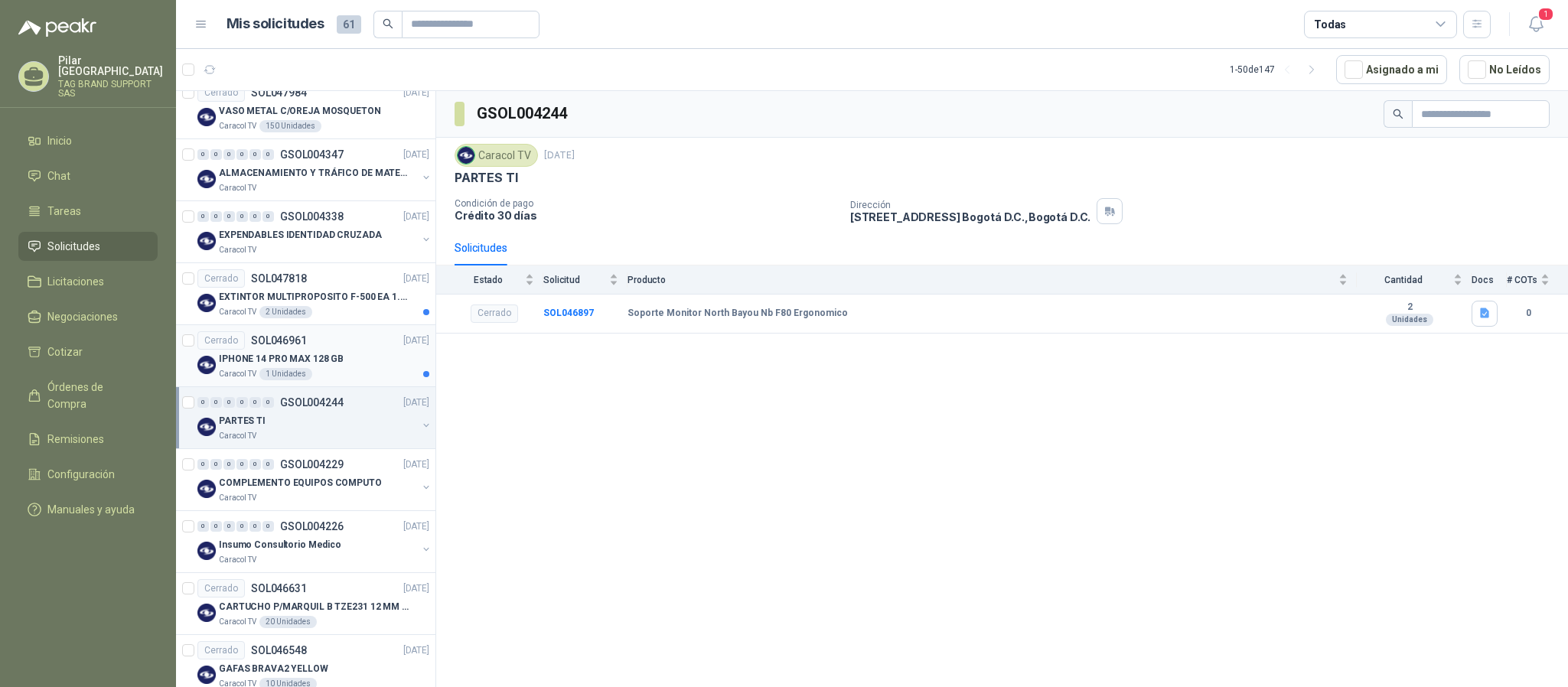
click at [335, 366] on p "IPHONE 14 PRO MAX 128 GB" at bounding box center [281, 359] width 125 height 15
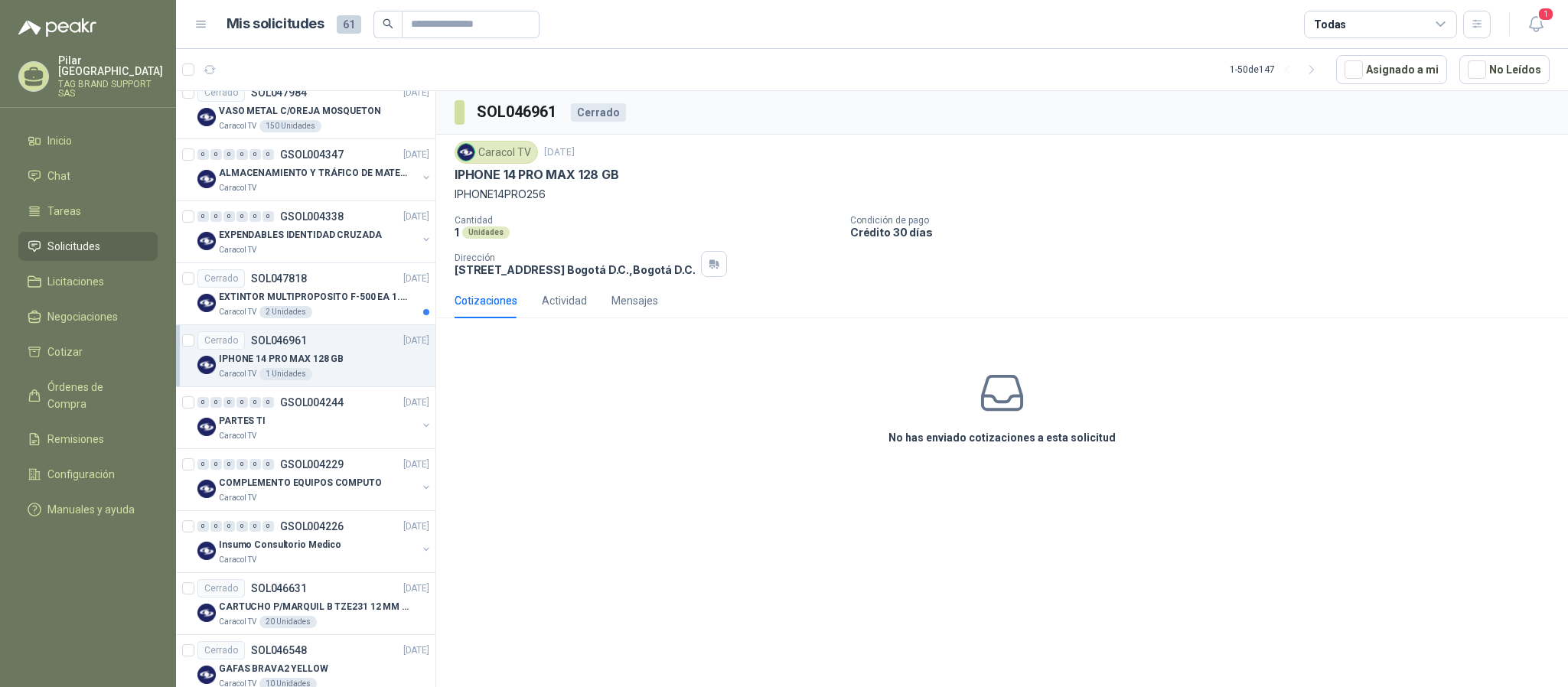
scroll to position [2331, 0]
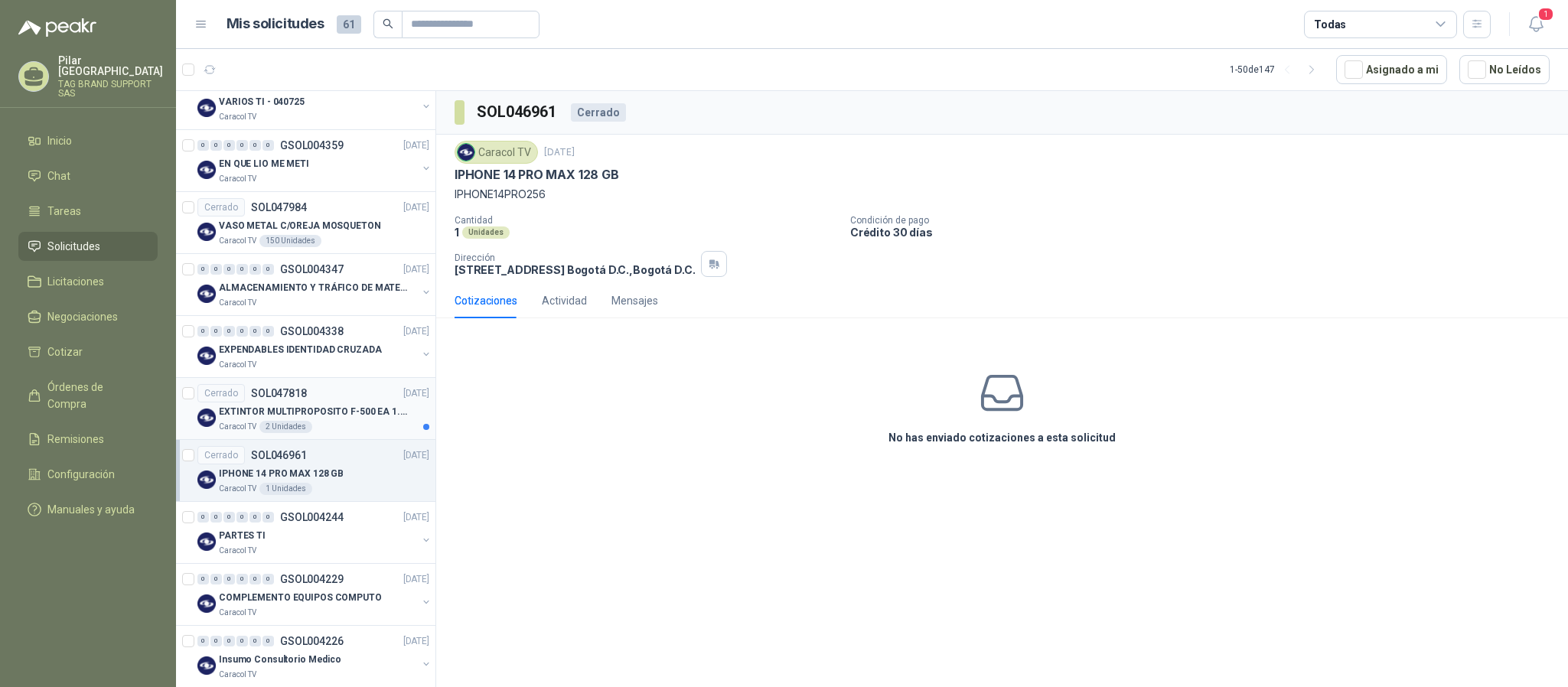
click at [336, 419] on p "EXTINTOR MULTIPROPOSITO F-500 EA 1.5 GL" at bounding box center [313, 411] width 190 height 15
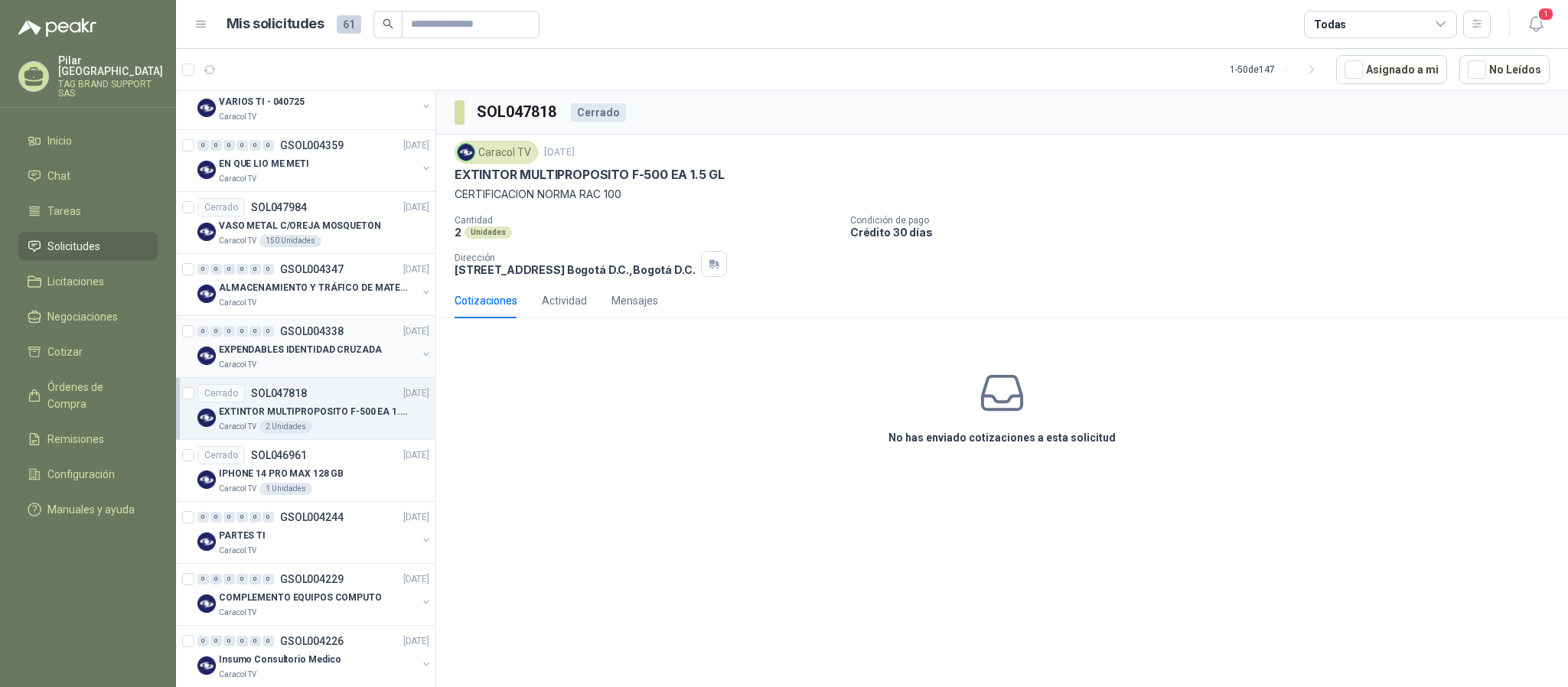
click at [338, 371] on div "Caracol TV" at bounding box center [318, 365] width 199 height 12
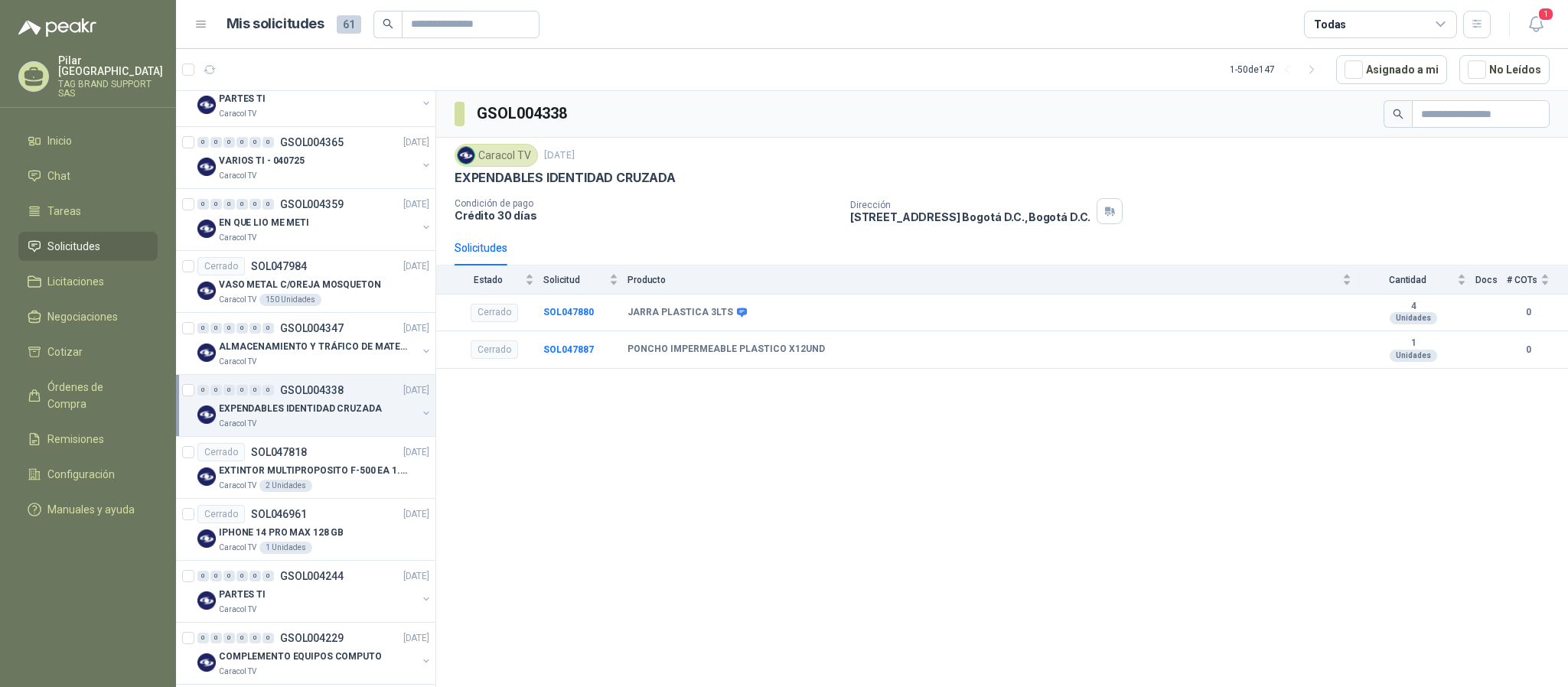
scroll to position [2216, 0]
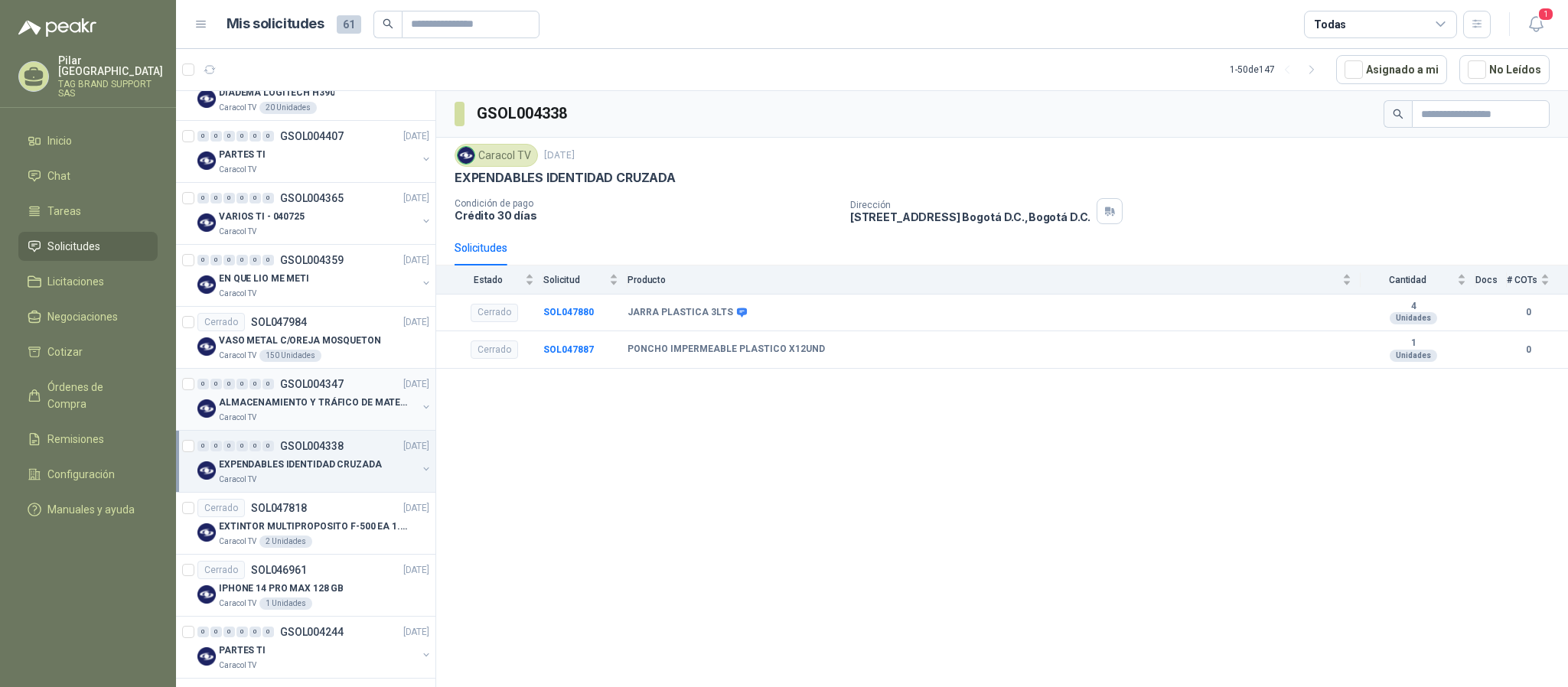
click at [337, 410] on p "ALMACENAMIENTO Y TRÁFICO DE MATERIAL" at bounding box center [313, 402] width 190 height 15
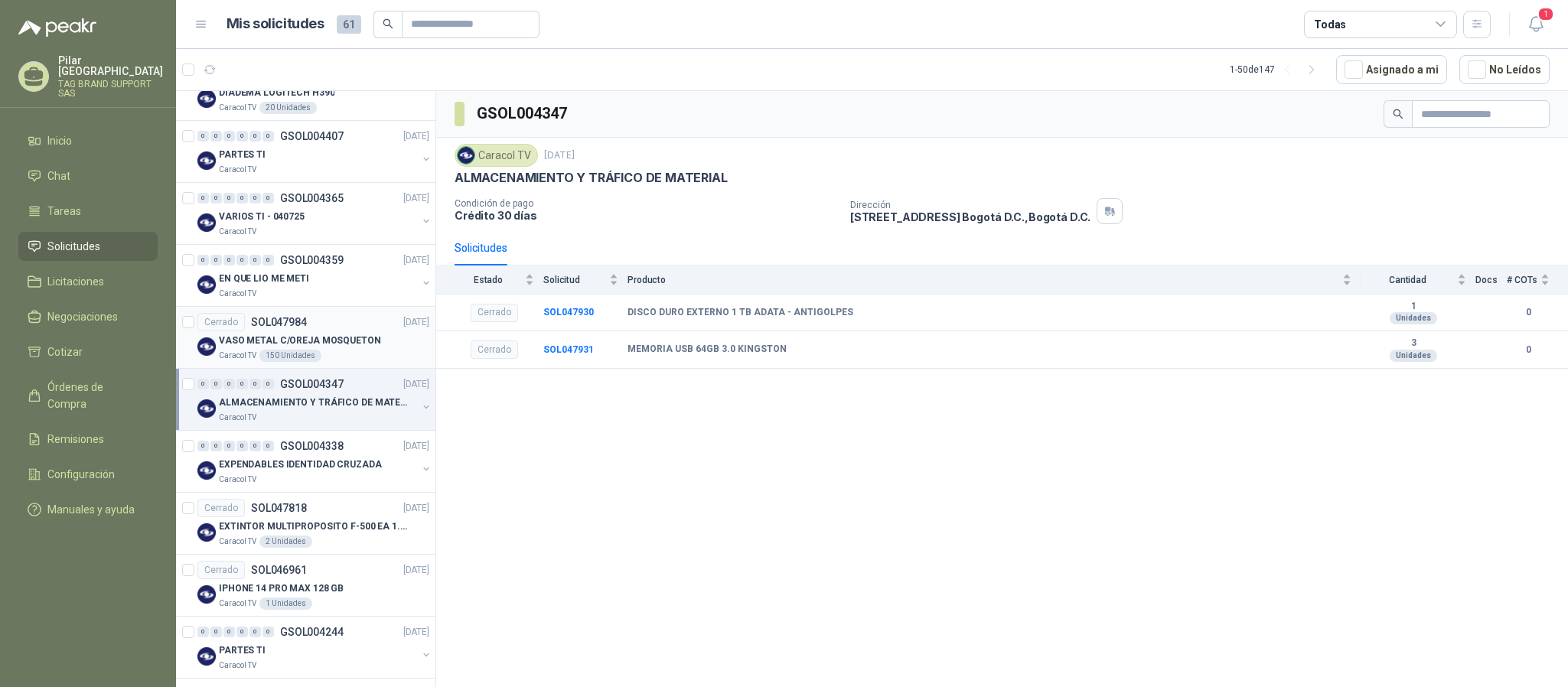
click at [337, 362] on div "Caracol TV 150 Unidades" at bounding box center [324, 355] width 210 height 12
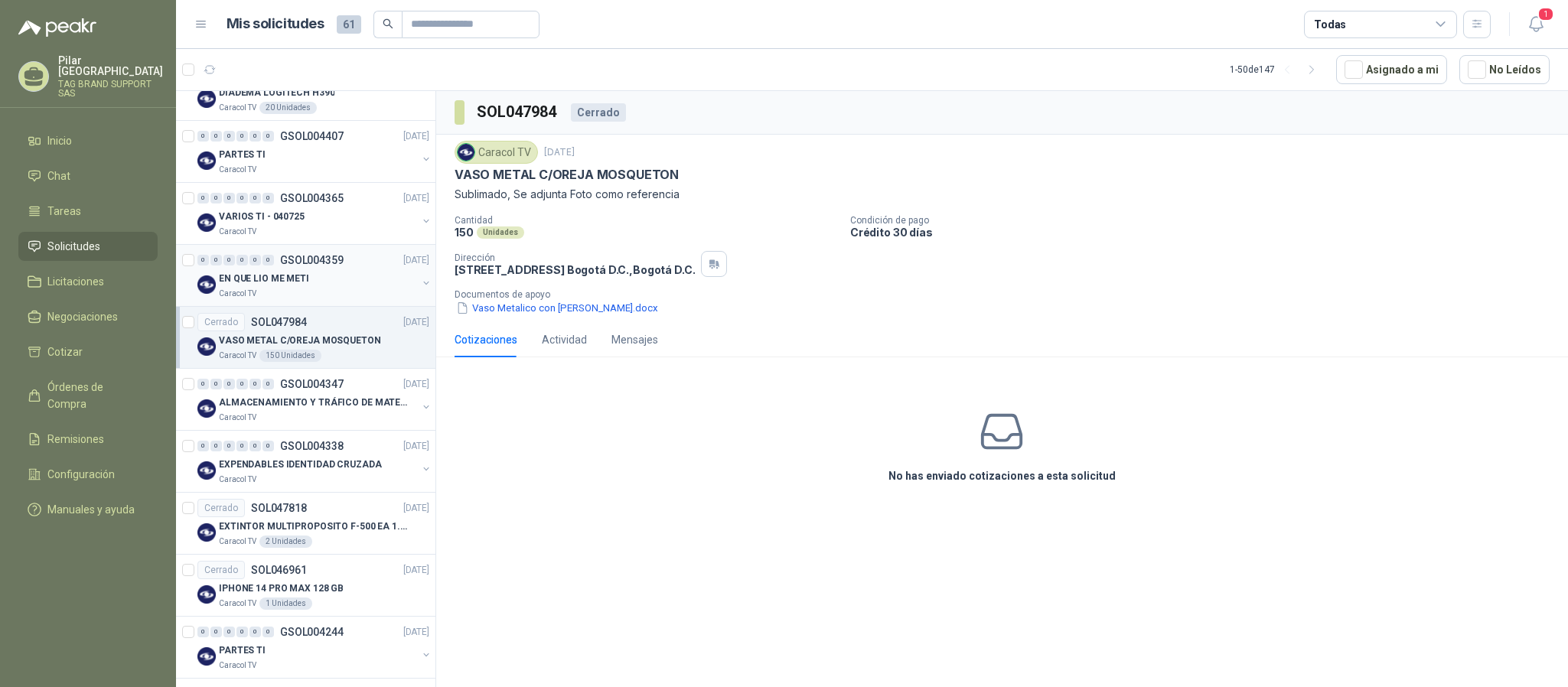
click at [347, 287] on div "EN QUE LIO ME METI" at bounding box center [318, 278] width 199 height 18
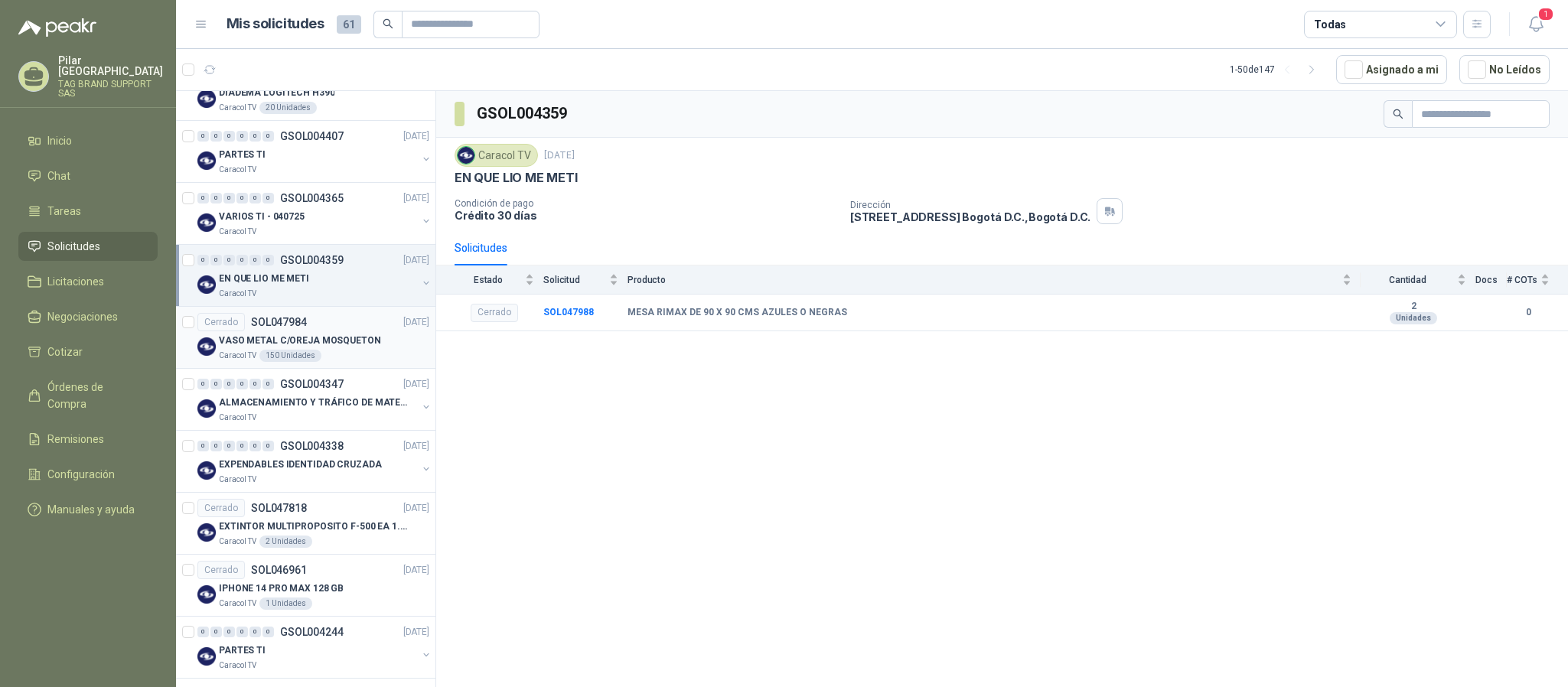
scroll to position [2101, 0]
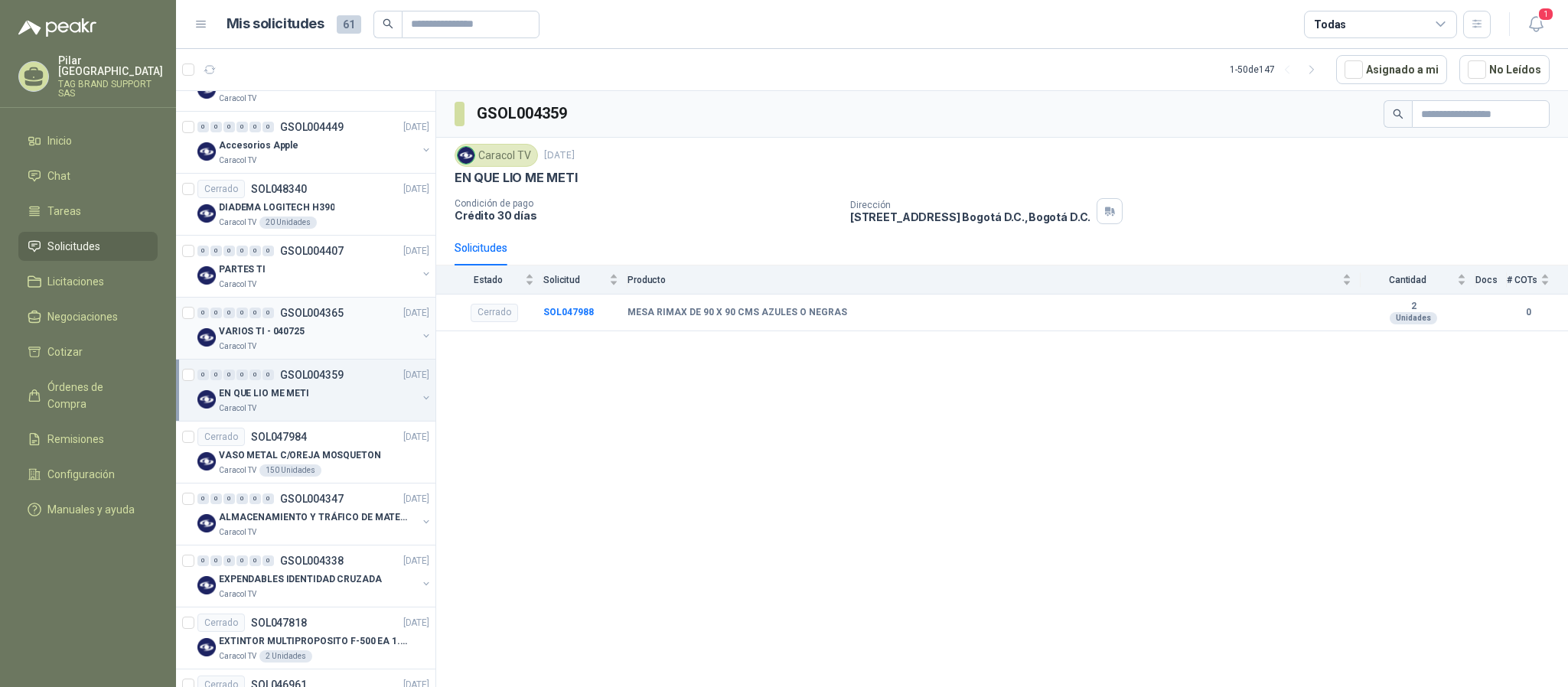
click at [347, 341] on div "VARIOS TI - 040725" at bounding box center [318, 332] width 199 height 18
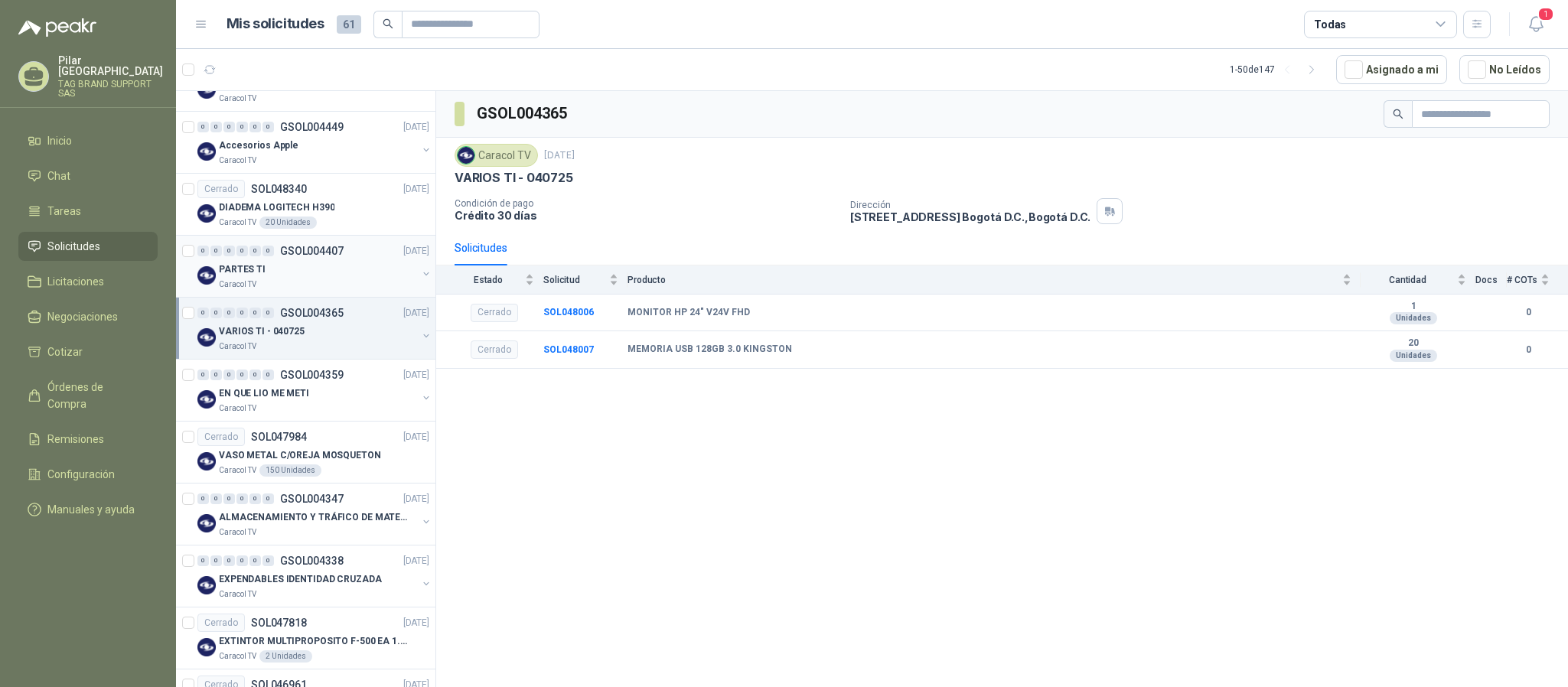
click at [347, 278] on div "PARTES TI" at bounding box center [318, 269] width 199 height 18
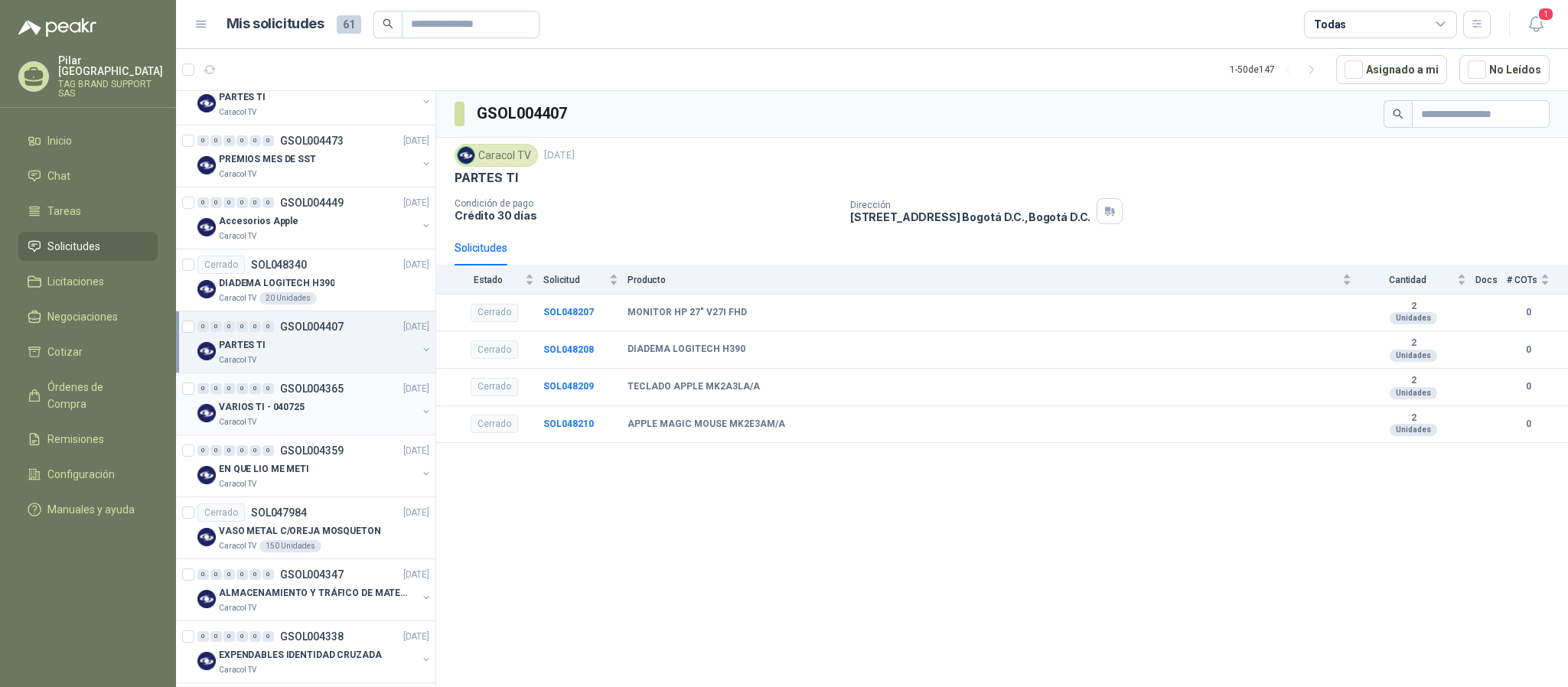
scroll to position [1987, 0]
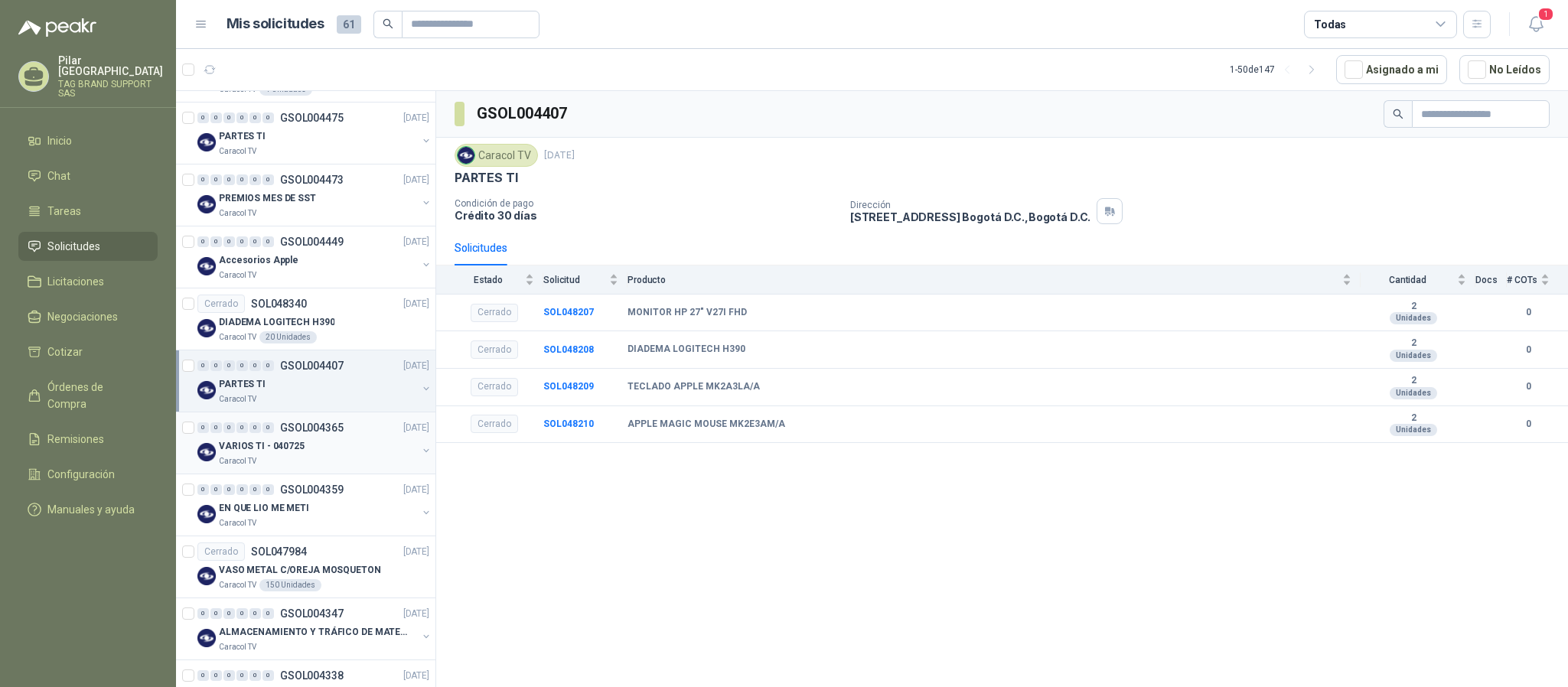
click at [338, 313] on div "Cerrado SOL048340 [DATE]" at bounding box center [313, 304] width 232 height 18
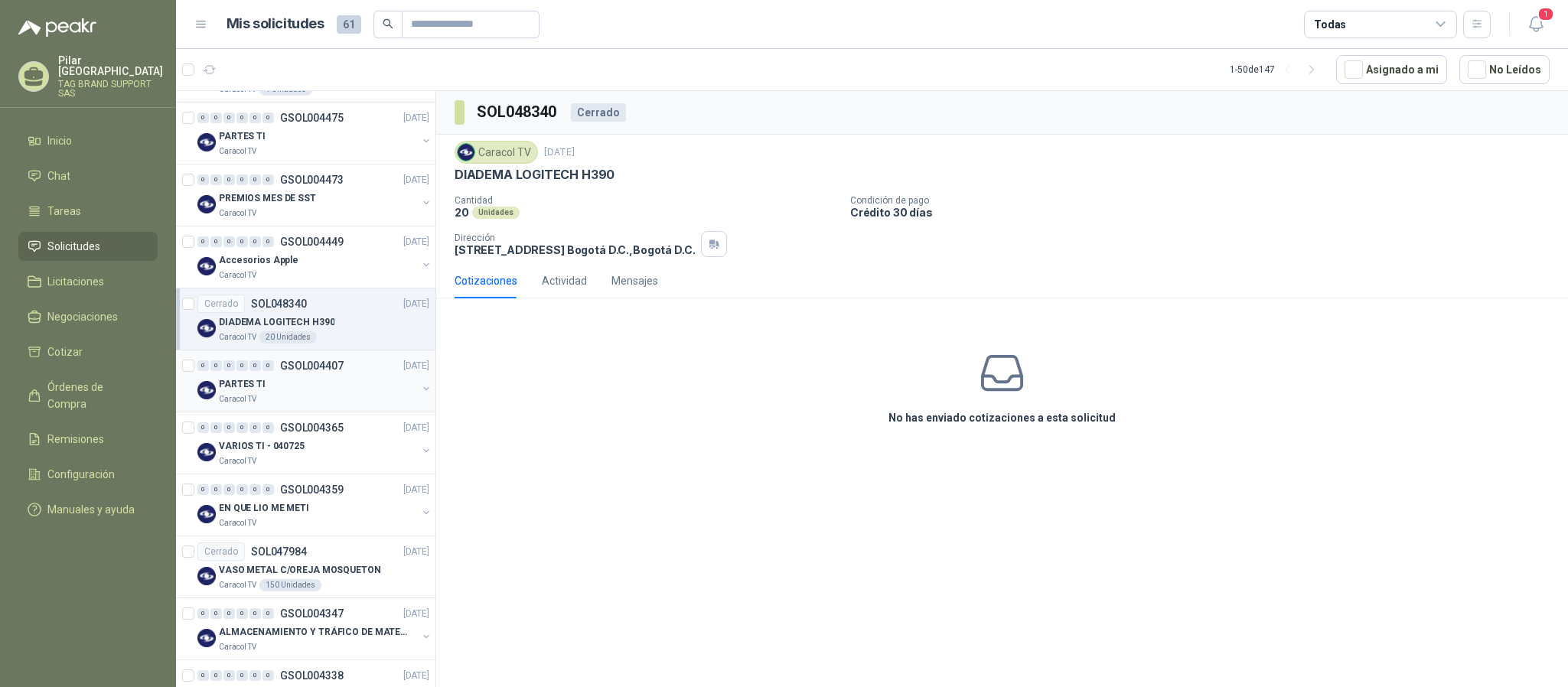
click at [347, 373] on div "0 0 0 0 0 0 GSOL004407 [DATE]" at bounding box center [315, 366] width 235 height 18
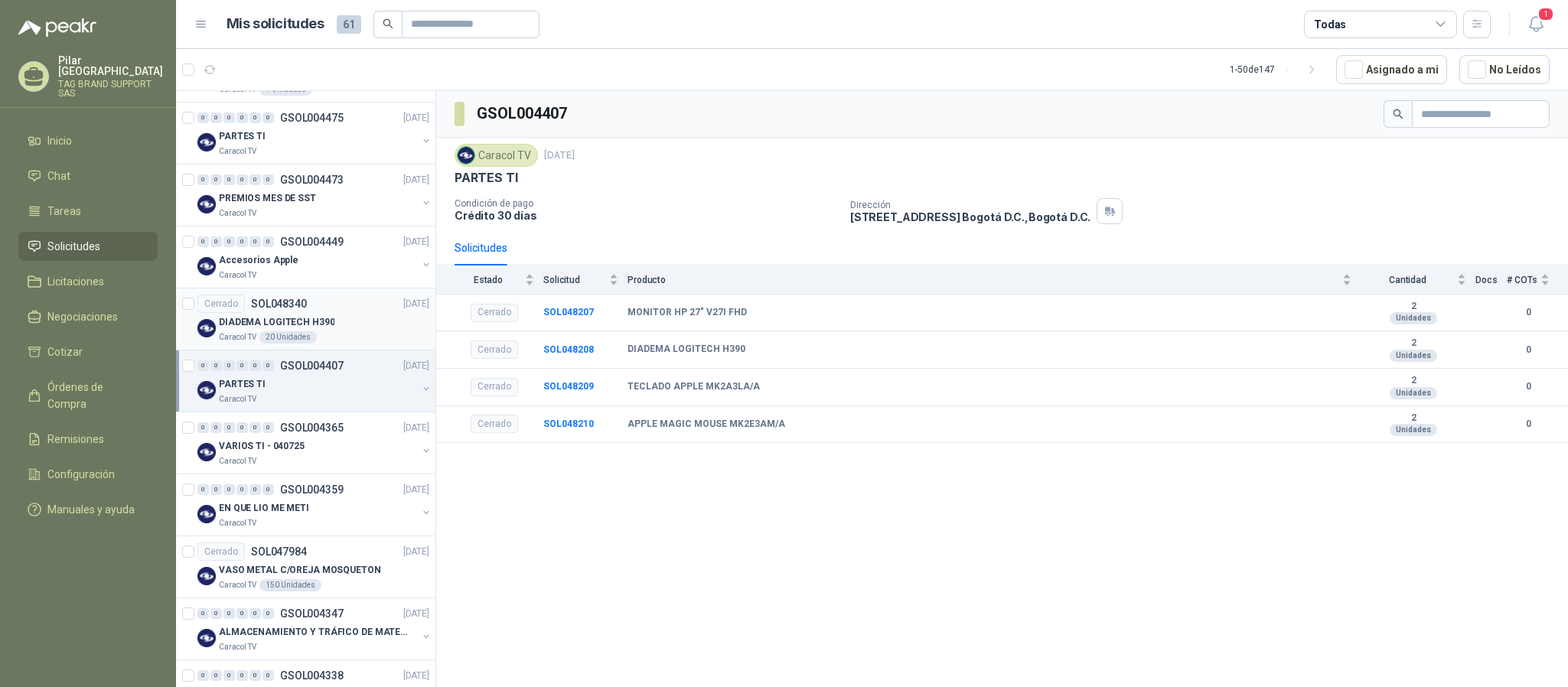
click at [347, 313] on div "Cerrado SOL048340 [DATE]" at bounding box center [313, 304] width 232 height 18
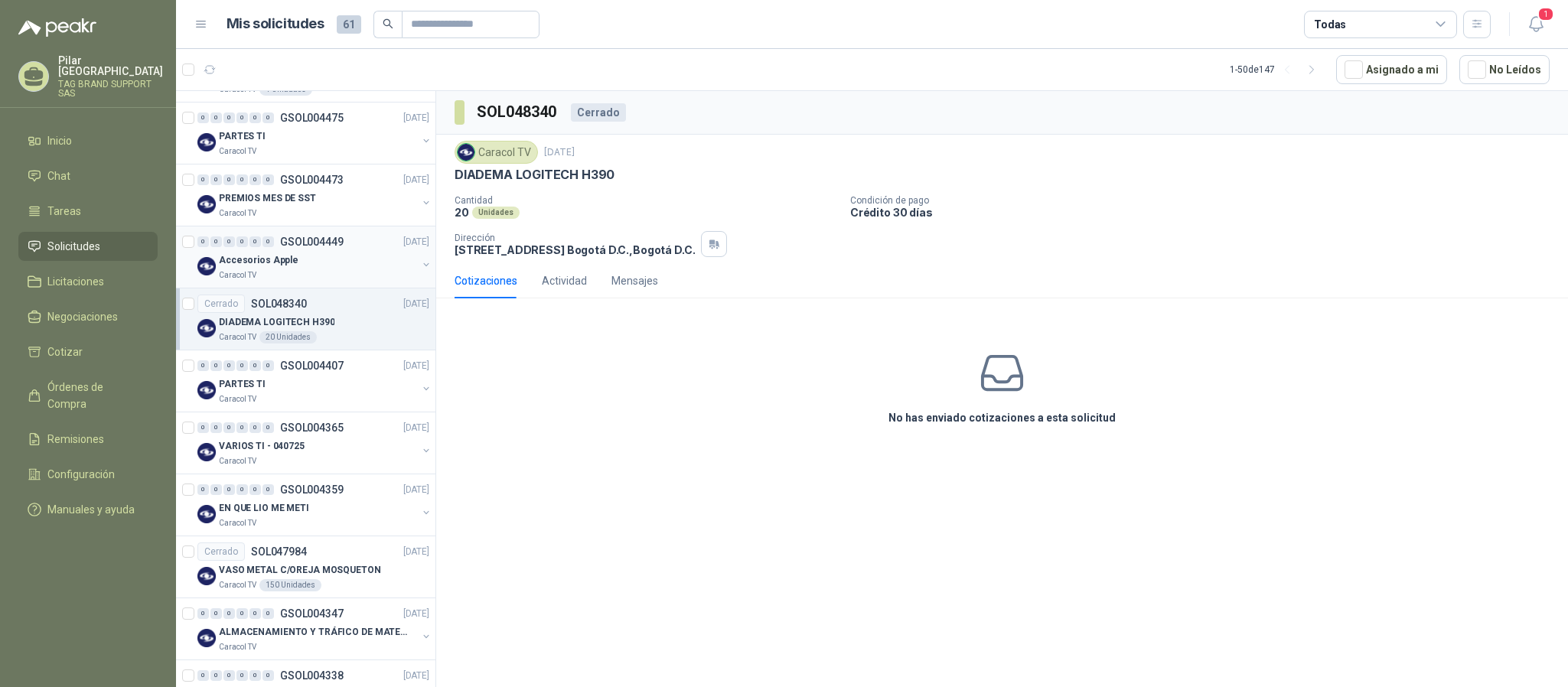
click at [347, 269] on div "Accesorios Apple" at bounding box center [318, 260] width 199 height 18
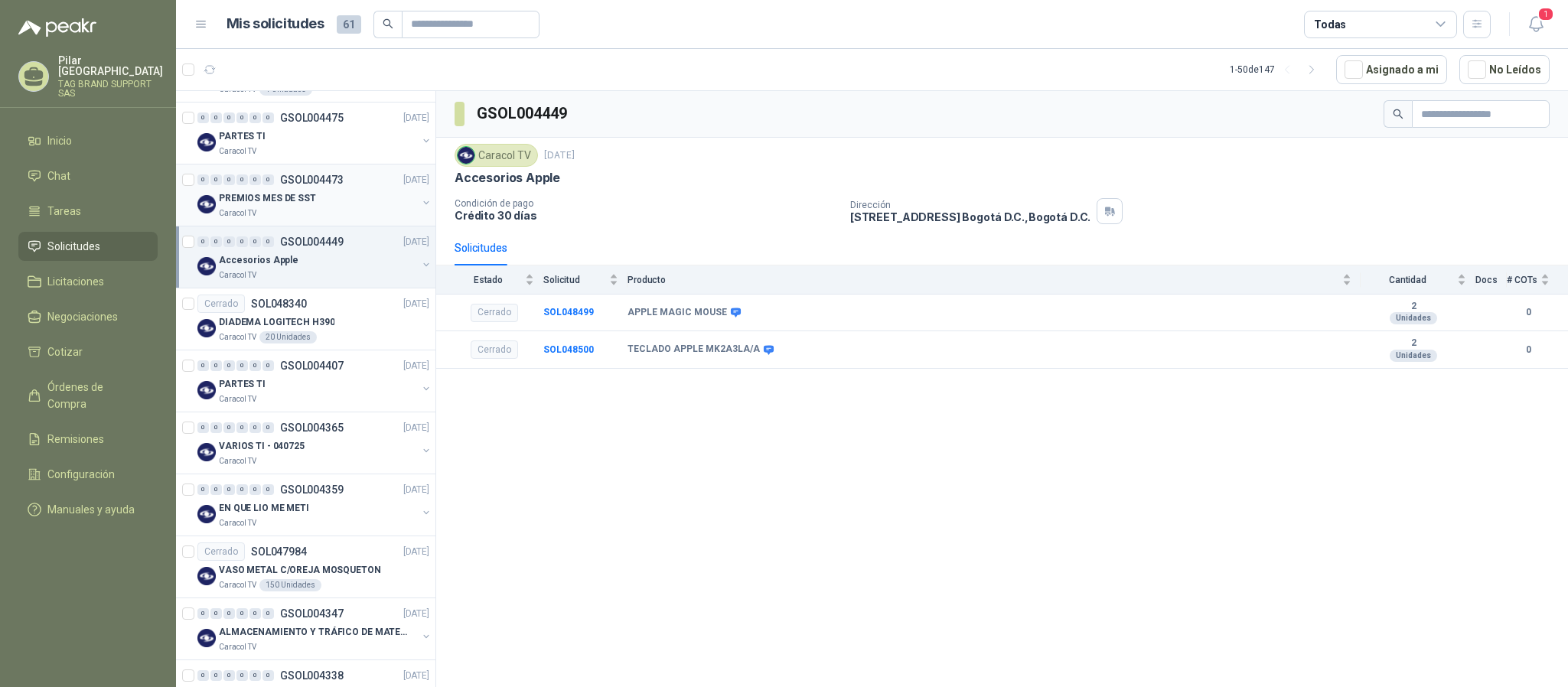
click at [347, 226] on div "0 0 0 0 0 0 GSOL004473 [DATE] PREMIOS MES DE SST Caracol TV" at bounding box center [306, 195] width 259 height 62
click at [334, 208] on div "PREMIOS MES DE SST" at bounding box center [318, 198] width 199 height 18
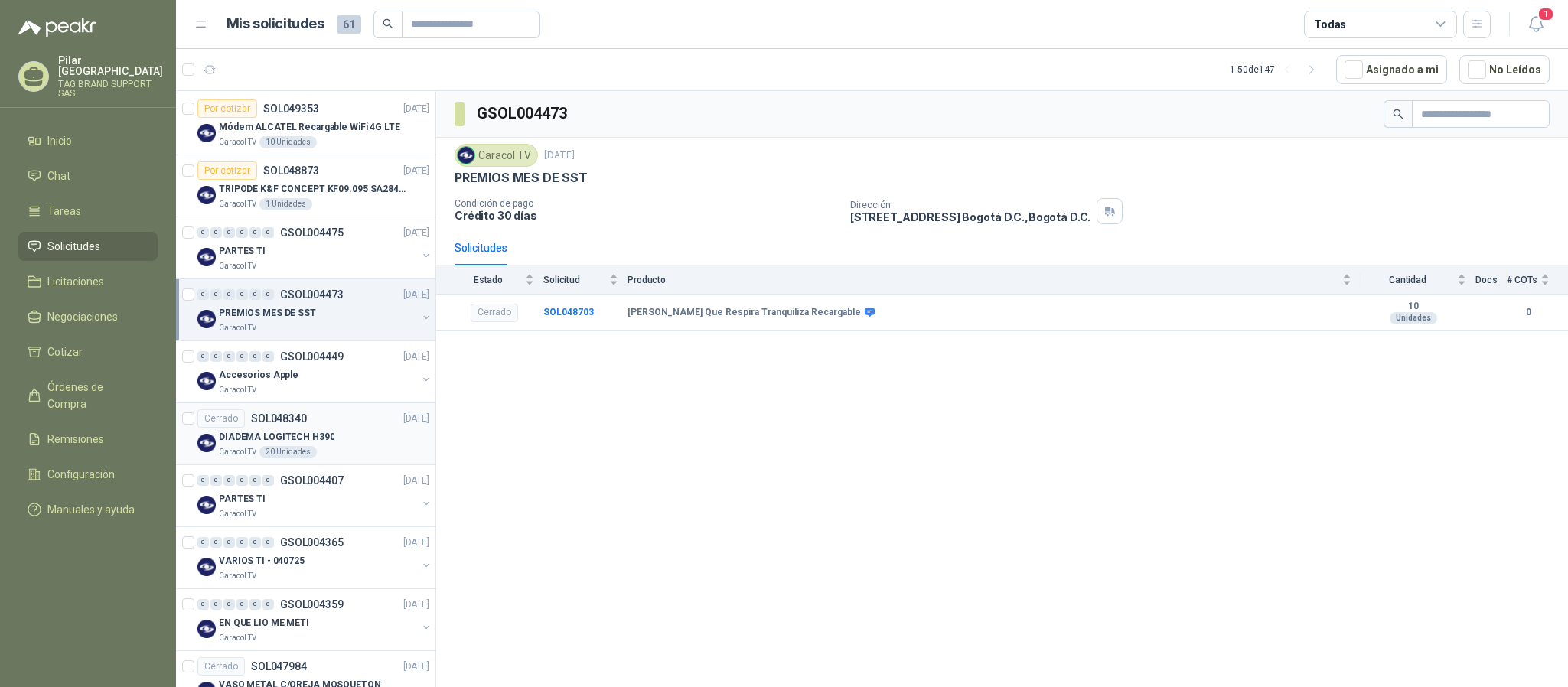
scroll to position [1757, 0]
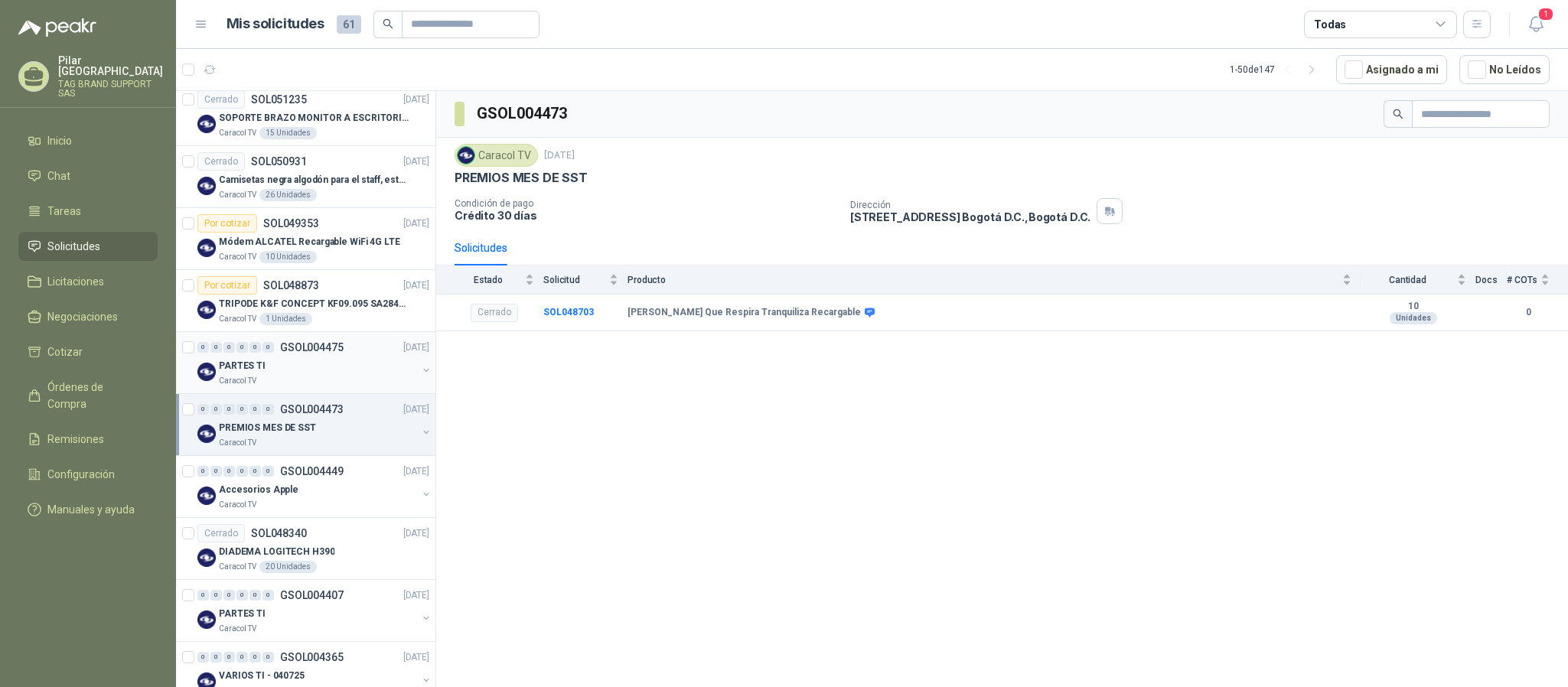
click at [337, 372] on div "PARTES TI" at bounding box center [318, 366] width 199 height 18
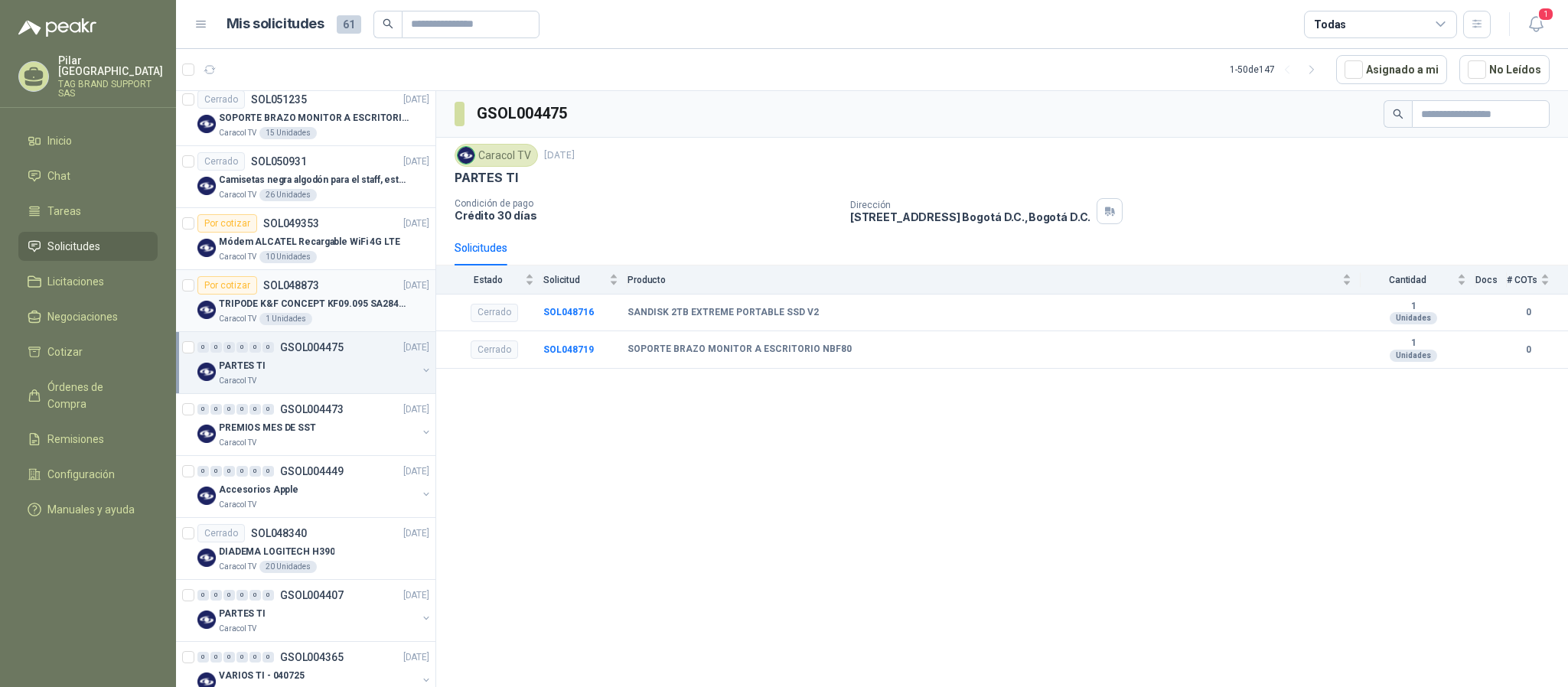
click at [337, 295] on div "Por cotizar SOL048873 [DATE]" at bounding box center [313, 286] width 232 height 18
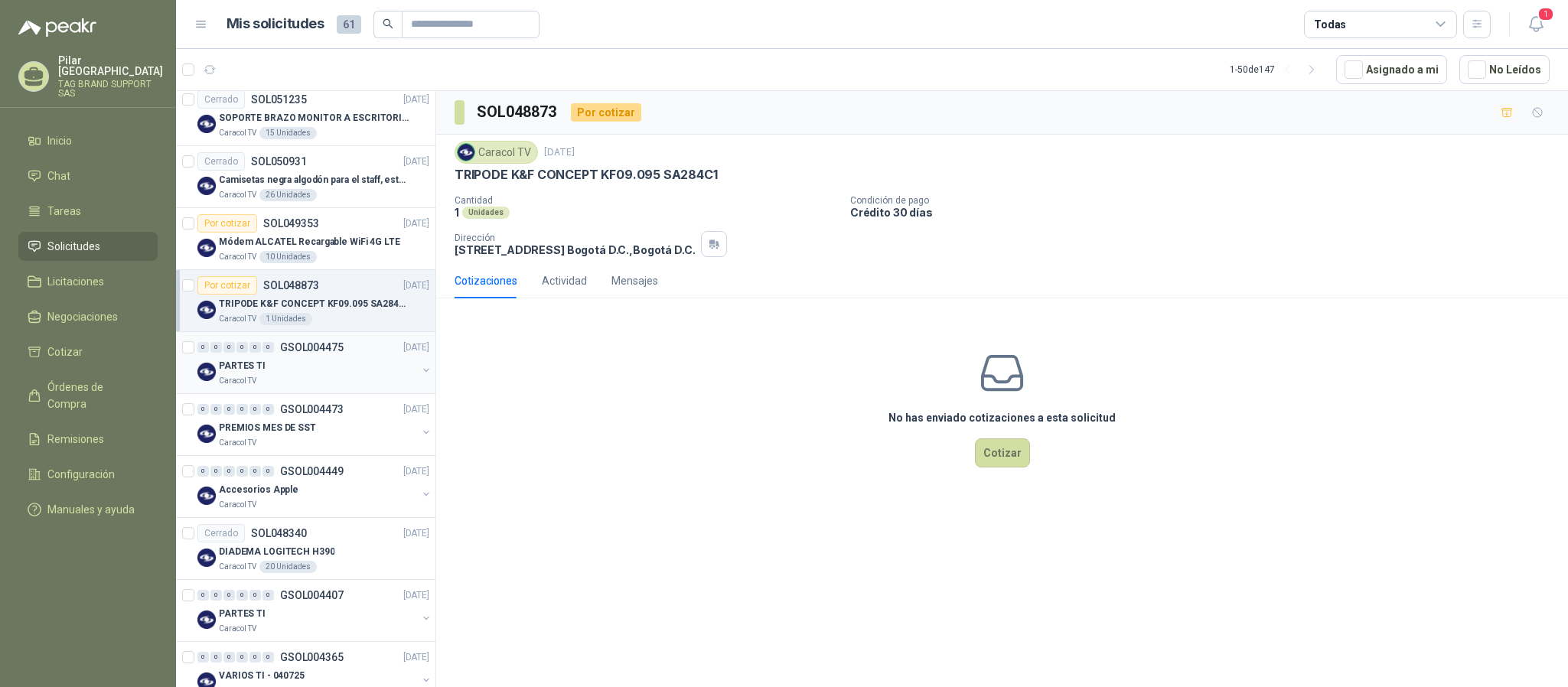
scroll to position [1643, 0]
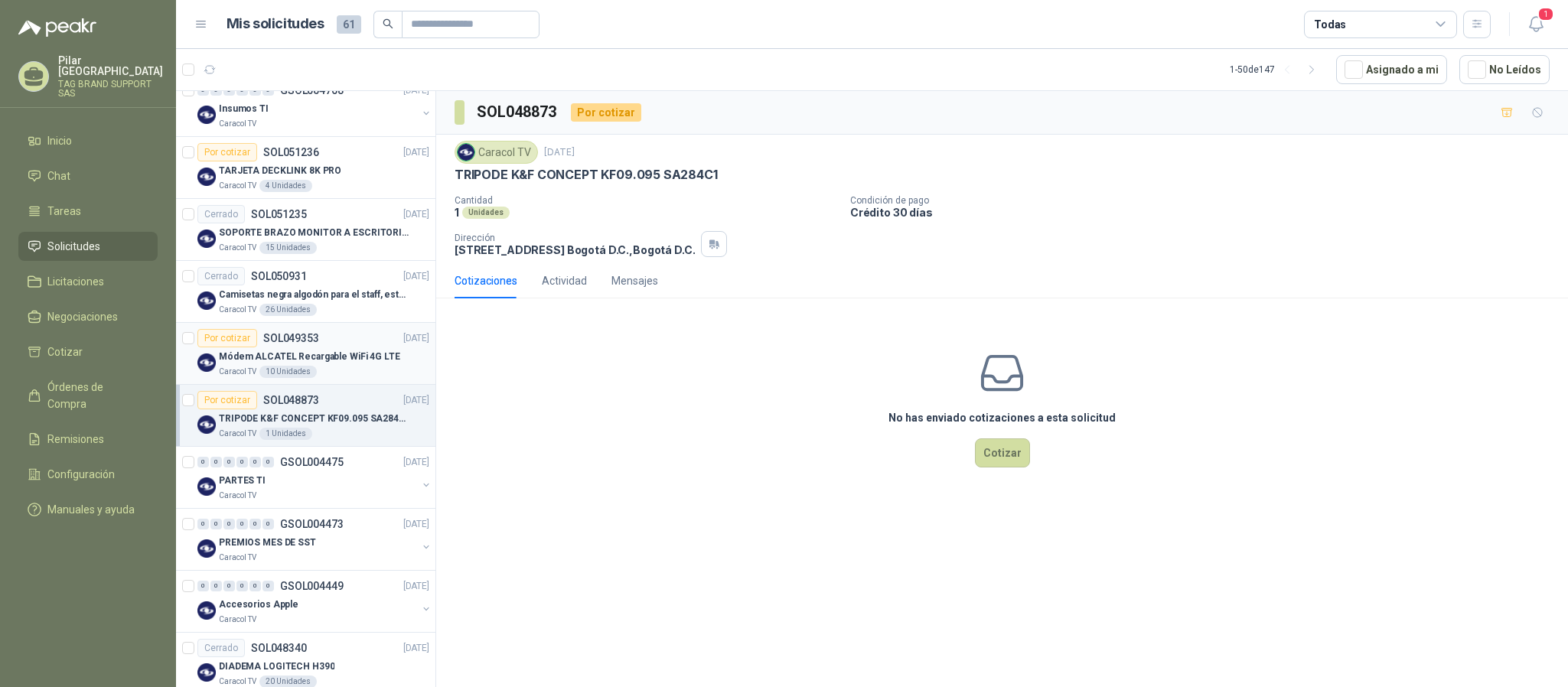
click at [358, 363] on p "Módem ALCATEL Recargable WiFi 4G LTE" at bounding box center [309, 357] width 181 height 15
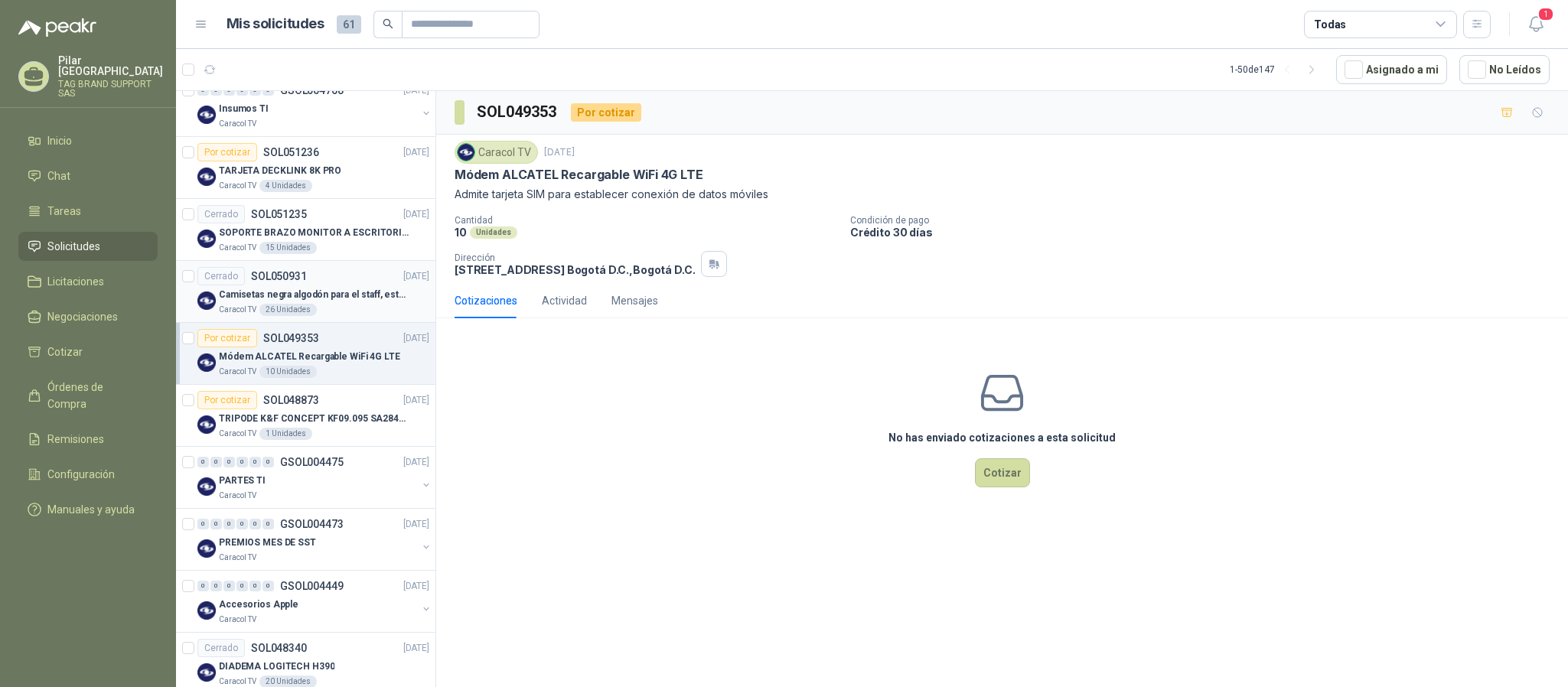
click at [351, 302] on p "Camisetas negra algodón para el staff, estampadas en espalda y frente con el lo…" at bounding box center [313, 295] width 190 height 15
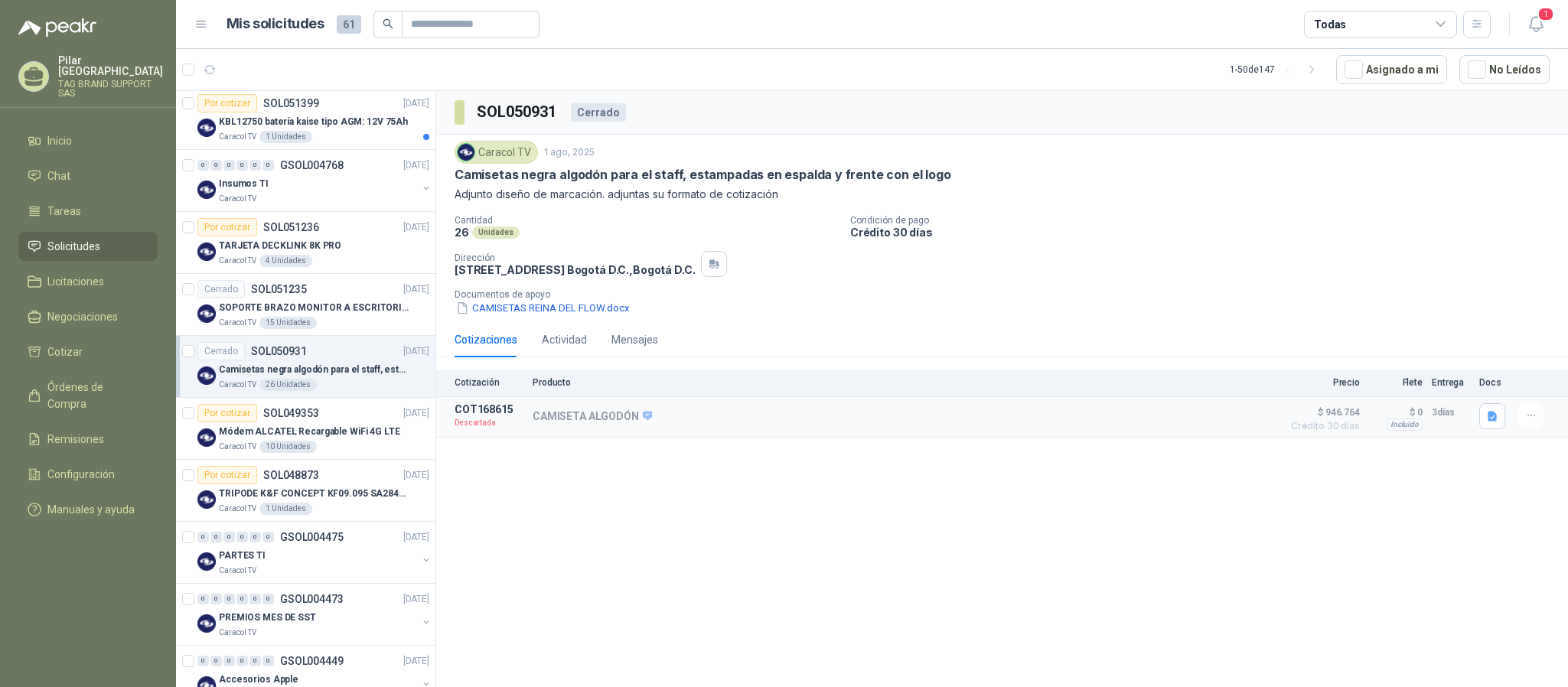
scroll to position [1528, 0]
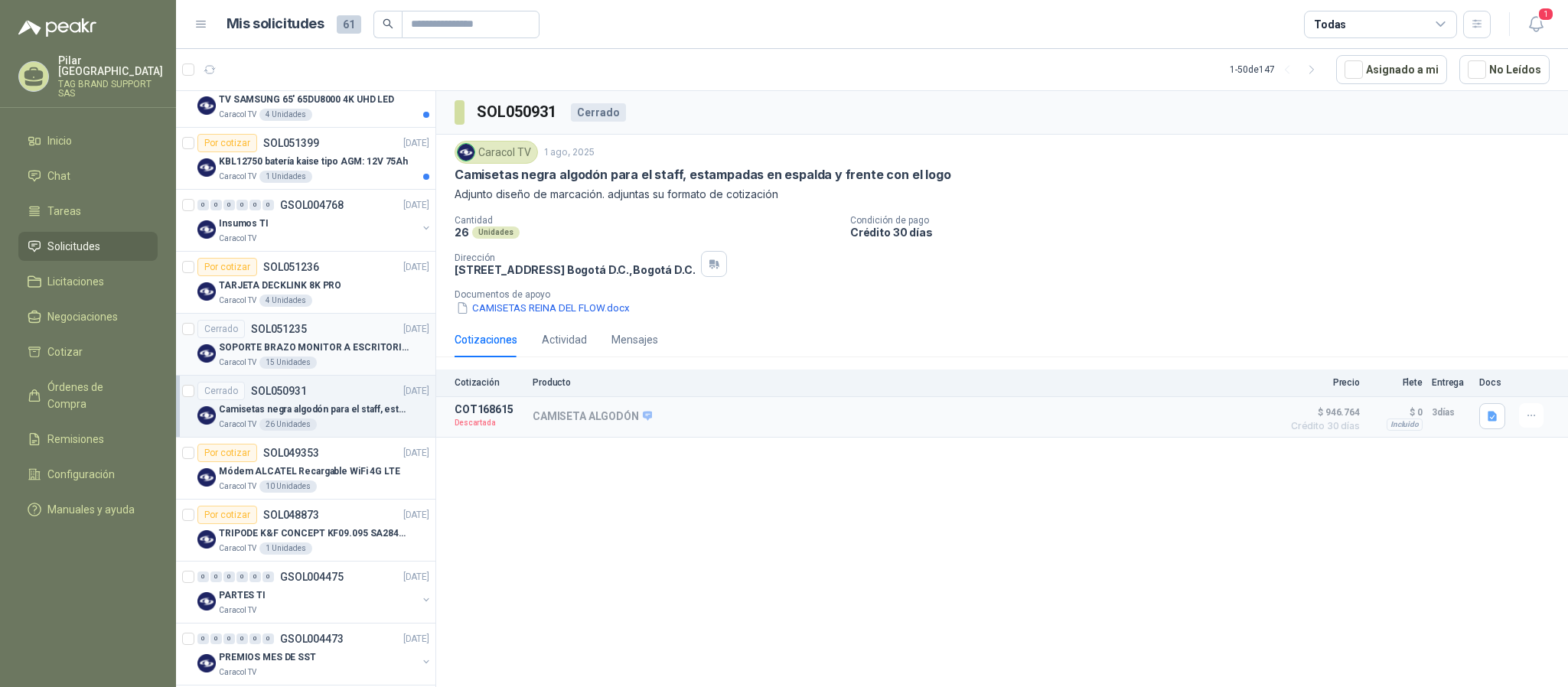
click at [360, 349] on div "SOPORTE BRAZO MONITOR A ESCRITORIO NBF80" at bounding box center [324, 347] width 210 height 18
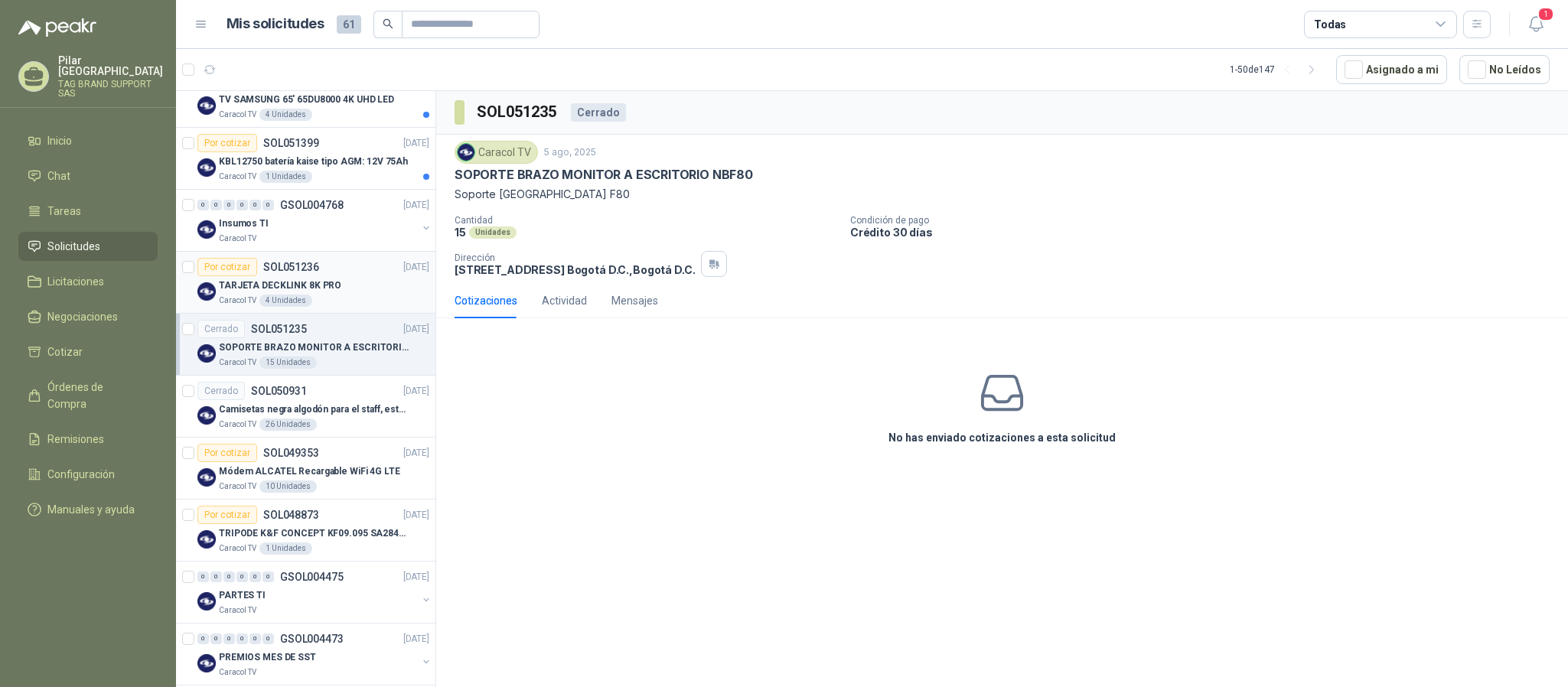
click at [360, 307] on div "Caracol TV 4 Unidades" at bounding box center [324, 300] width 210 height 12
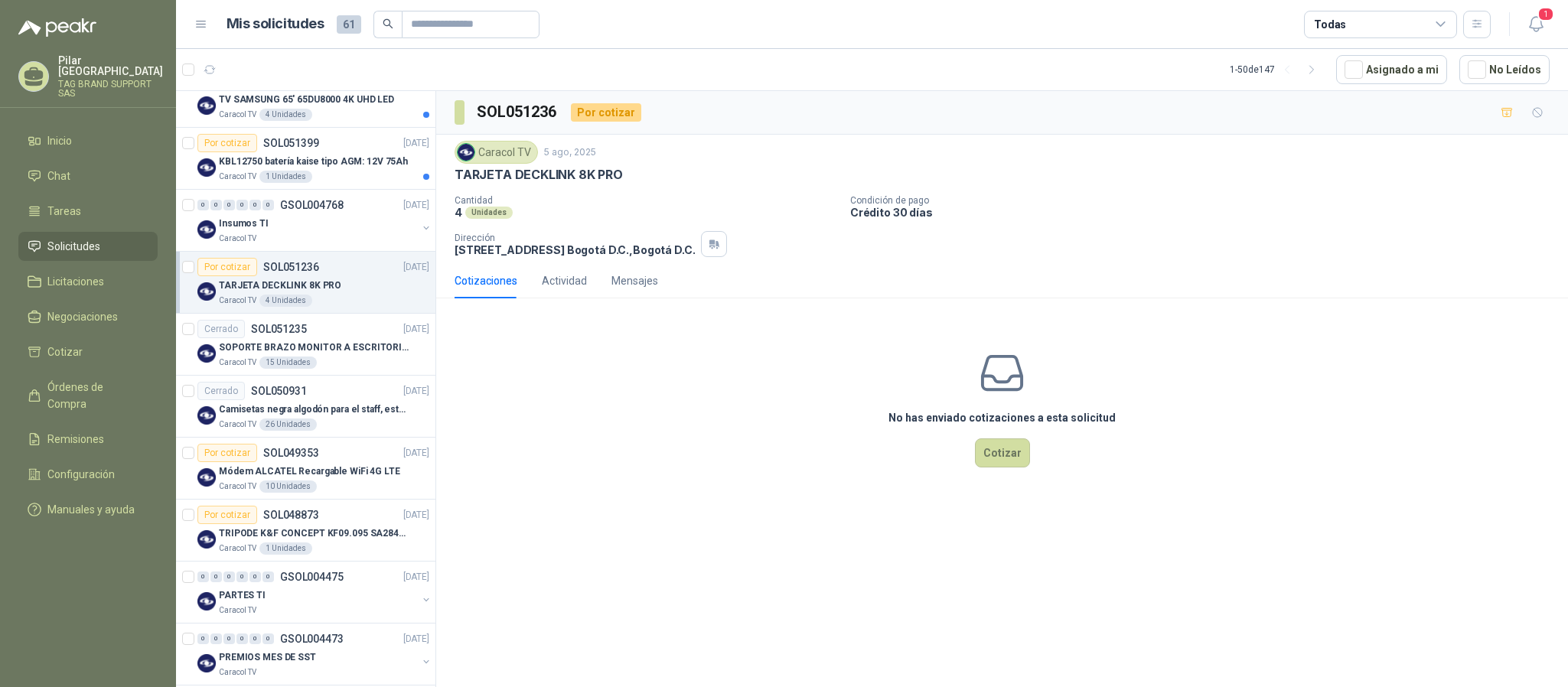
scroll to position [1413, 0]
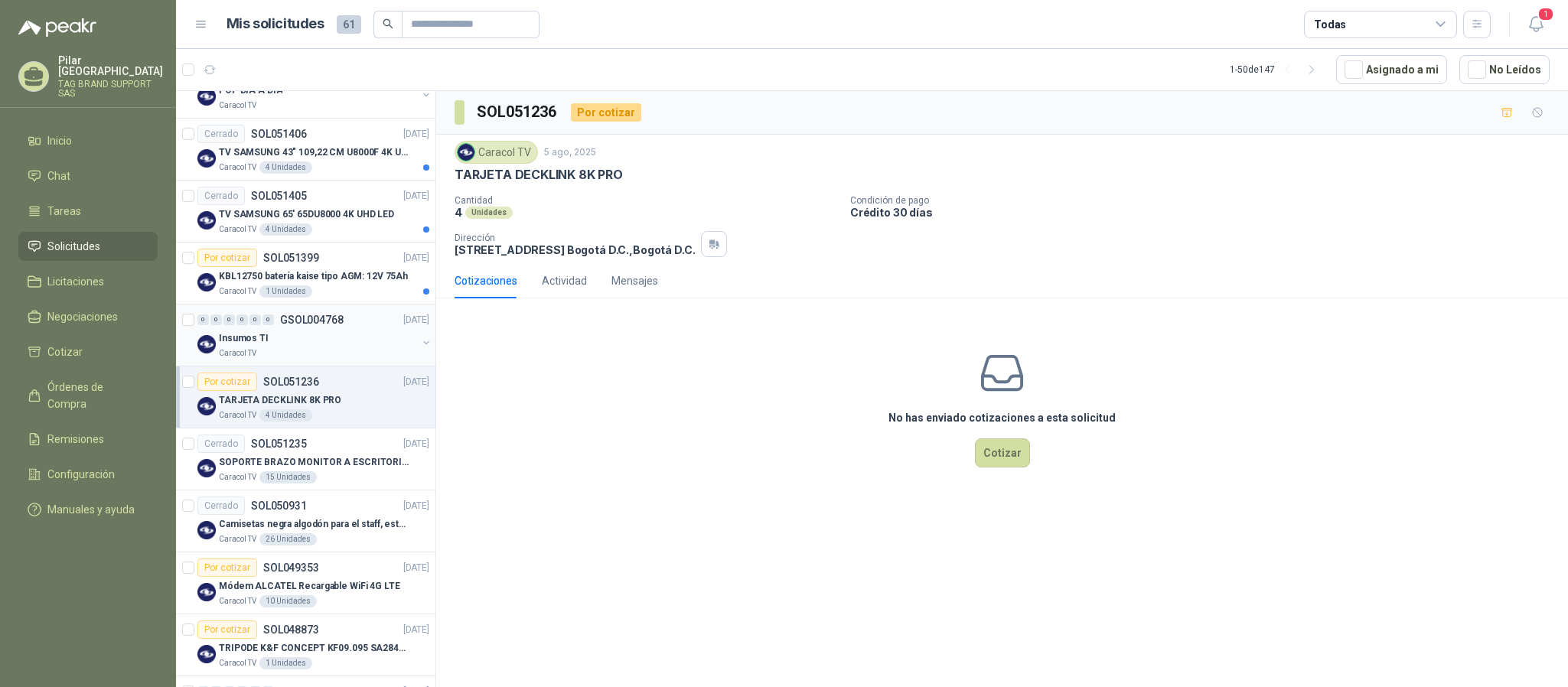
click at [352, 329] on div "0 0 0 0 0 0 GSOL004768 [DATE]" at bounding box center [315, 320] width 235 height 18
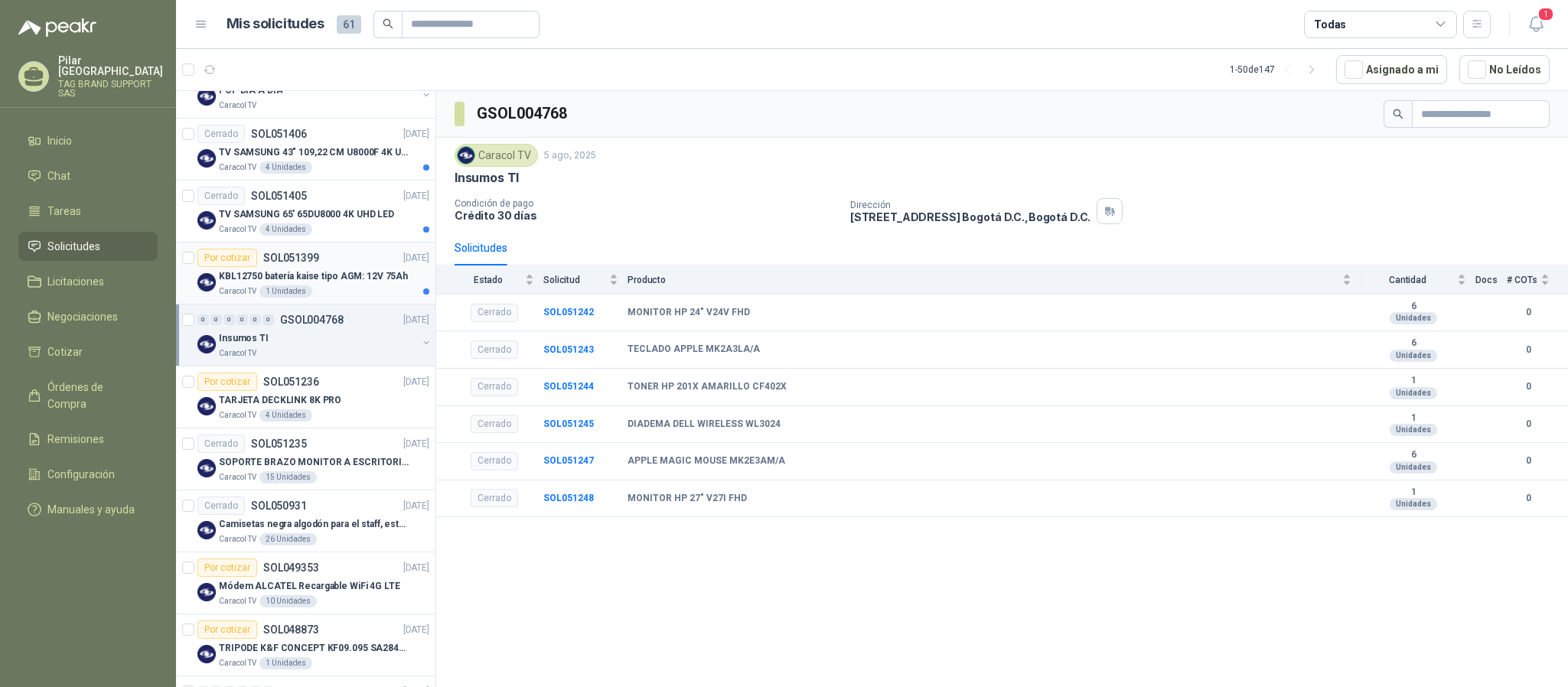
click at [356, 267] on div "Por cotizar SOL051399 [DATE]" at bounding box center [313, 258] width 232 height 18
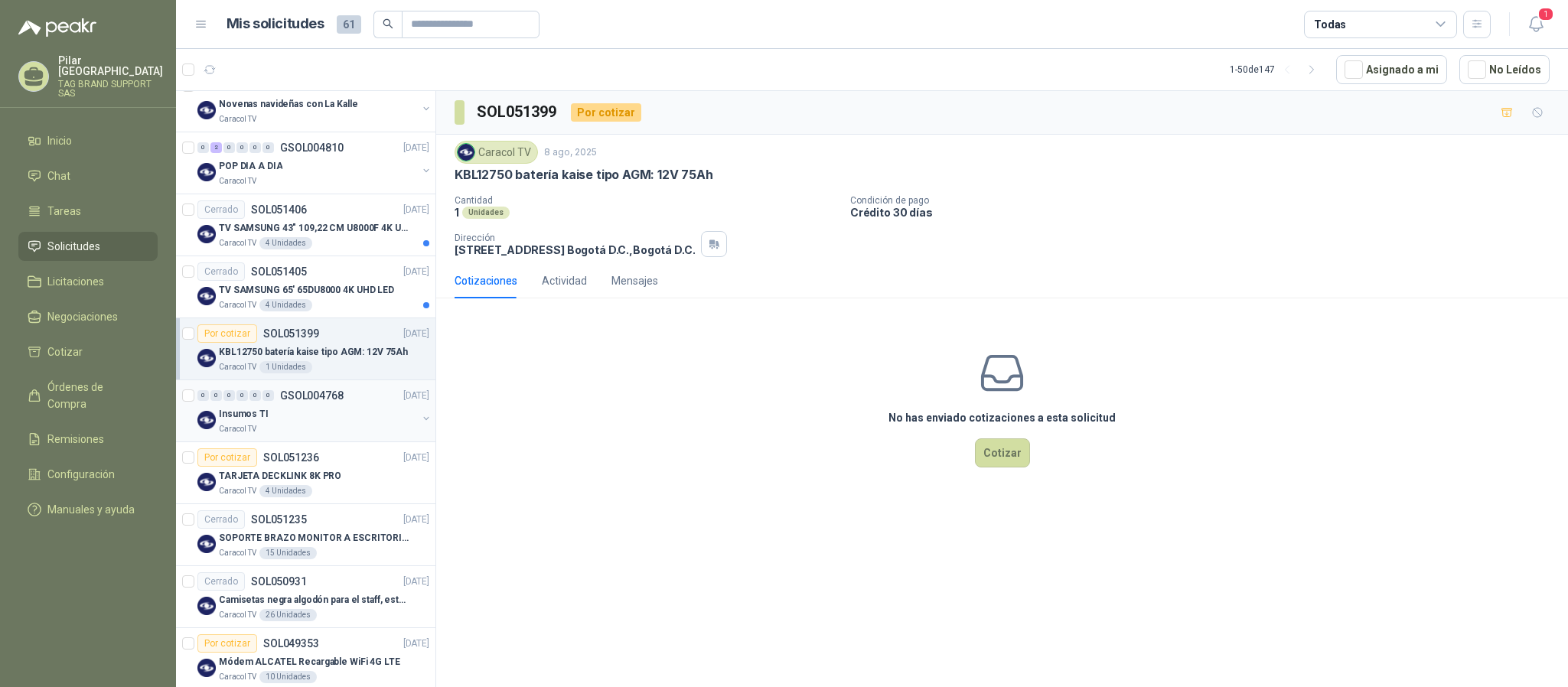
scroll to position [1299, 0]
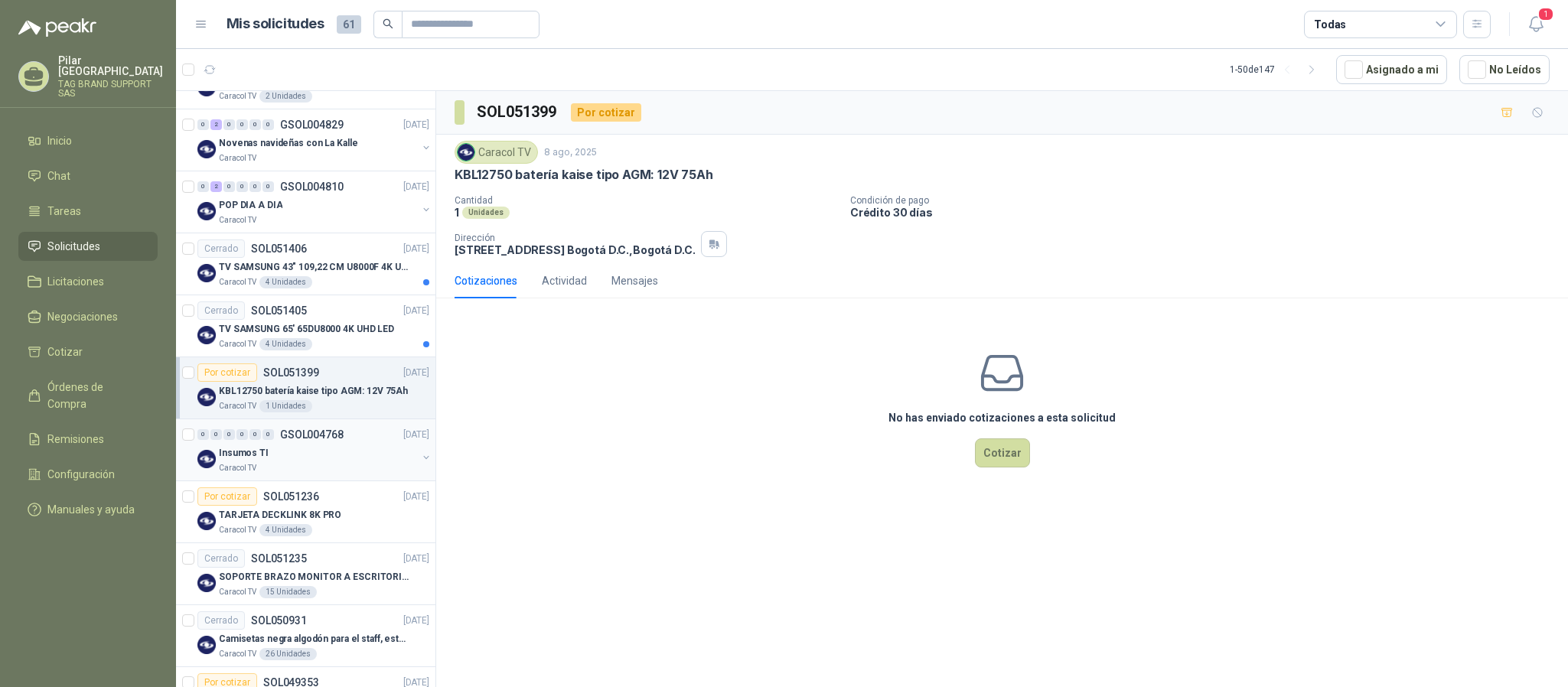
click at [356, 332] on p "TV SAMSUNG 65' 65DU8000 4K UHD LED" at bounding box center [306, 330] width 176 height 15
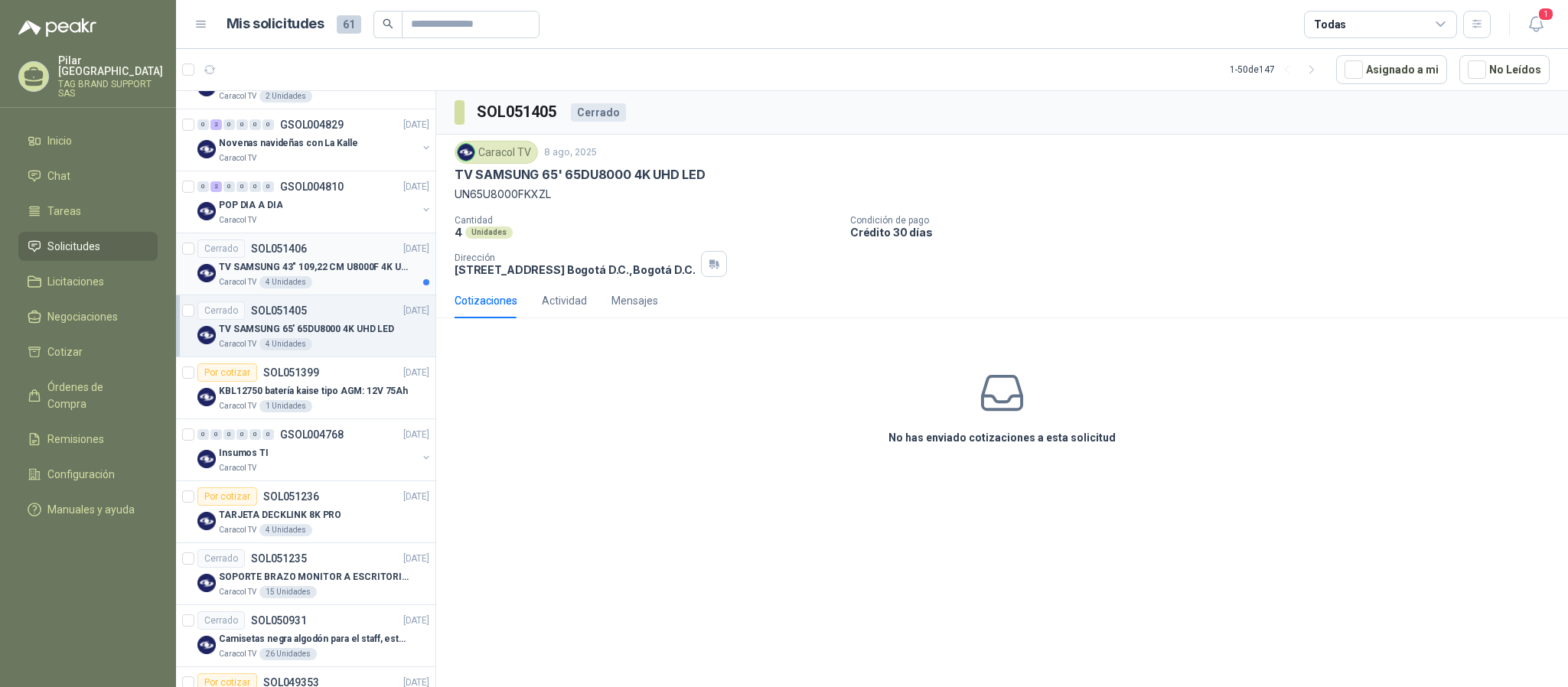
click at [347, 275] on p "TV SAMSUNG 43" 109,22 CM U8000F 4K UHD" at bounding box center [313, 267] width 190 height 15
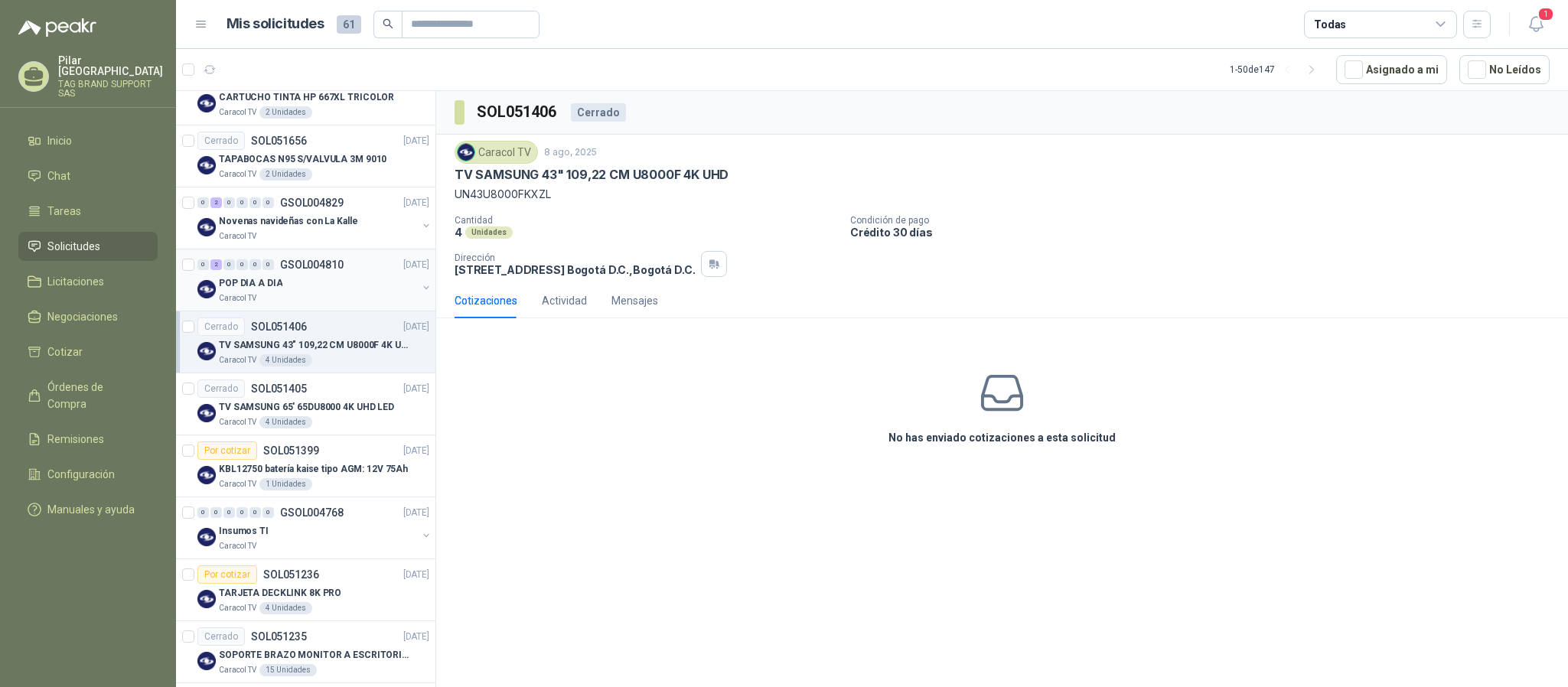
scroll to position [1184, 0]
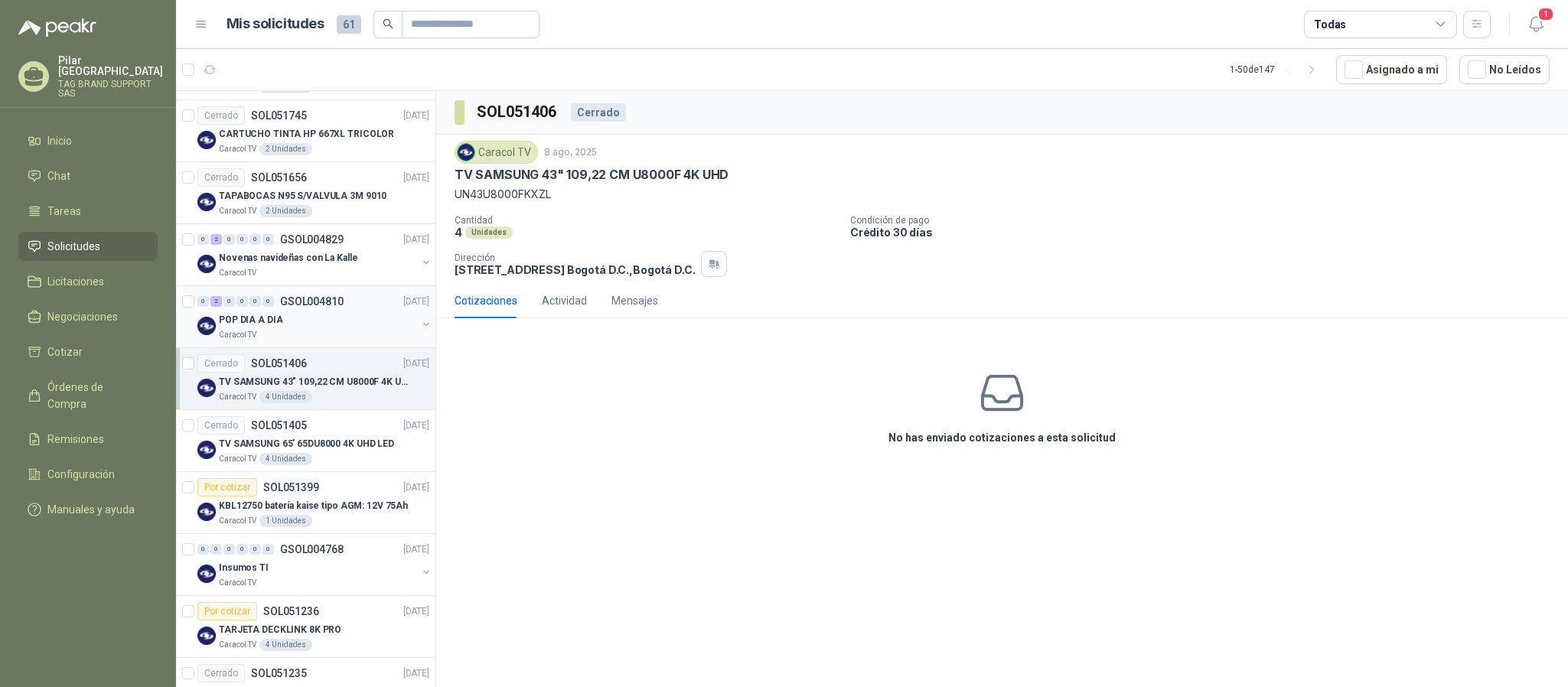
click at [346, 310] on div "0 2 0 0 0 0 GSOL004810 [DATE]" at bounding box center [315, 301] width 235 height 18
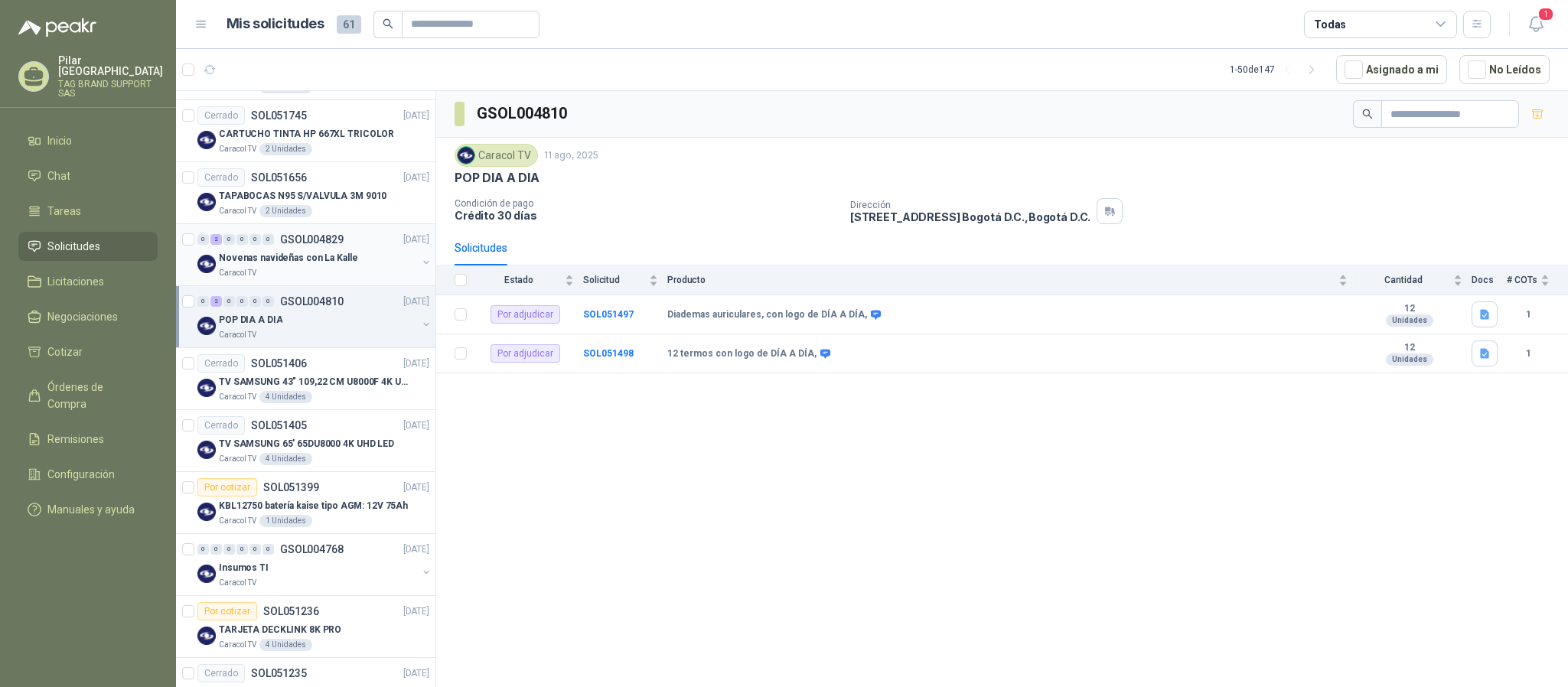
click at [318, 265] on p "Novenas navideñas con La Kalle" at bounding box center [288, 258] width 139 height 15
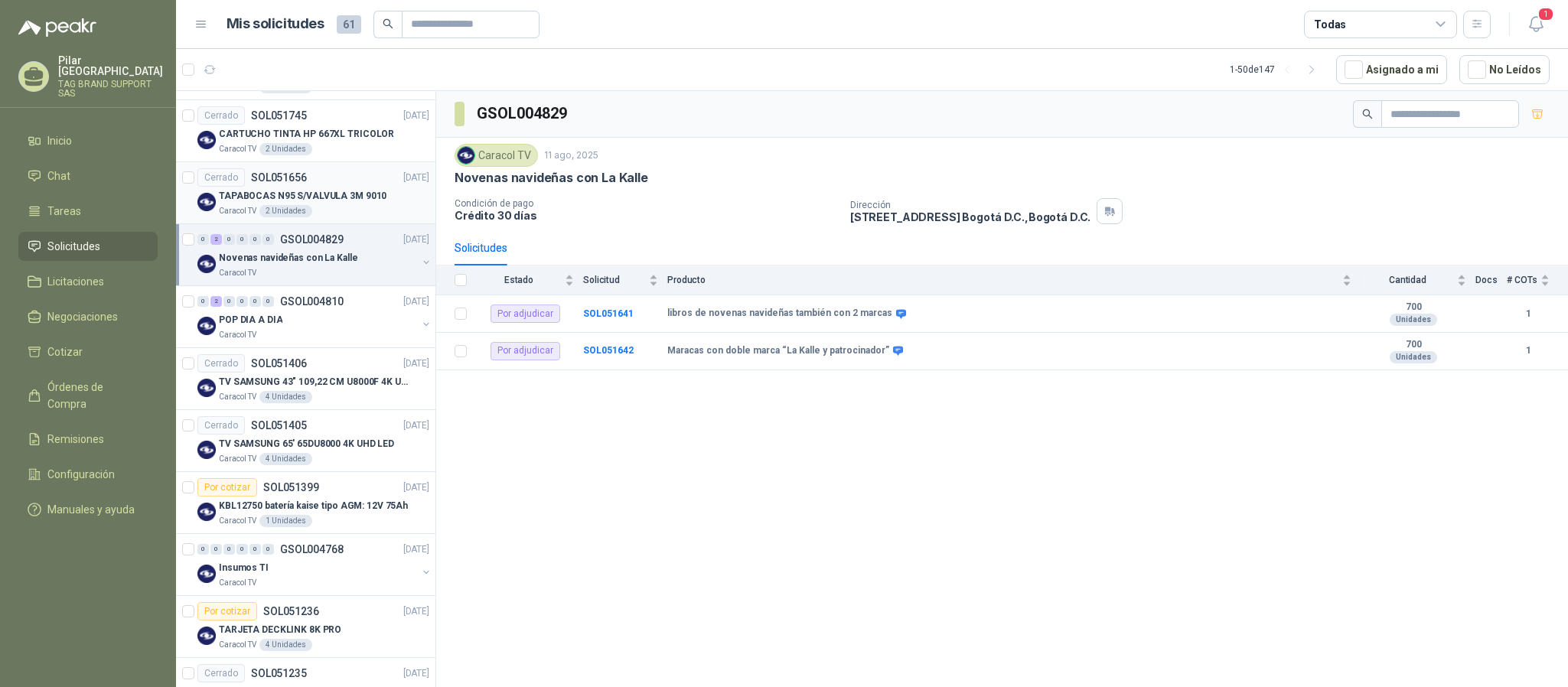
click at [346, 205] on div "TAPABOCAS N95 S/VALVULA 3M 9010" at bounding box center [324, 196] width 210 height 18
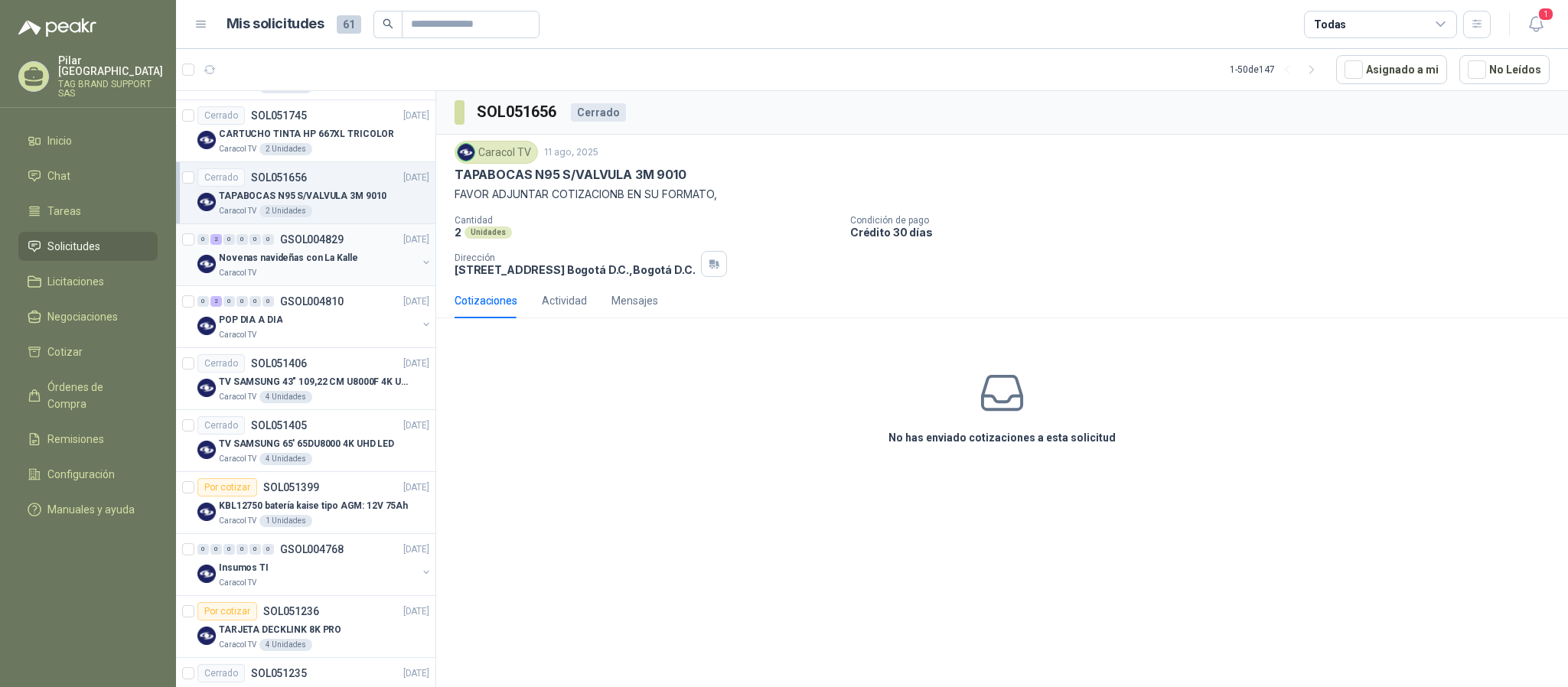
scroll to position [1069, 0]
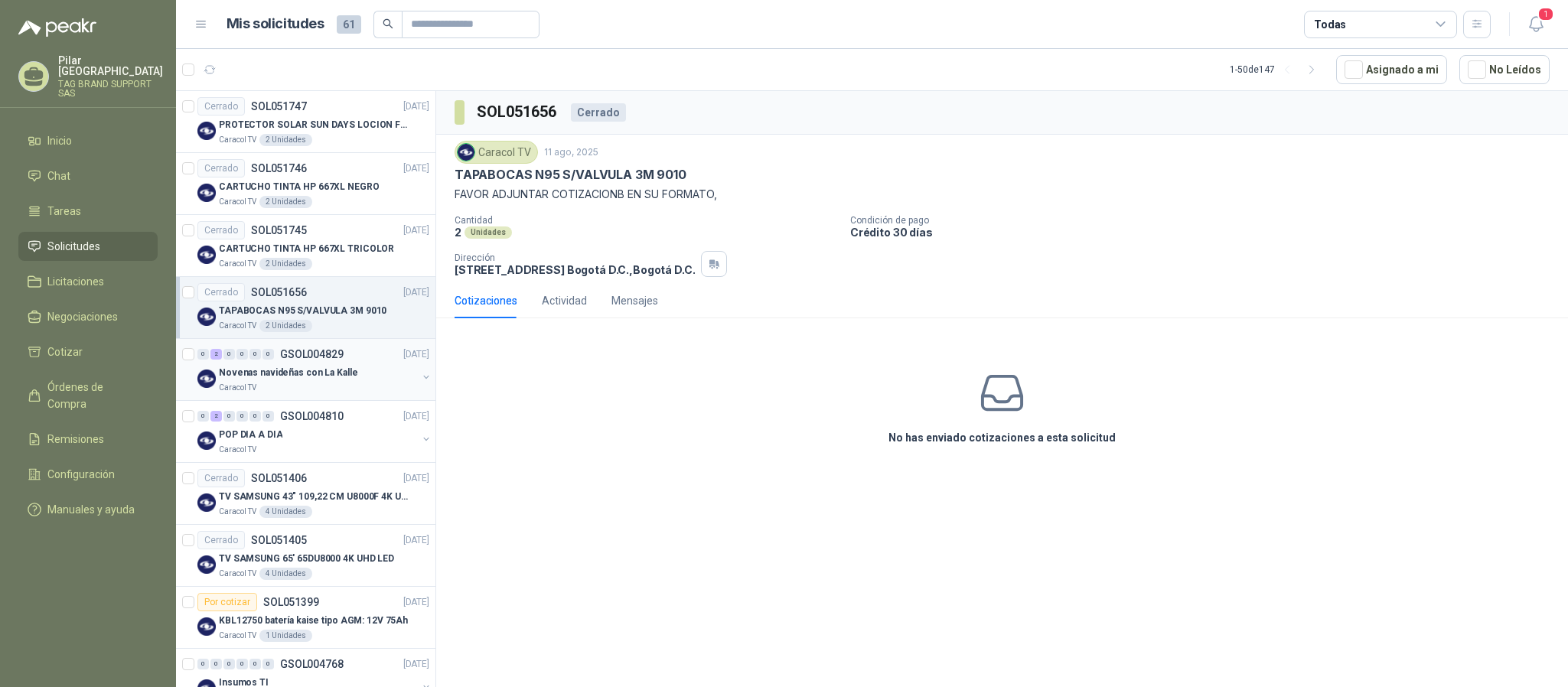
click at [346, 270] on div "Caracol TV 2 Unidades" at bounding box center [324, 264] width 210 height 12
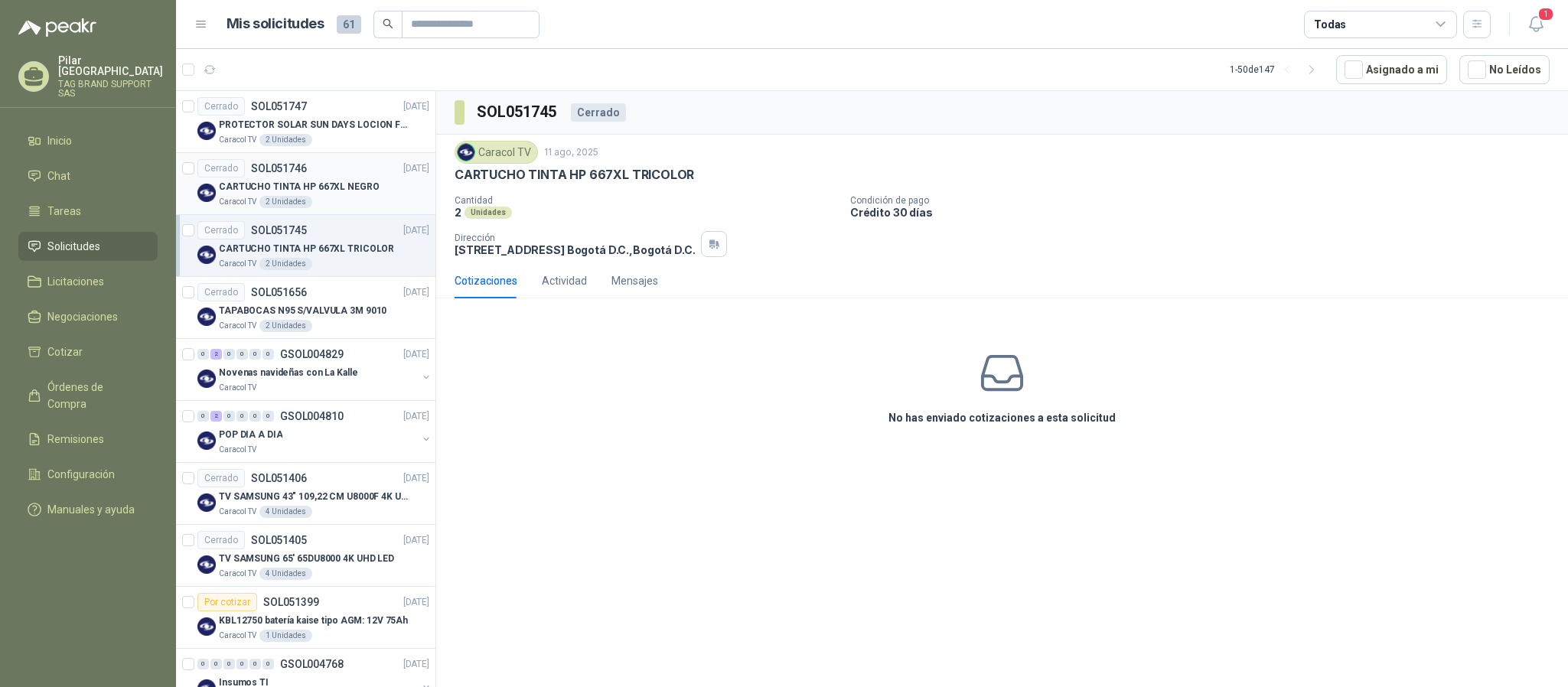
click at [365, 194] on p "CARTUCHO TINTA HP 667XL NEGRO" at bounding box center [299, 187] width 161 height 15
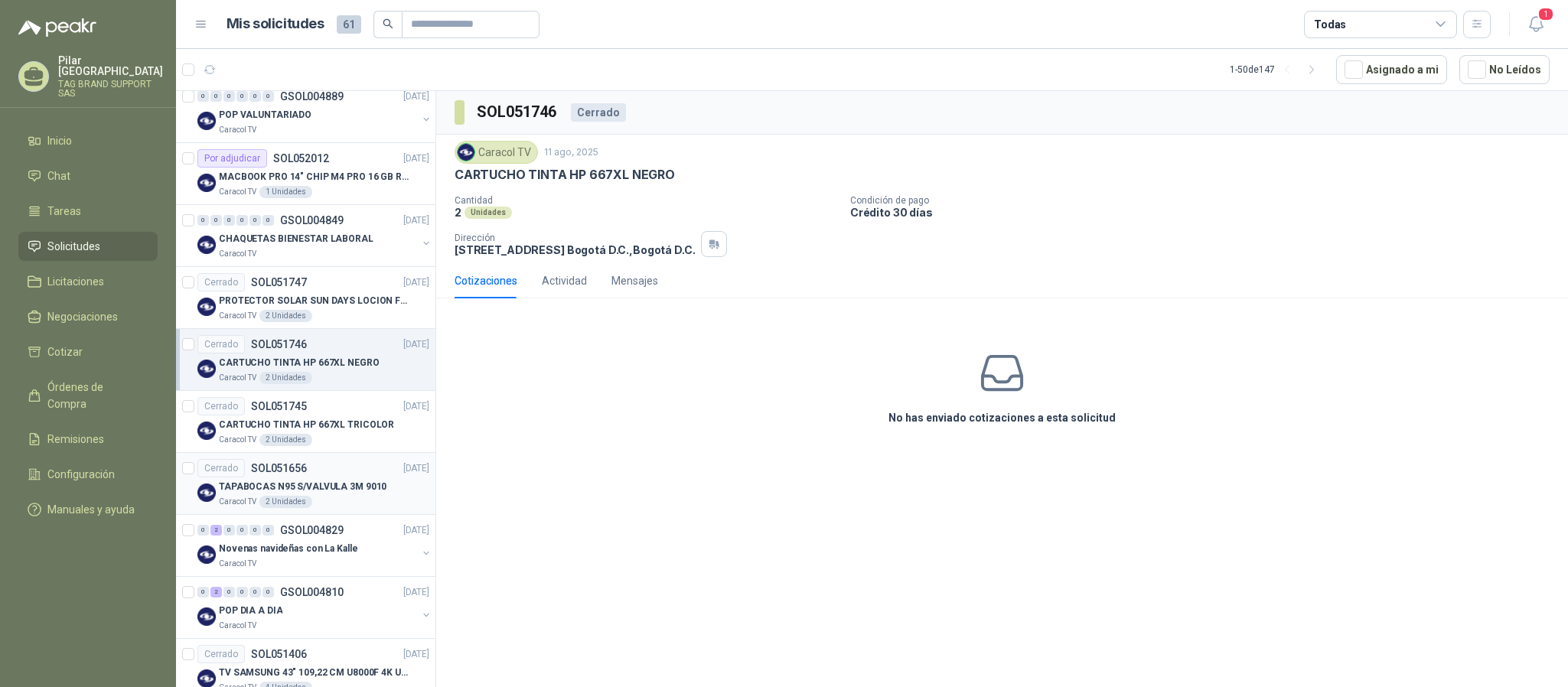
scroll to position [839, 0]
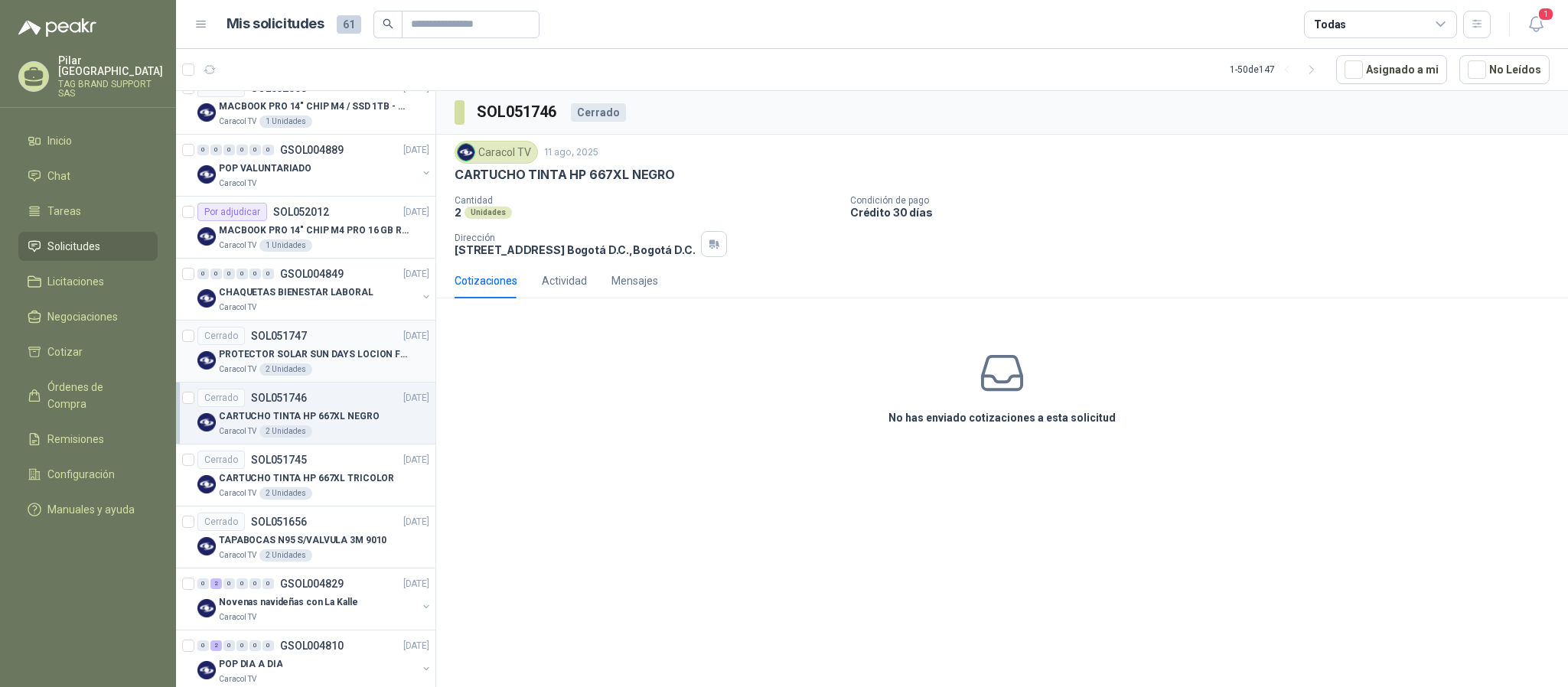
click at [343, 337] on div "Cerrado SOL051747 [DATE]" at bounding box center [313, 336] width 232 height 18
click at [343, 298] on p "CHAQUETAS BIENESTAR LABORAL" at bounding box center [296, 293] width 154 height 15
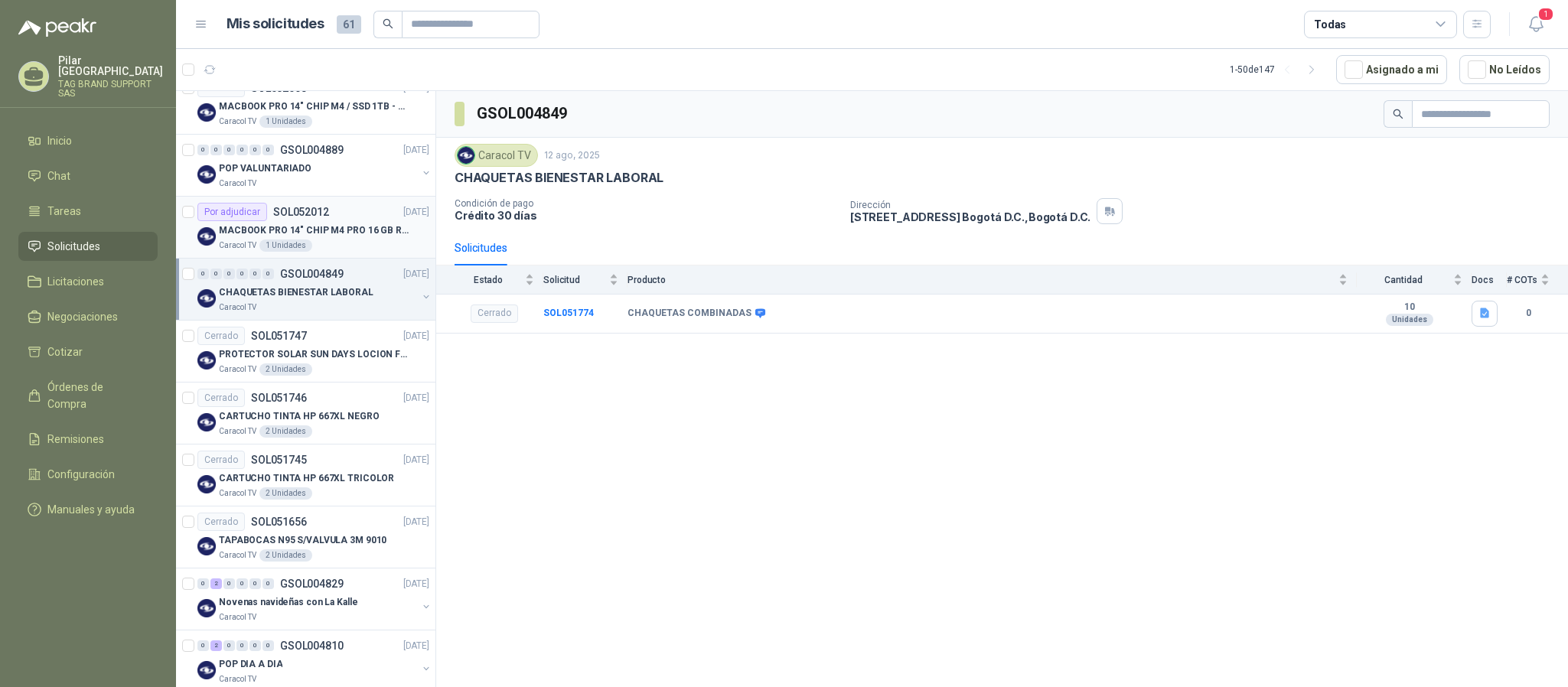
click at [347, 244] on div "Caracol TV 1 Unidades" at bounding box center [324, 245] width 210 height 12
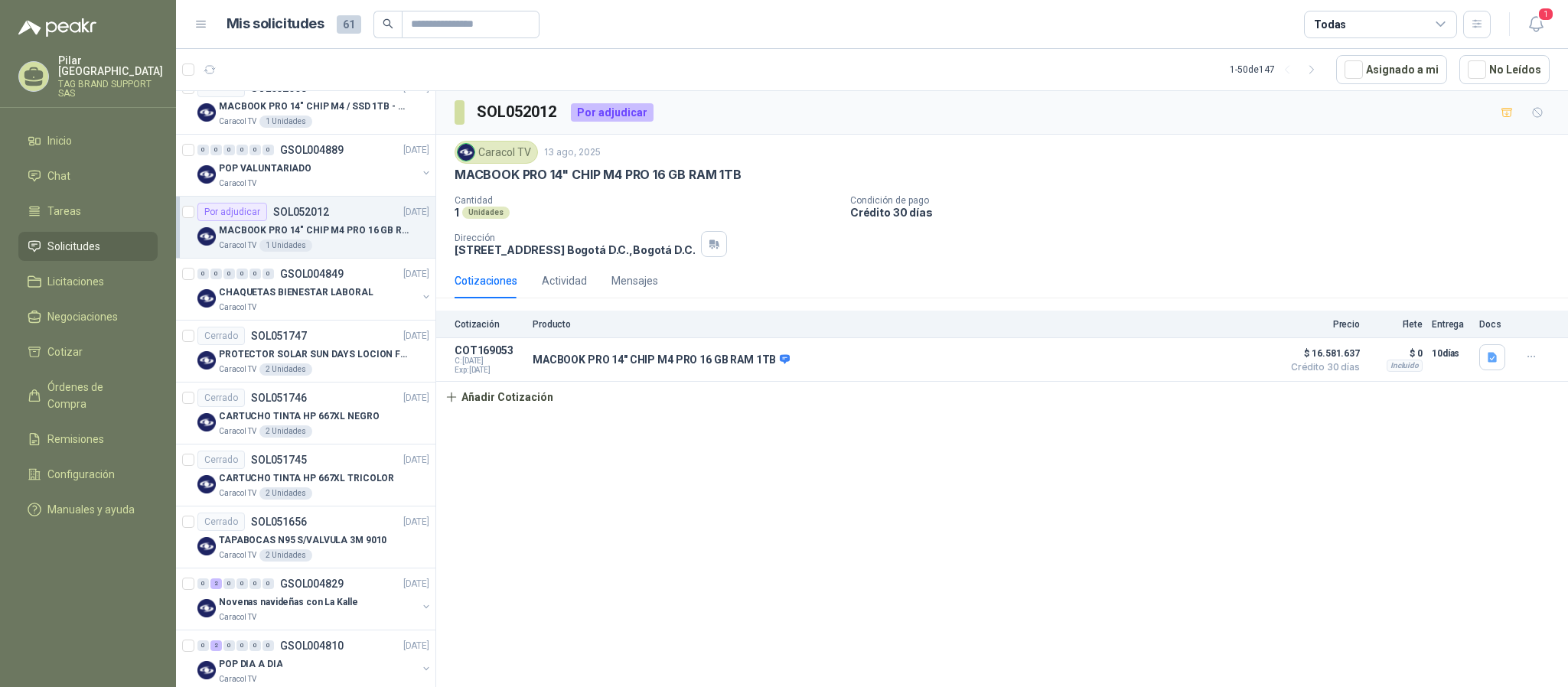
scroll to position [725, 0]
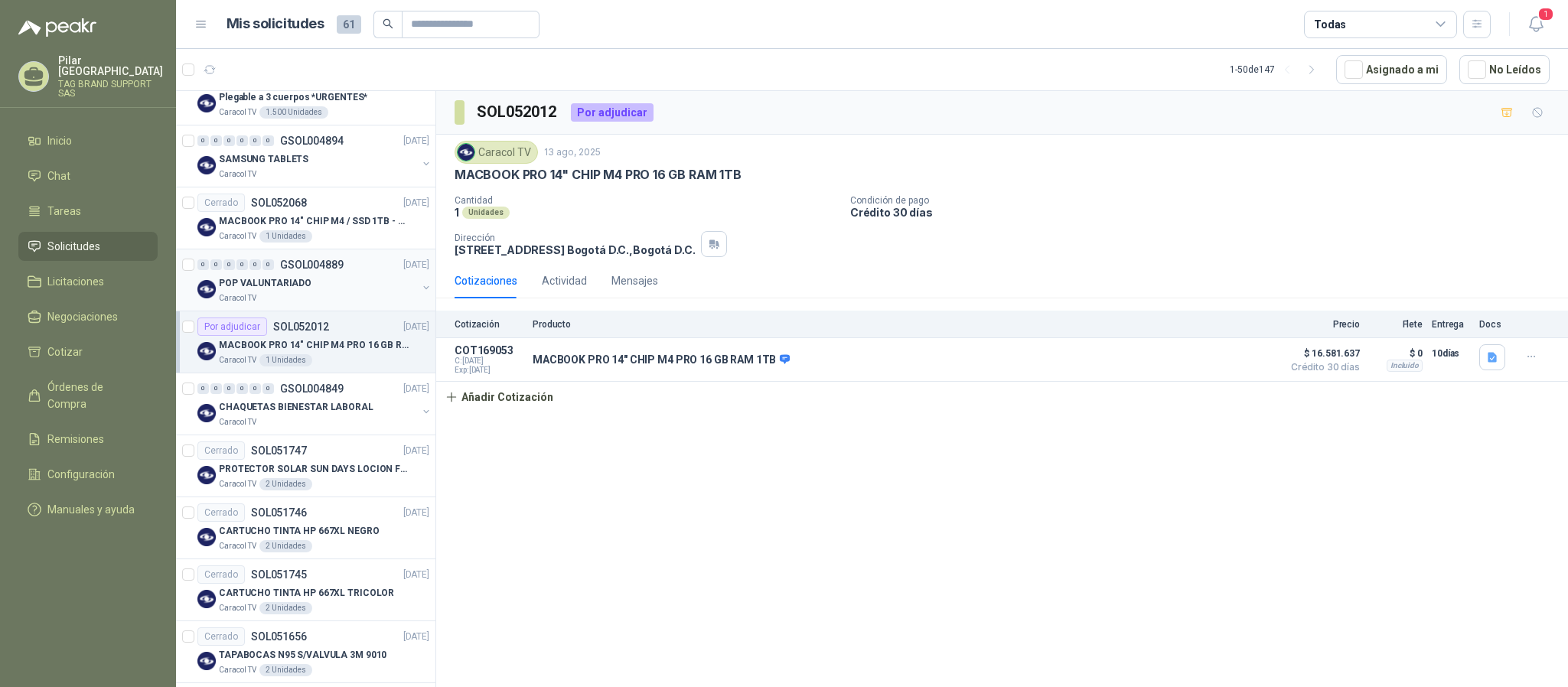
click at [341, 287] on div "POP VALUNTARIADO" at bounding box center [318, 283] width 199 height 18
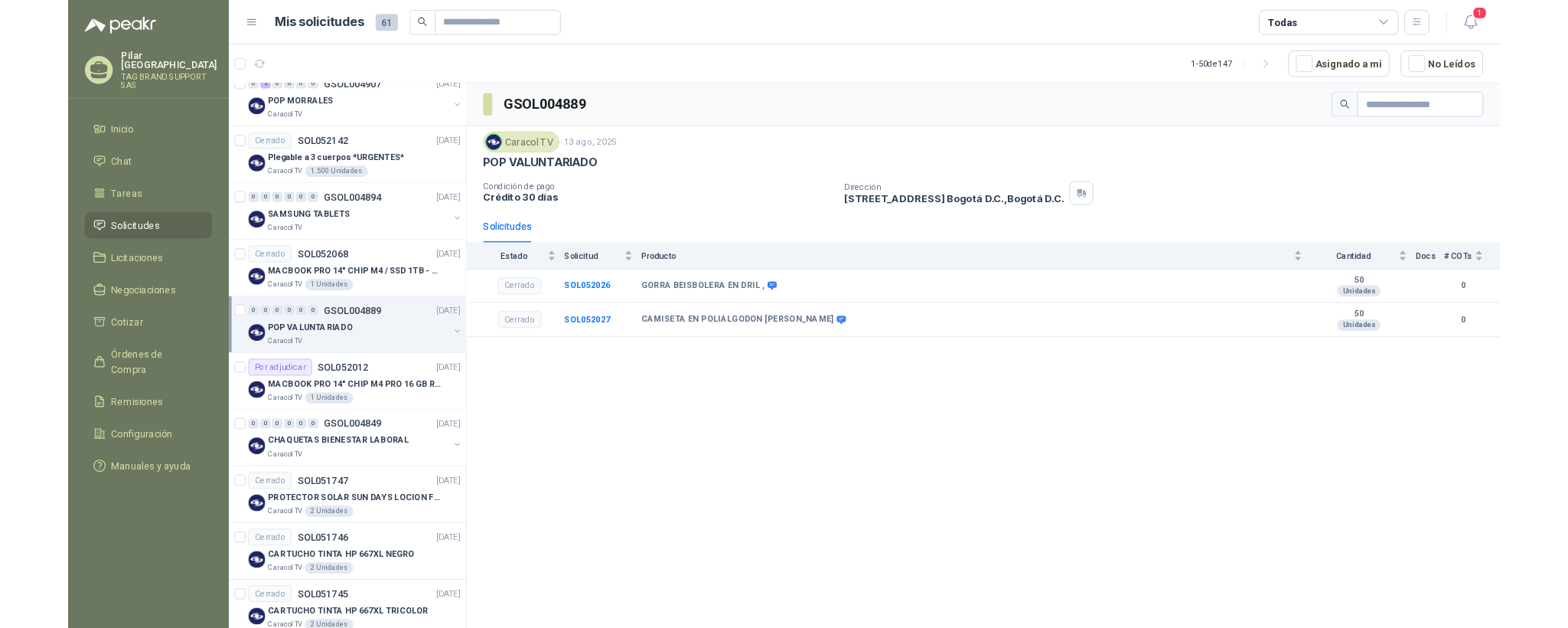
scroll to position [611, 0]
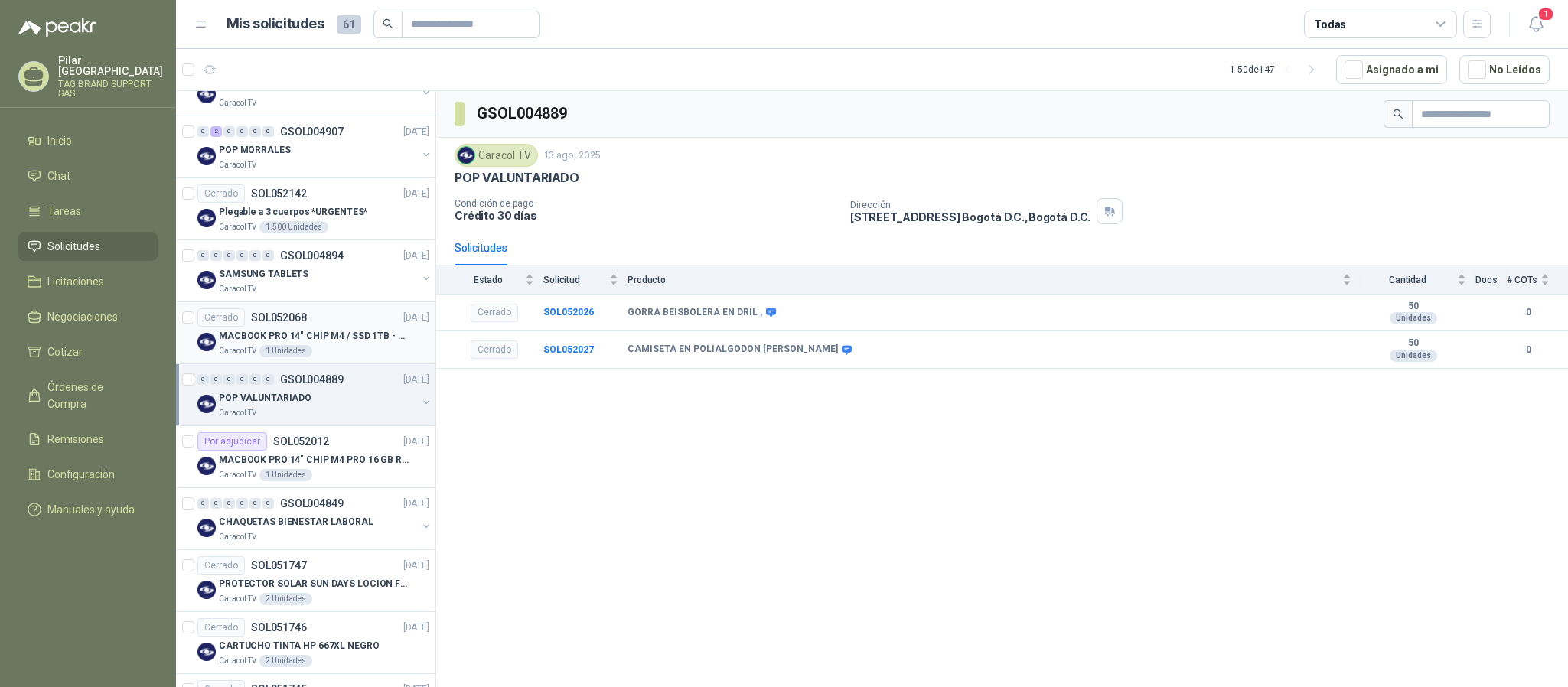
click at [334, 323] on div "Cerrado SOL052068 [DATE]" at bounding box center [313, 318] width 232 height 18
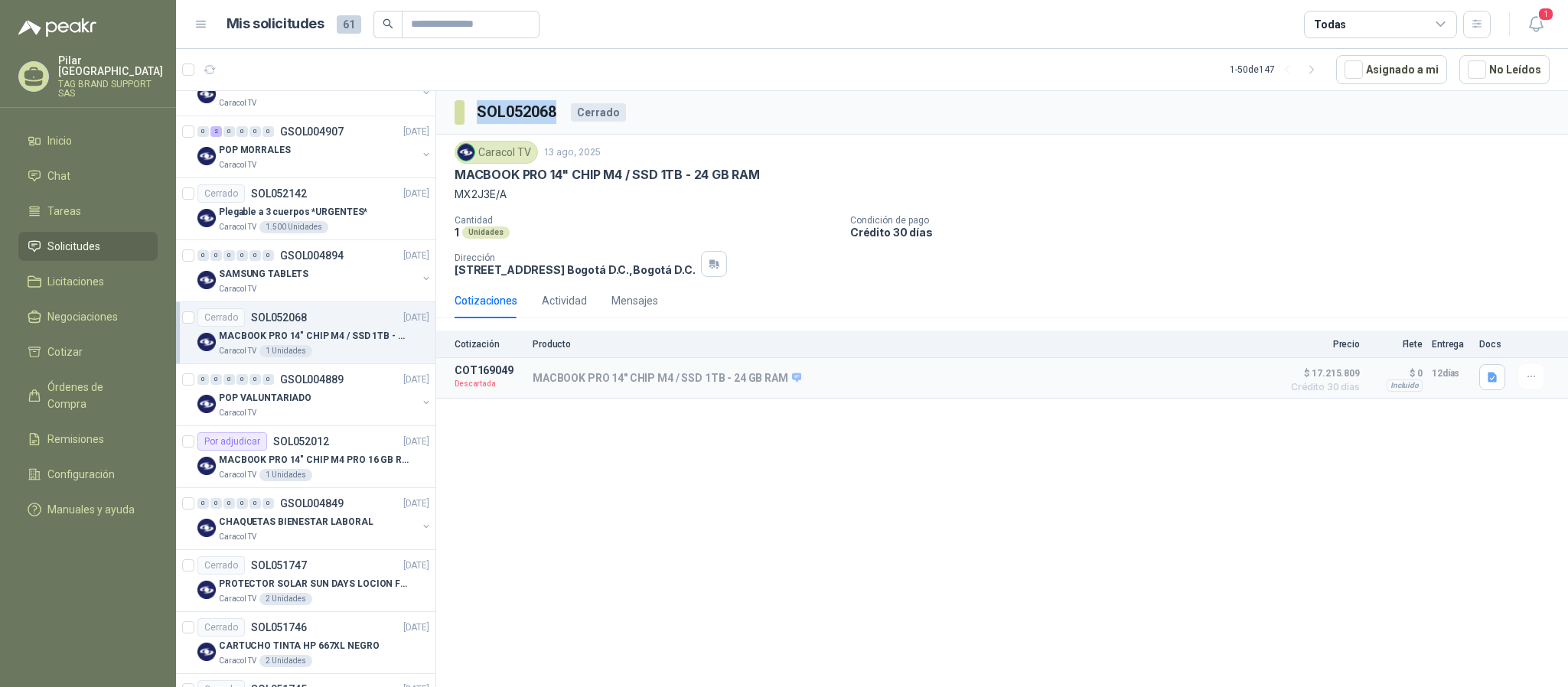
drag, startPoint x: 554, startPoint y: 112, endPoint x: 473, endPoint y: 112, distance: 81.0
click at [473, 112] on section "SOL052068" at bounding box center [506, 112] width 104 height 25
click at [340, 287] on div "Caracol TV" at bounding box center [318, 288] width 199 height 12
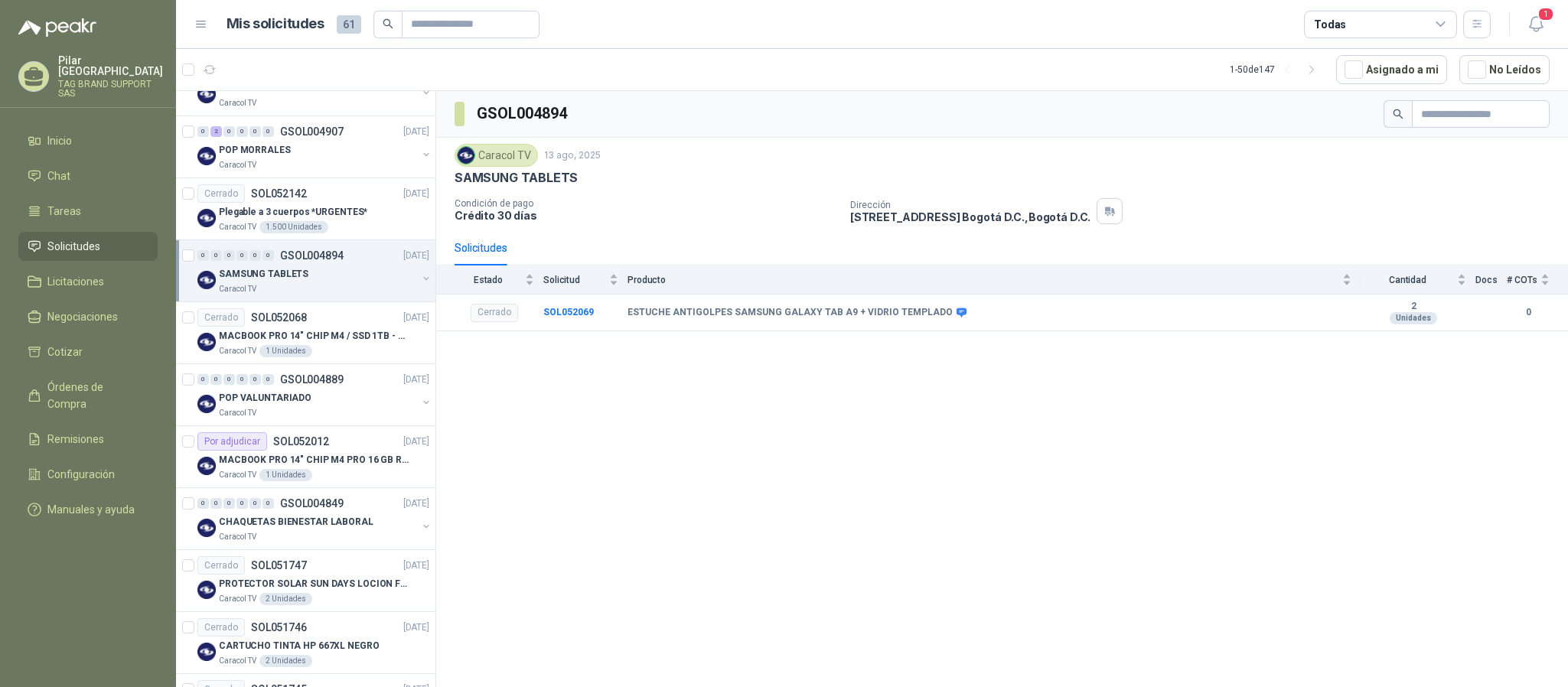
drag, startPoint x: 578, startPoint y: 121, endPoint x: 480, endPoint y: 116, distance: 98.1
click at [480, 116] on body "[PERSON_NAME] TAG BRAND SUPPORT SAS Inicio Chat Tareas Solicitudes Licitaciones…" at bounding box center [784, 344] width 1568 height 687
click at [481, 120] on h3 "GSOL004894" at bounding box center [523, 114] width 93 height 24
drag, startPoint x: 478, startPoint y: 121, endPoint x: 591, endPoint y: 121, distance: 113.0
click at [591, 121] on div "GSOL004894" at bounding box center [1003, 114] width 1132 height 47
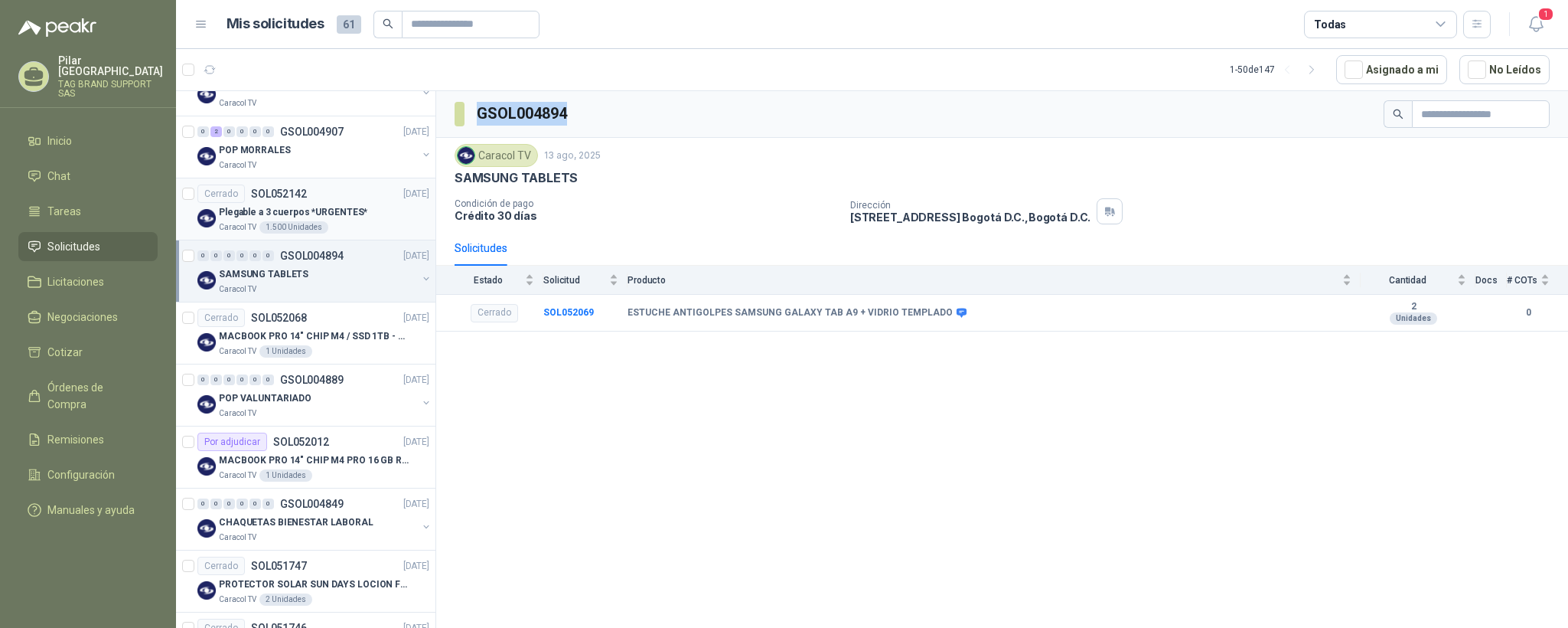
click at [326, 220] on p "Plegable a 3 cuerpos *URGENTES*" at bounding box center [293, 212] width 149 height 15
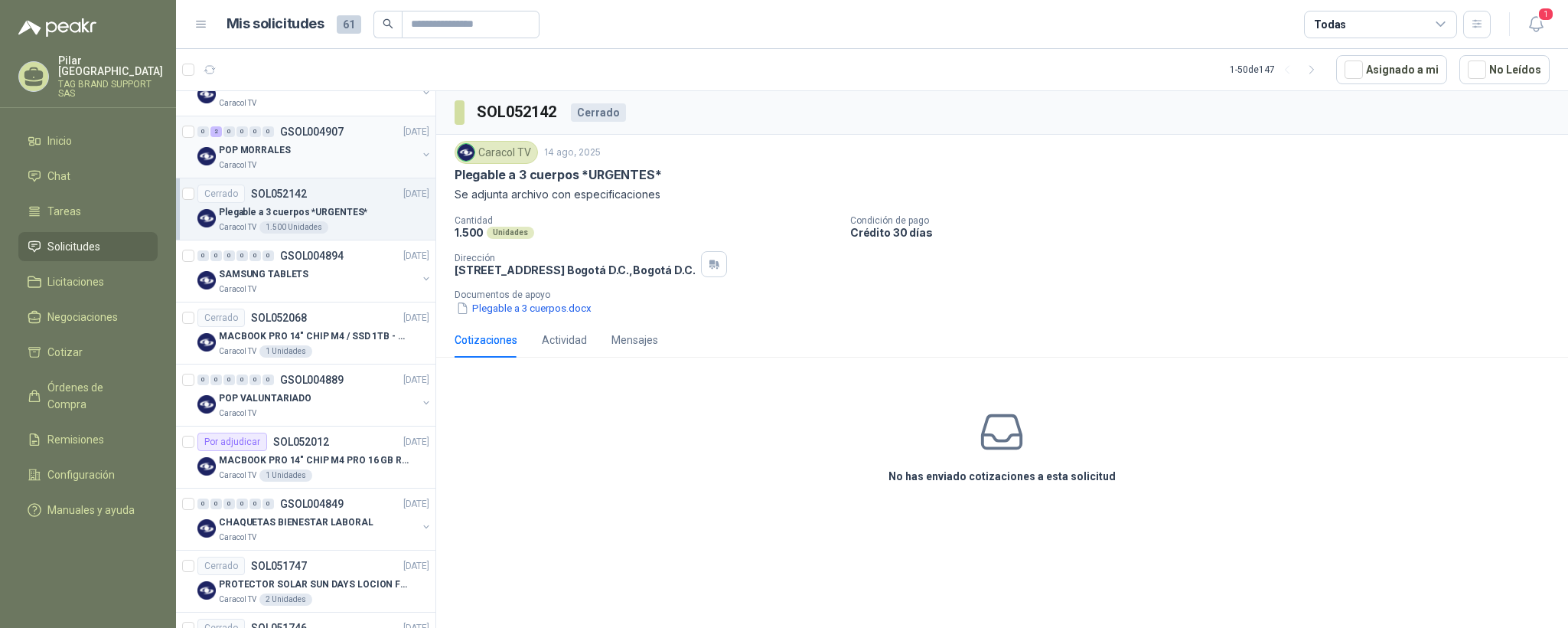
click at [332, 163] on div "Caracol TV" at bounding box center [318, 165] width 199 height 12
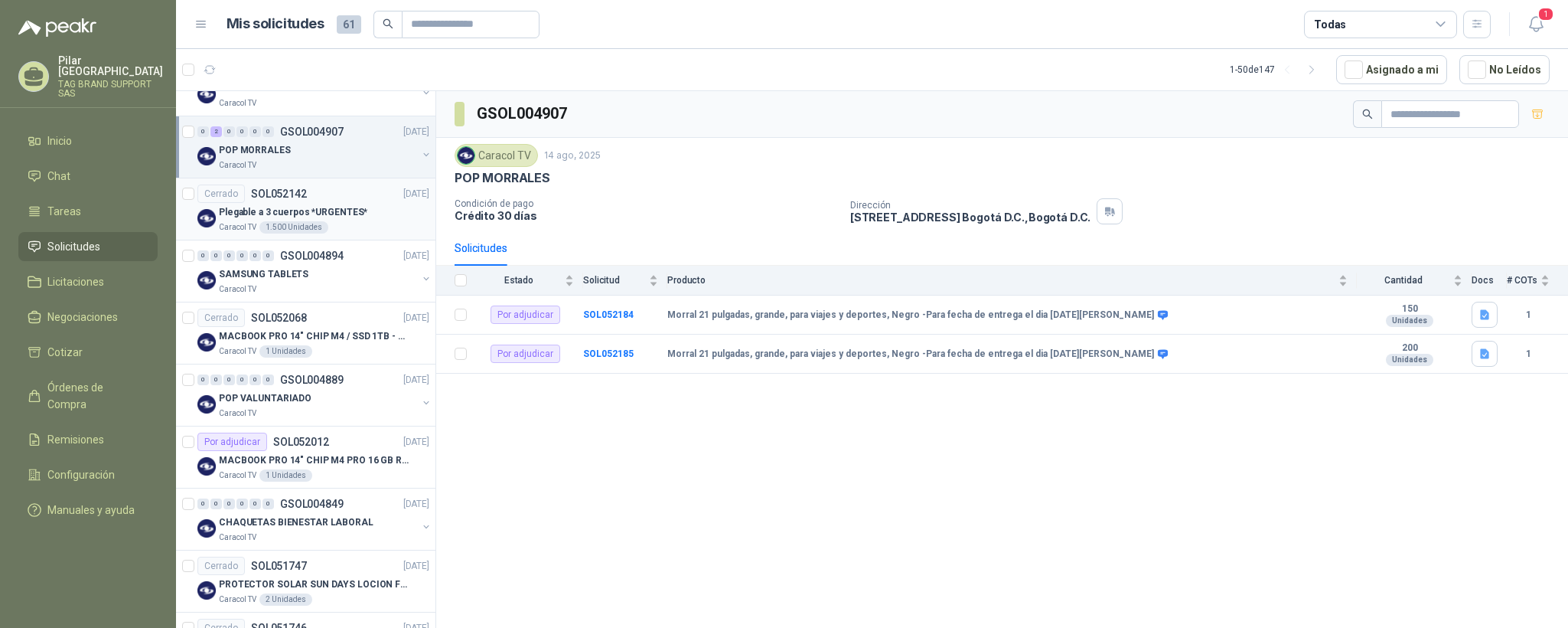
scroll to position [497, 0]
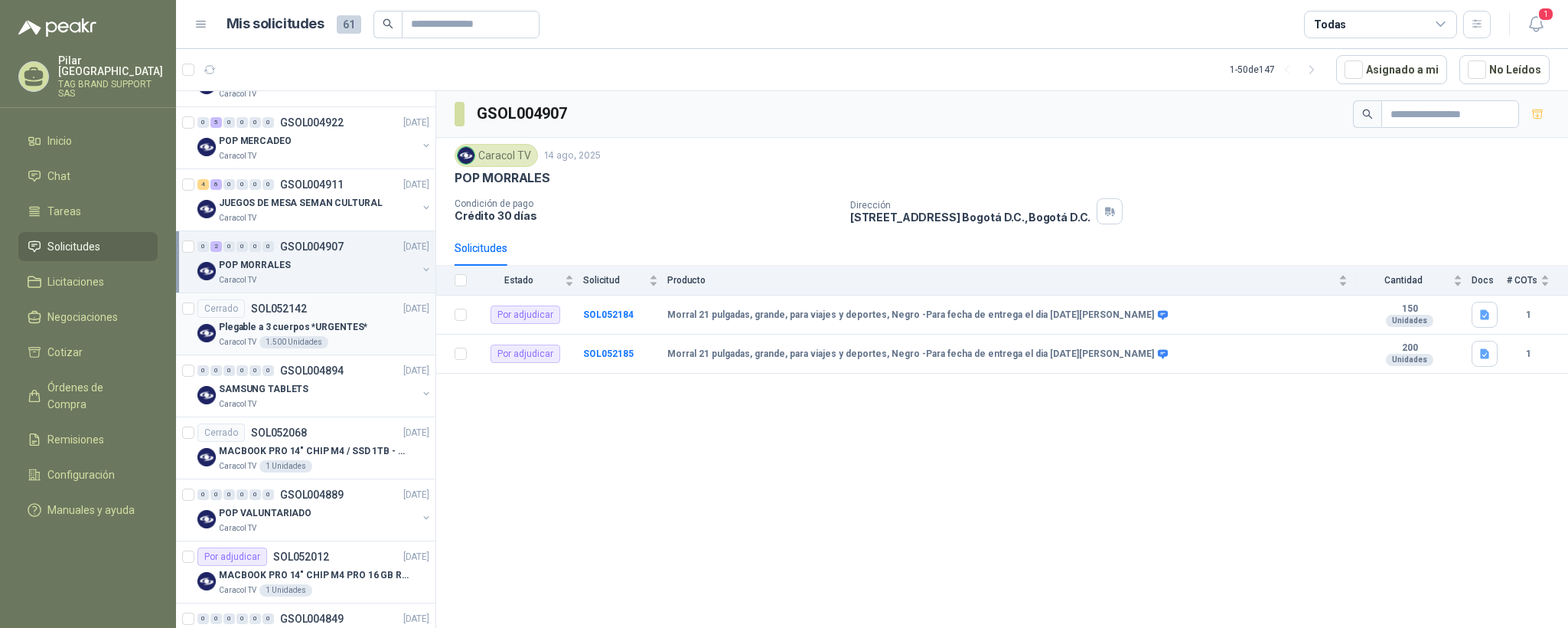
click at [324, 224] on div "Caracol TV" at bounding box center [318, 218] width 199 height 12
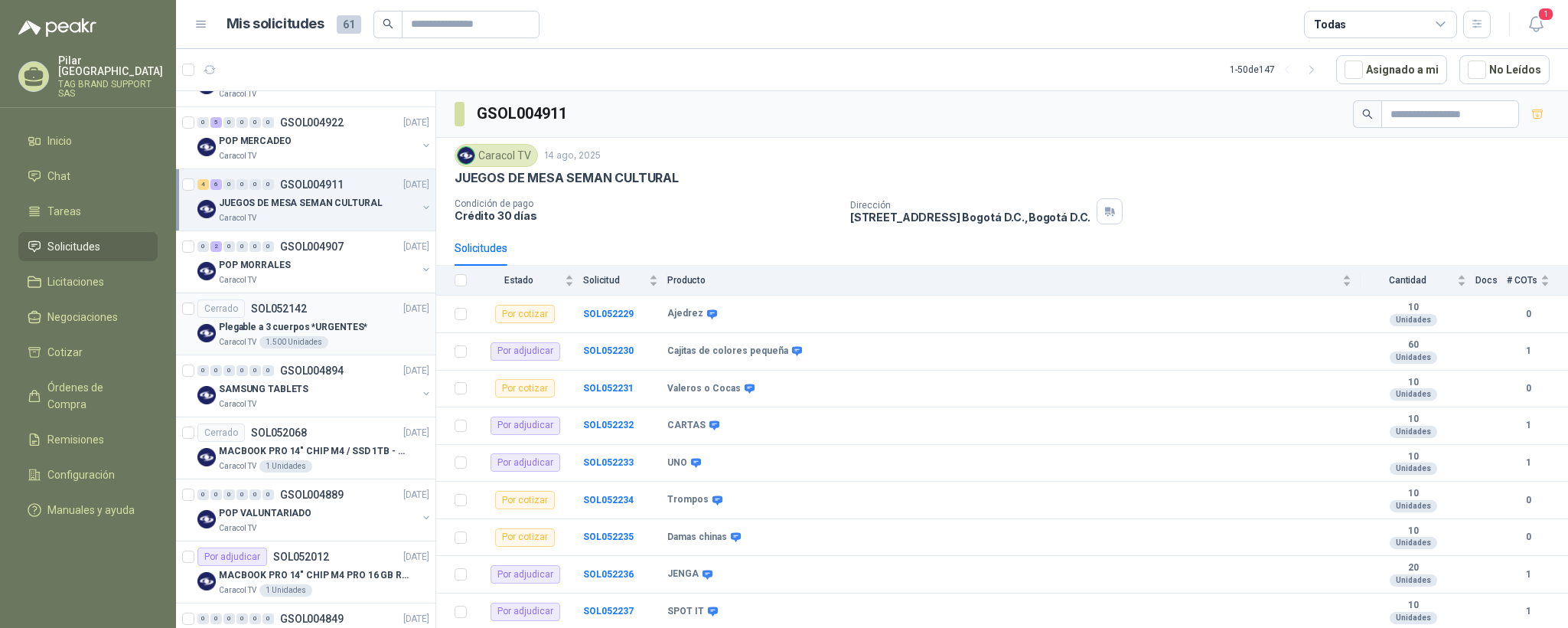
scroll to position [382, 0]
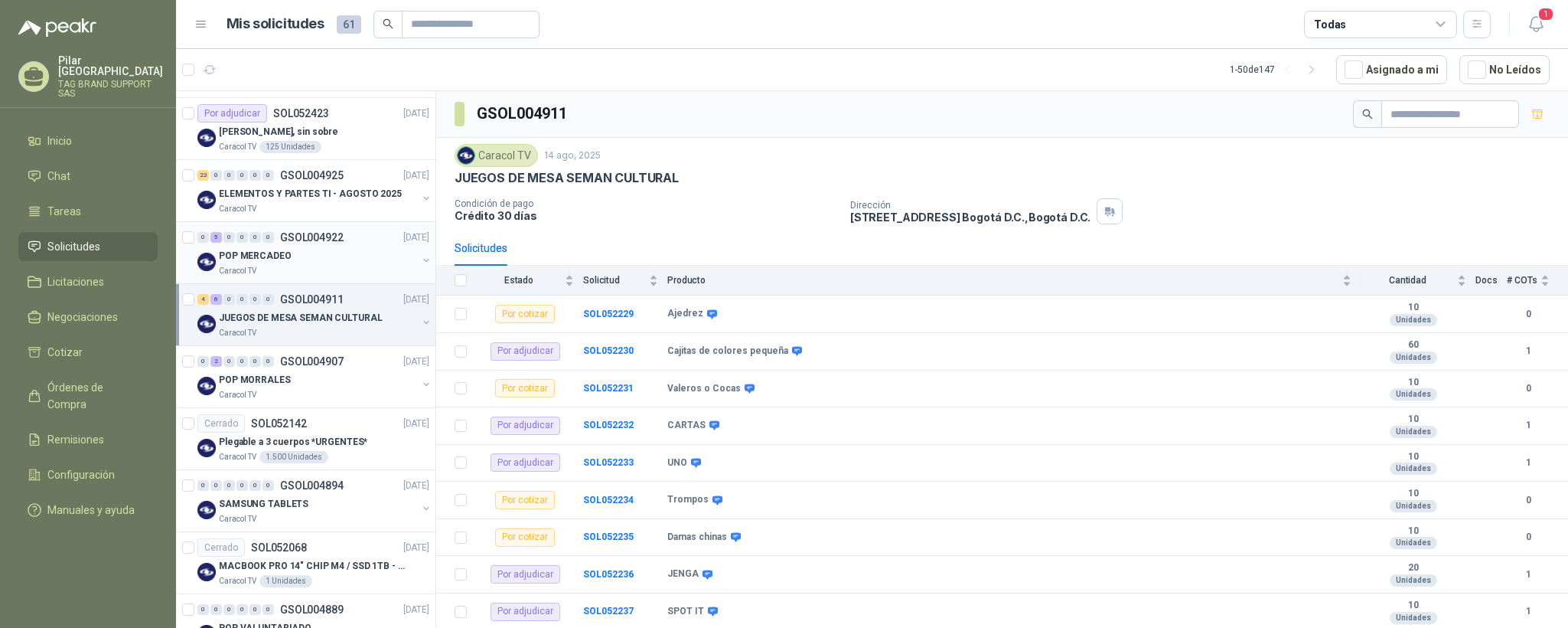
click at [324, 243] on p "GSOL004922" at bounding box center [312, 237] width 63 height 11
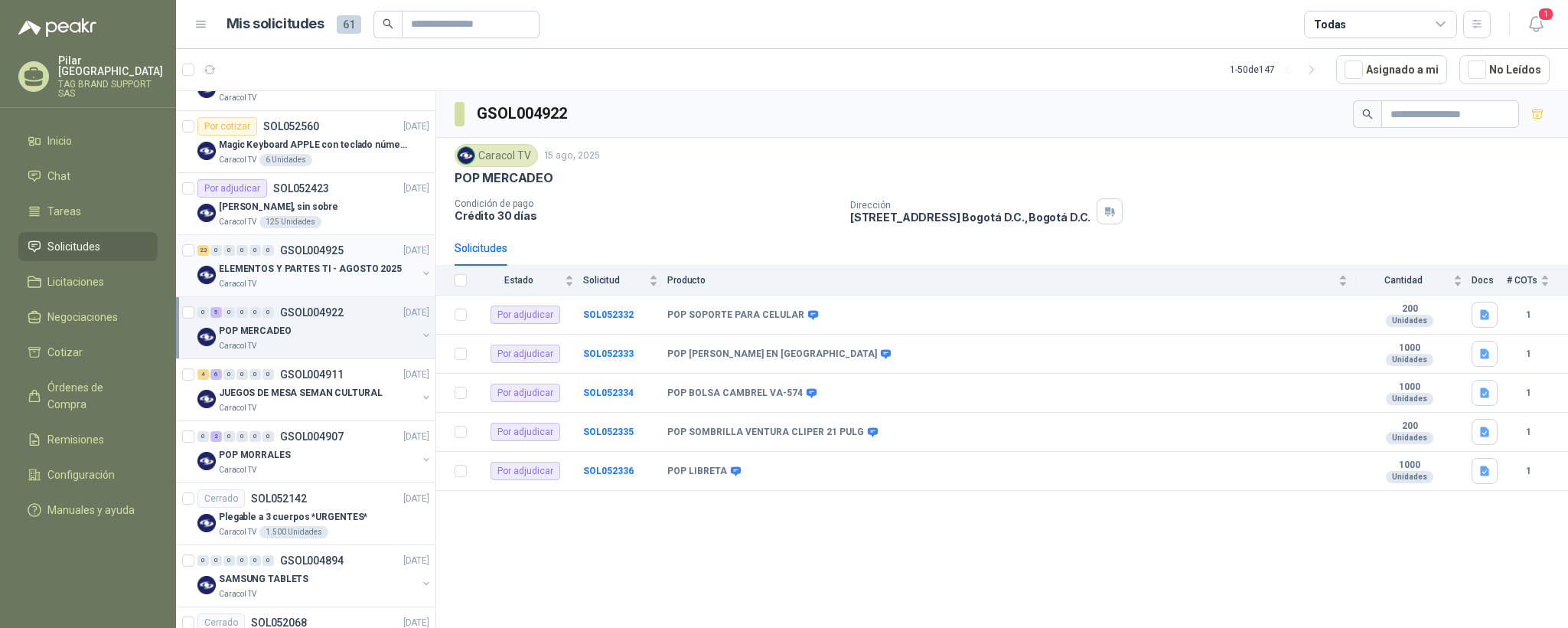
scroll to position [267, 0]
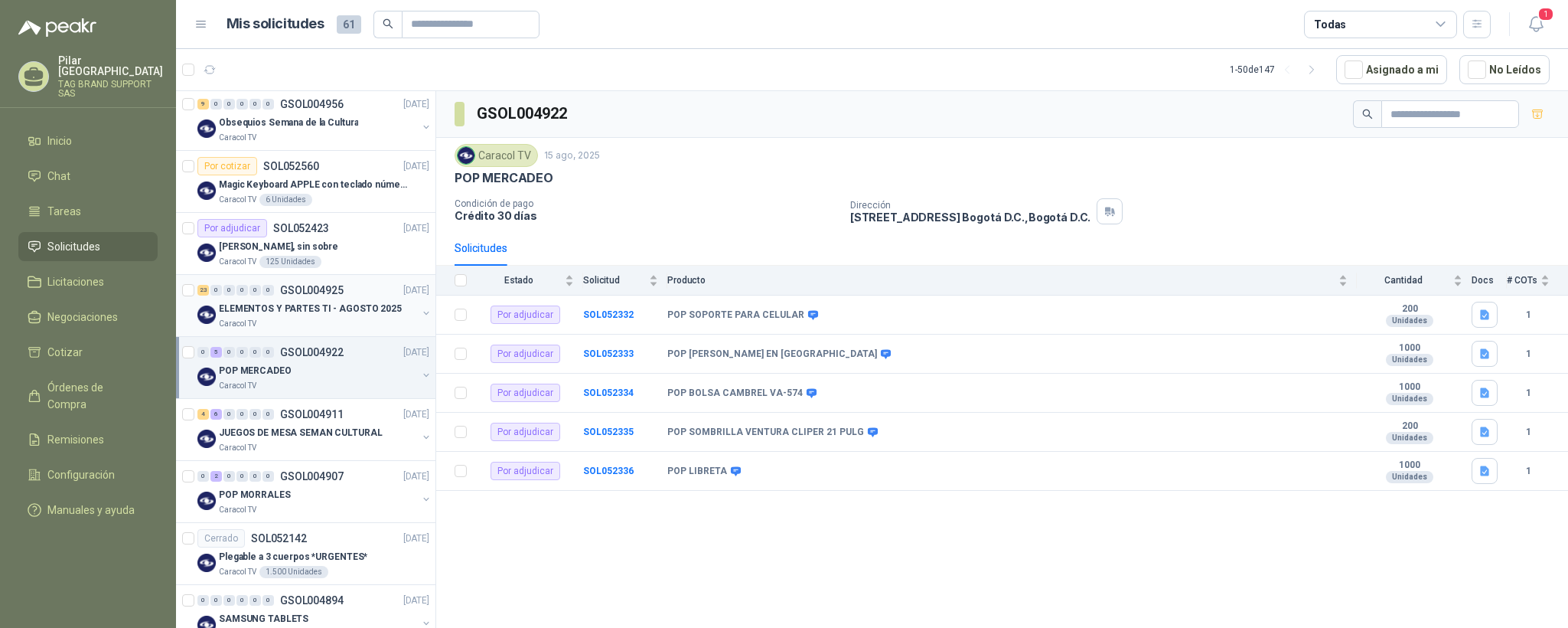
click at [328, 302] on div "ELEMENTOS Y PARTES TI - AGOSTO 2025" at bounding box center [318, 309] width 199 height 18
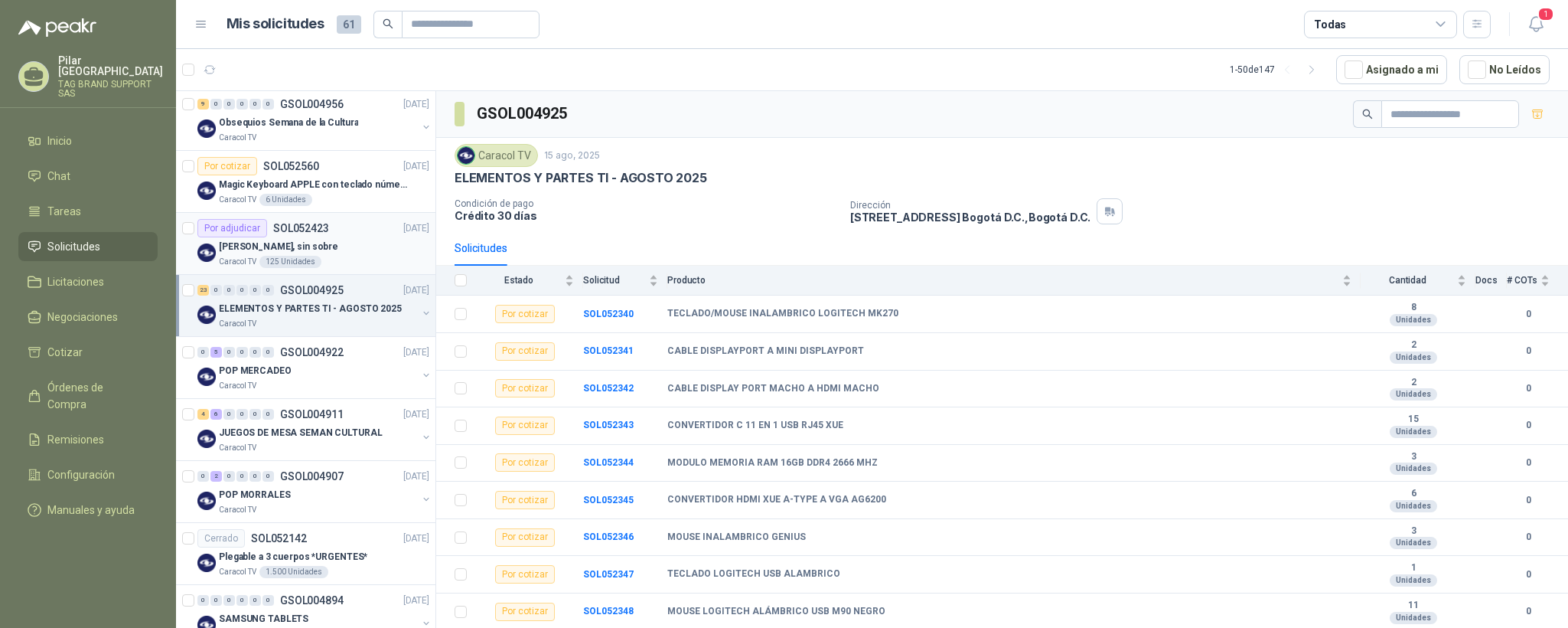
click at [352, 245] on div "[PERSON_NAME], sin sobre" at bounding box center [324, 246] width 210 height 18
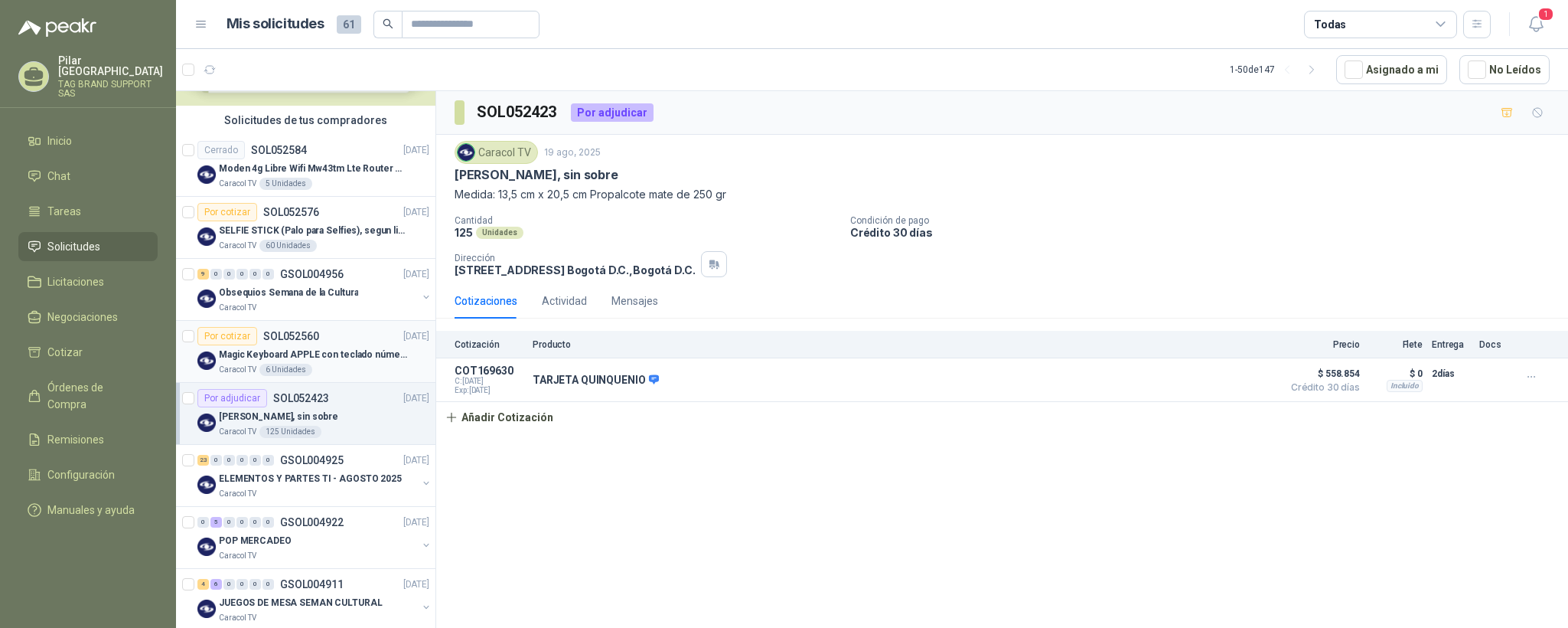
scroll to position [37, 0]
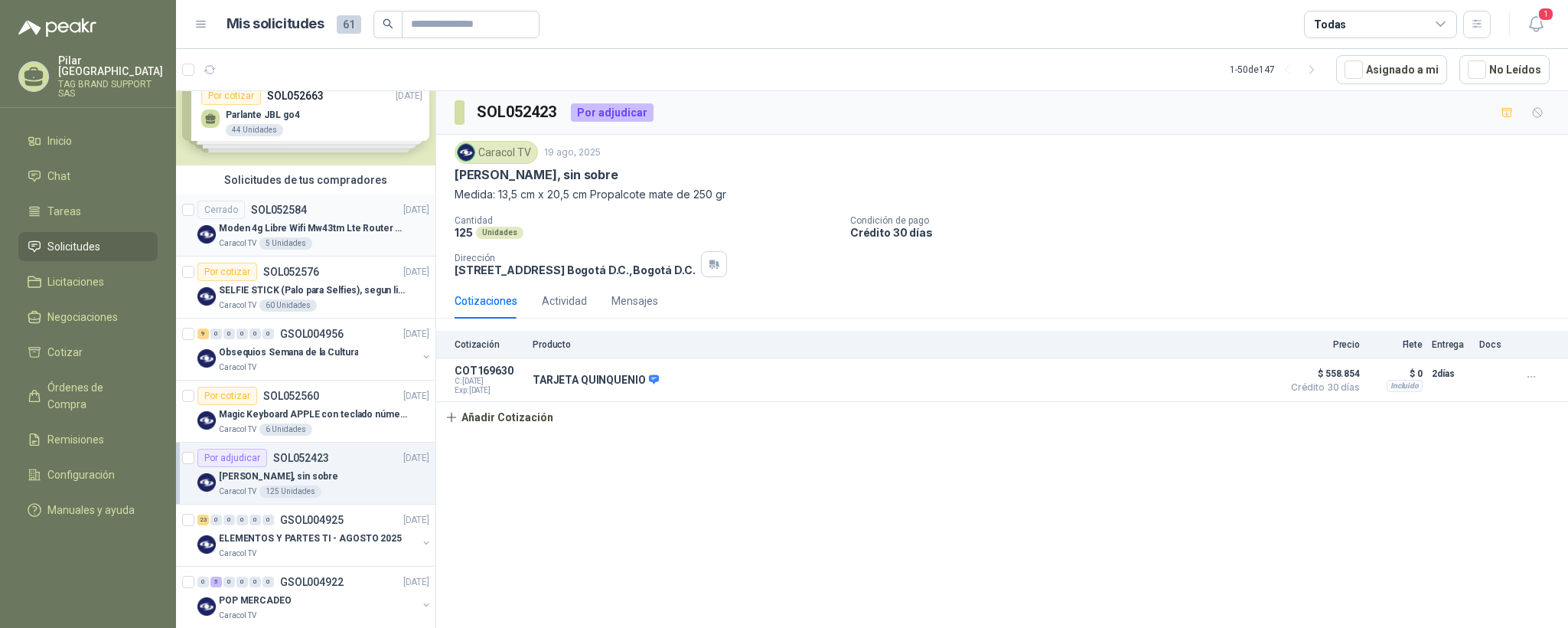
click at [352, 240] on div "Caracol TV 5 Unidades" at bounding box center [324, 243] width 210 height 12
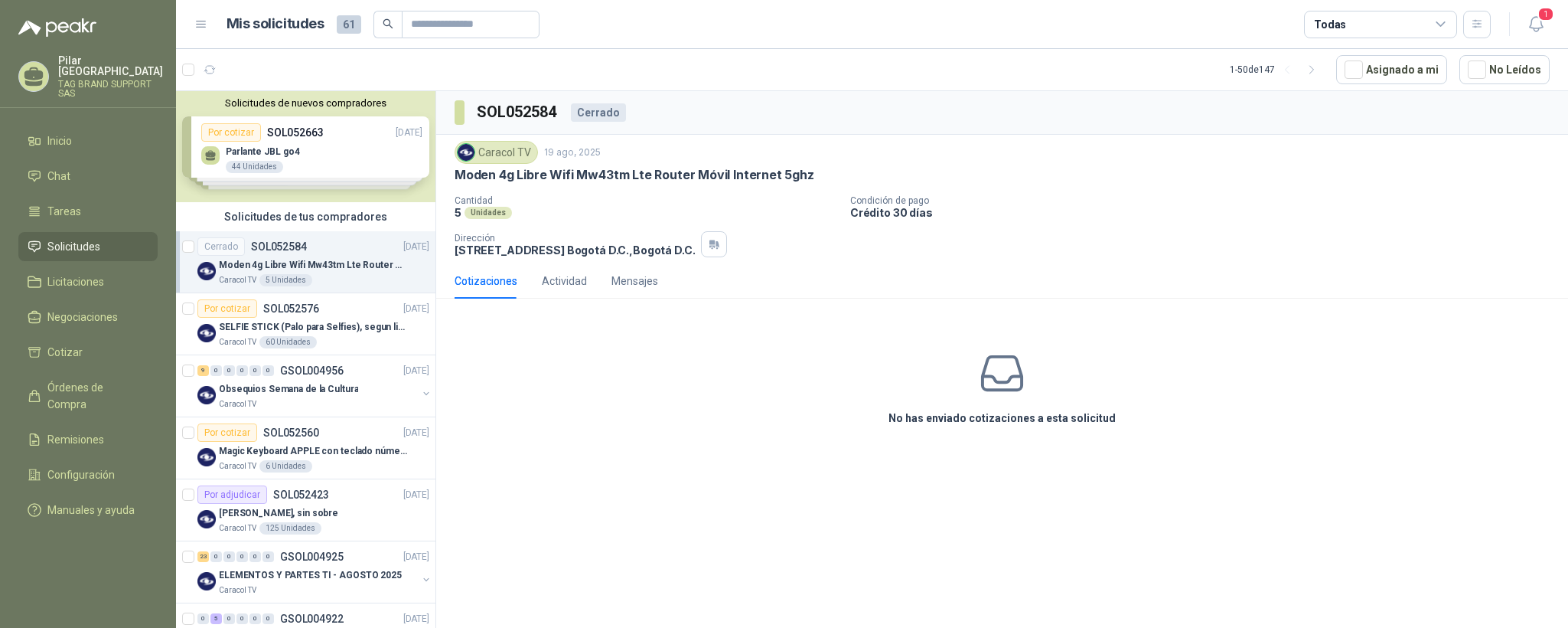
click at [107, 238] on li "Solicitudes" at bounding box center [88, 246] width 121 height 17
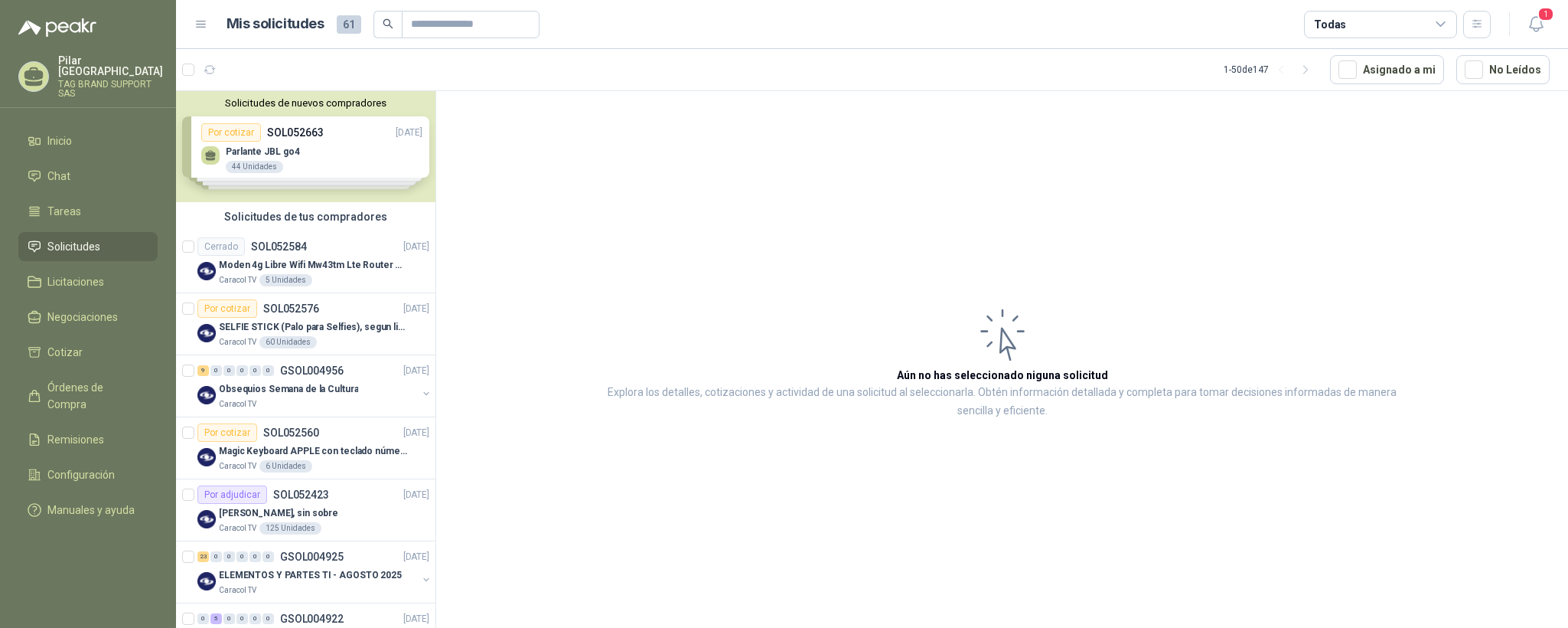
click at [67, 232] on link "Solicitudes" at bounding box center [88, 246] width 140 height 29
